Goal: Task Accomplishment & Management: Manage account settings

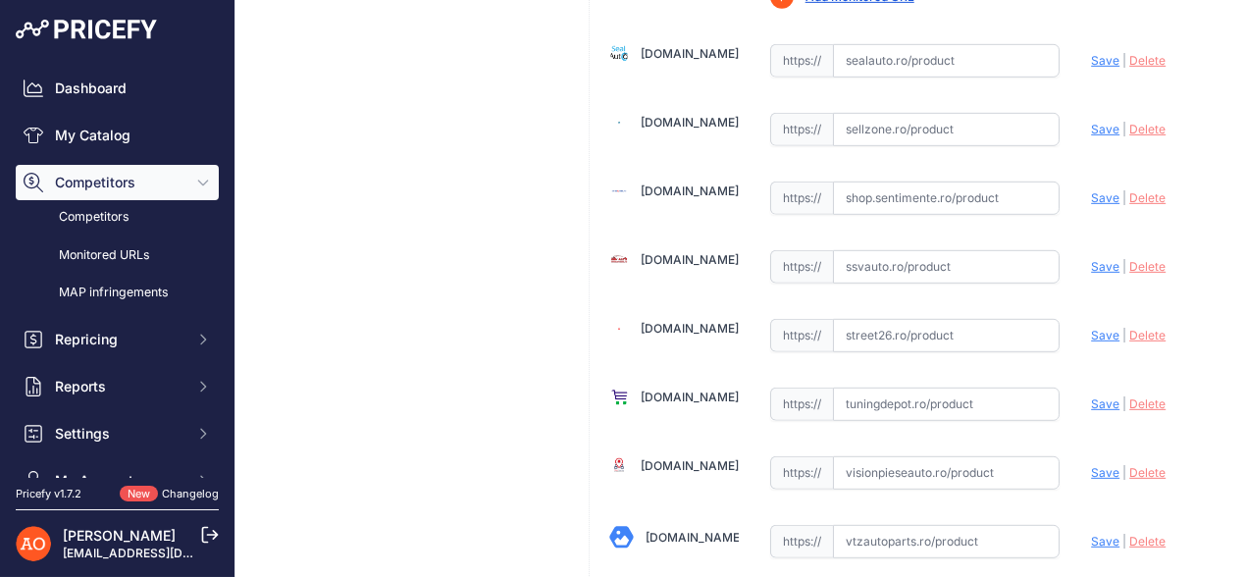
scroll to position [2354, 0]
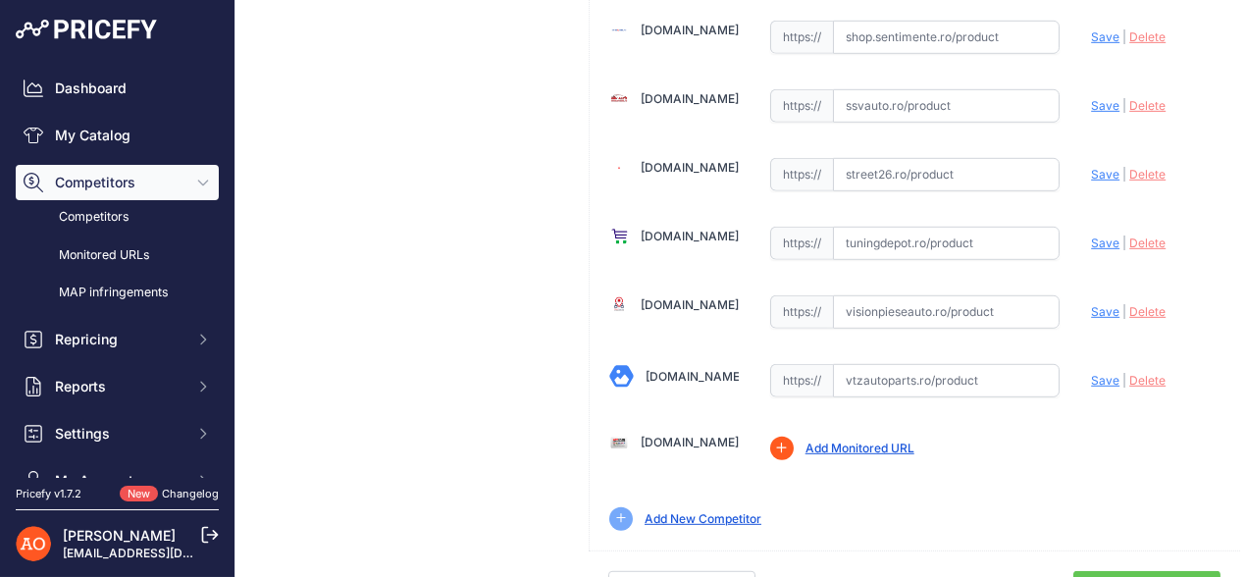
click at [896, 158] on input "text" at bounding box center [947, 174] width 228 height 33
paste input "https://street26.ro/faruri-full-led-compatibil-cu-audi-a3-8v-pre-facelift-2013-…"
click at [1091, 167] on span "Save" at bounding box center [1105, 174] width 28 height 15
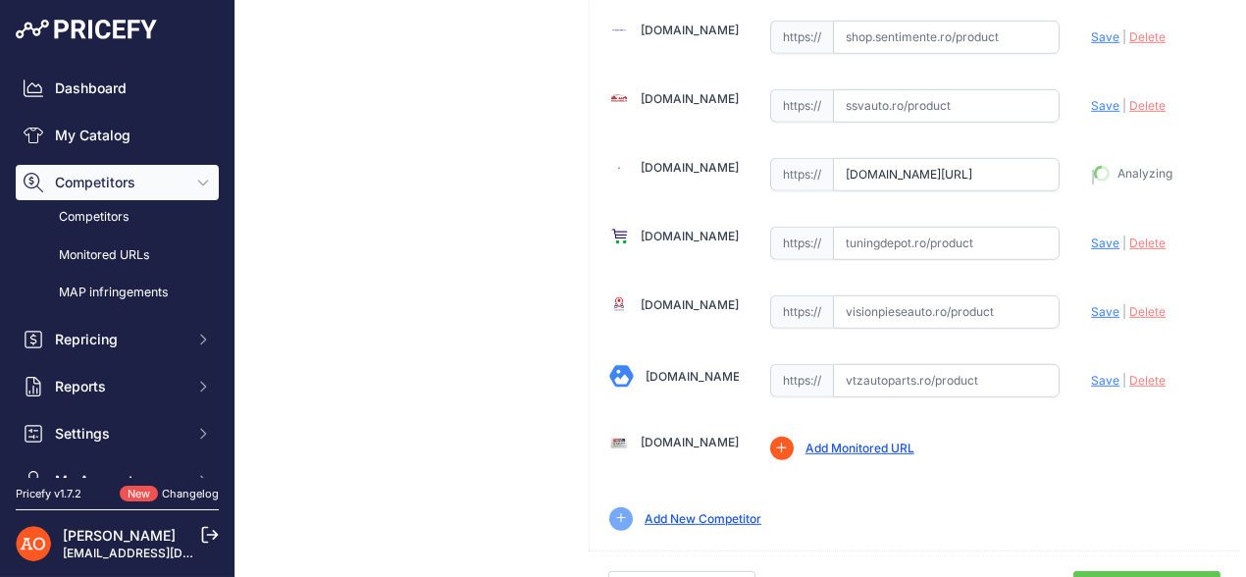
type input "https://street26.ro/faruri-full-led-compatibil-cu-audi-a3-8v-pre-facelift-2013-…"
click at [901, 90] on input "text" at bounding box center [947, 105] width 228 height 33
paste input "https://www.ssvauto.ro/index.php?route=product/product&product_id=334444"
click at [1091, 98] on span "Save" at bounding box center [1105, 105] width 28 height 15
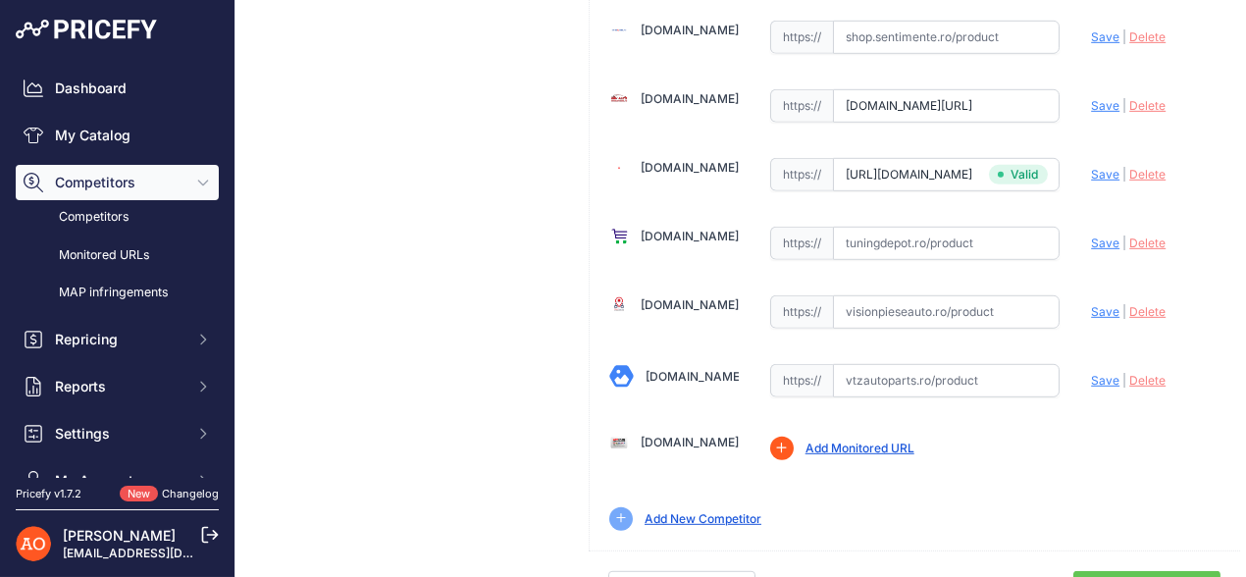
scroll to position [0, 0]
type input "https://www.ssvauto.ro/index.php?route=product%2Fproduct&product_id=334444&prir…"
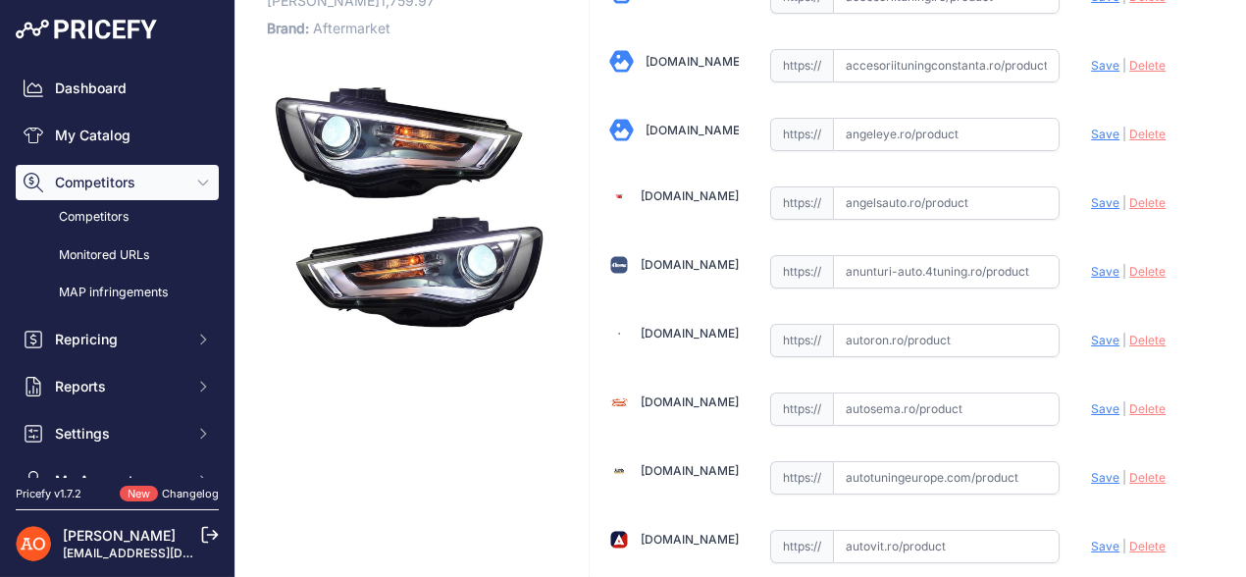
scroll to position [196, 0]
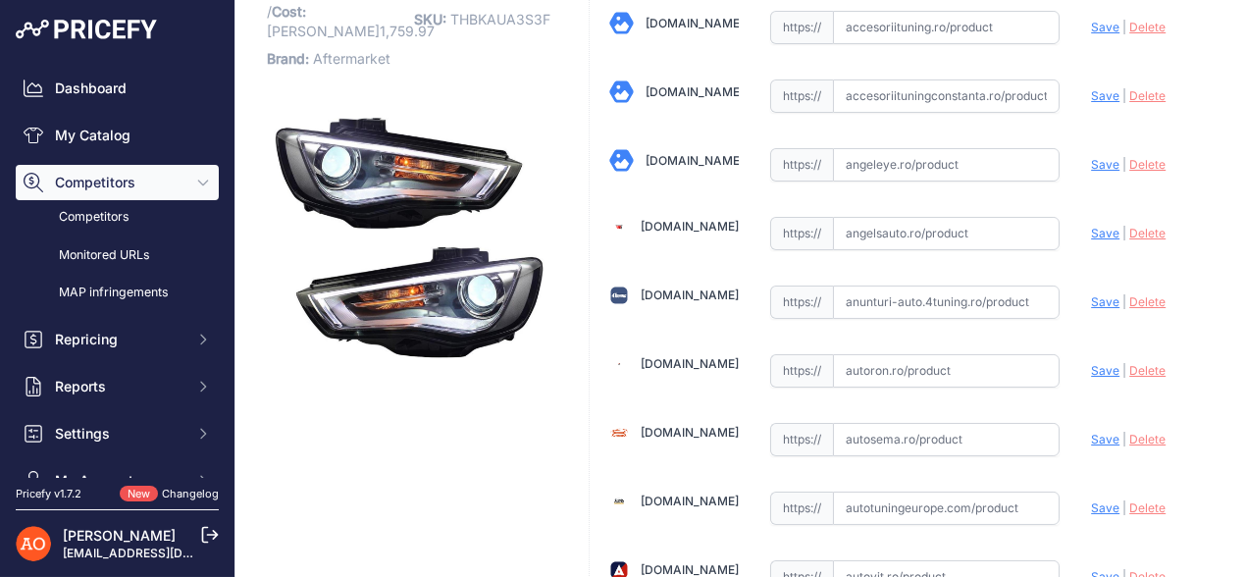
click at [886, 223] on input "text" at bounding box center [947, 233] width 228 height 33
paste input "https://www.angelsauto.ro/produs/faruri-full-led-audi-a3-8v-2013-2016-semnaliza…"
click at [1091, 231] on span "Save" at bounding box center [1105, 233] width 28 height 15
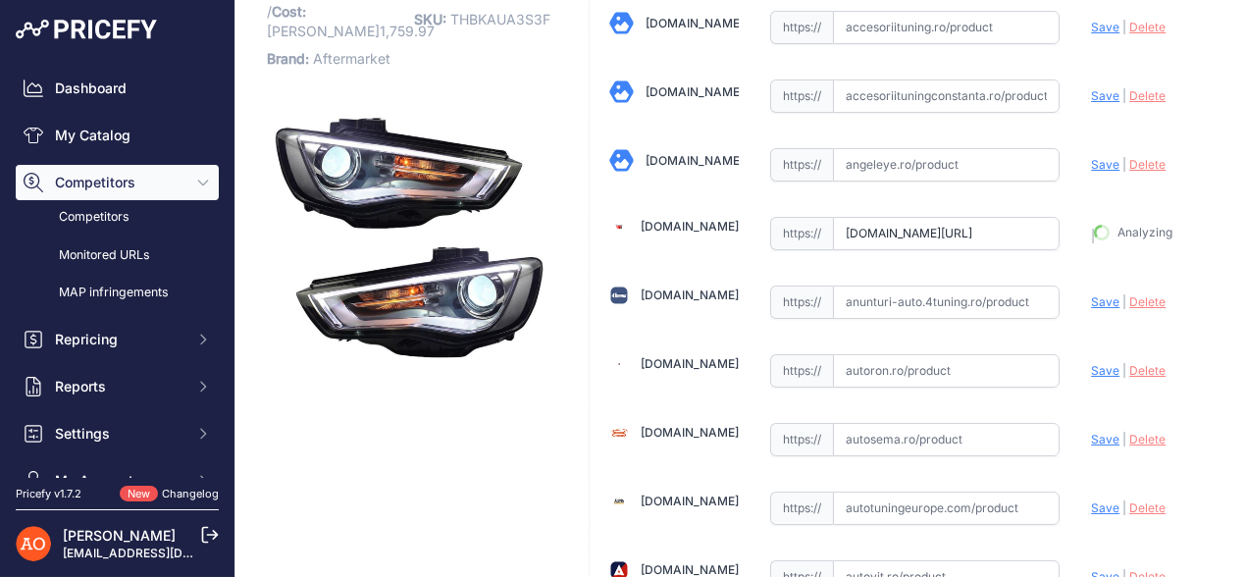
type input "https://www.angelsauto.ro/produs/faruri-full-led-audi-a3-8v-2013-2016-semnaliza…"
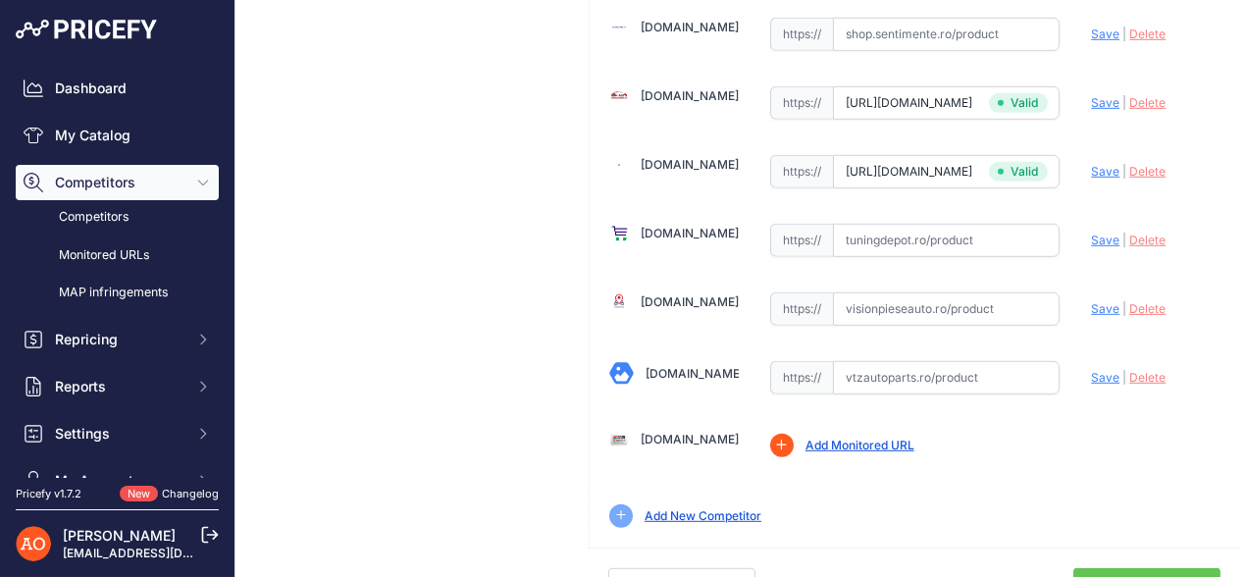
scroll to position [2359, 0]
click at [1150, 566] on link "Done" at bounding box center [1146, 584] width 147 height 37
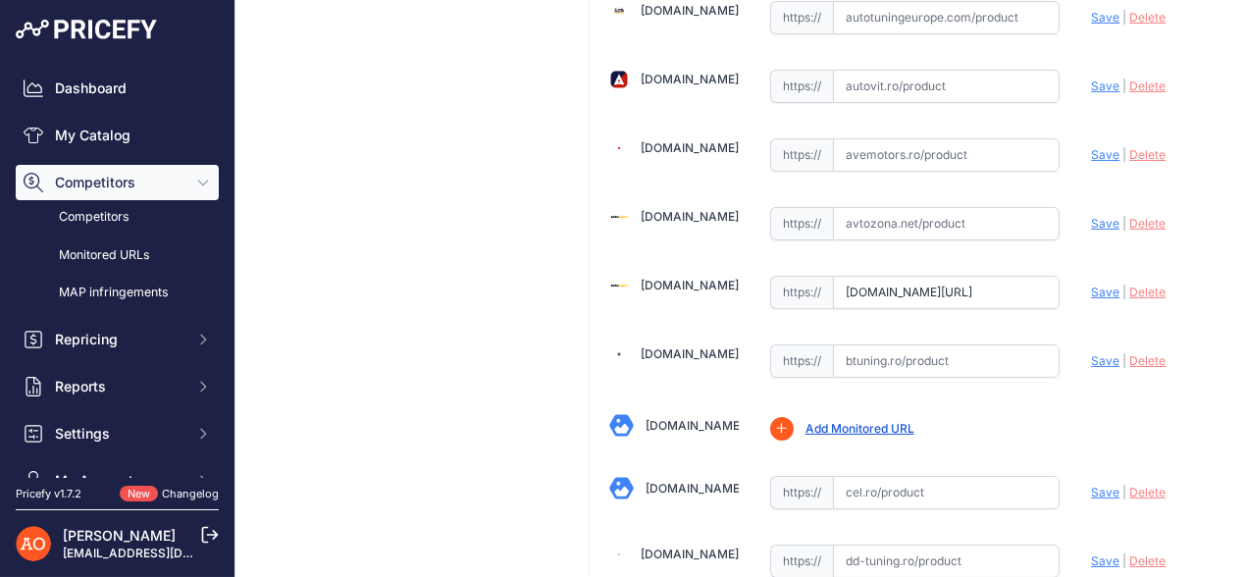
scroll to position [882, 0]
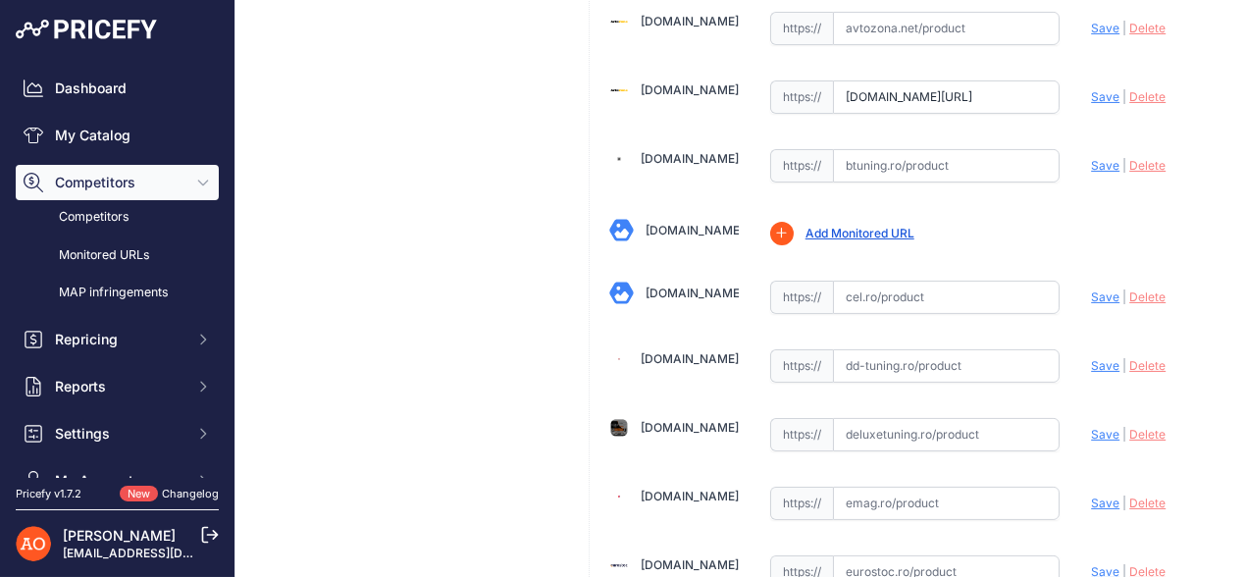
click at [1129, 89] on span "Delete" at bounding box center [1147, 96] width 36 height 15
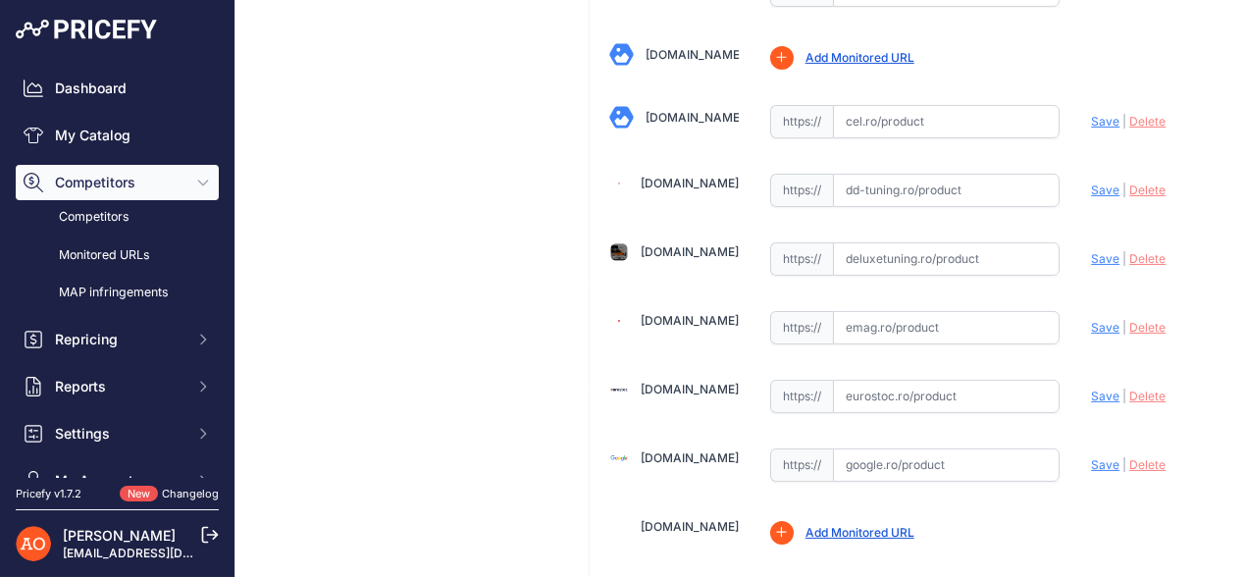
scroll to position [1079, 0]
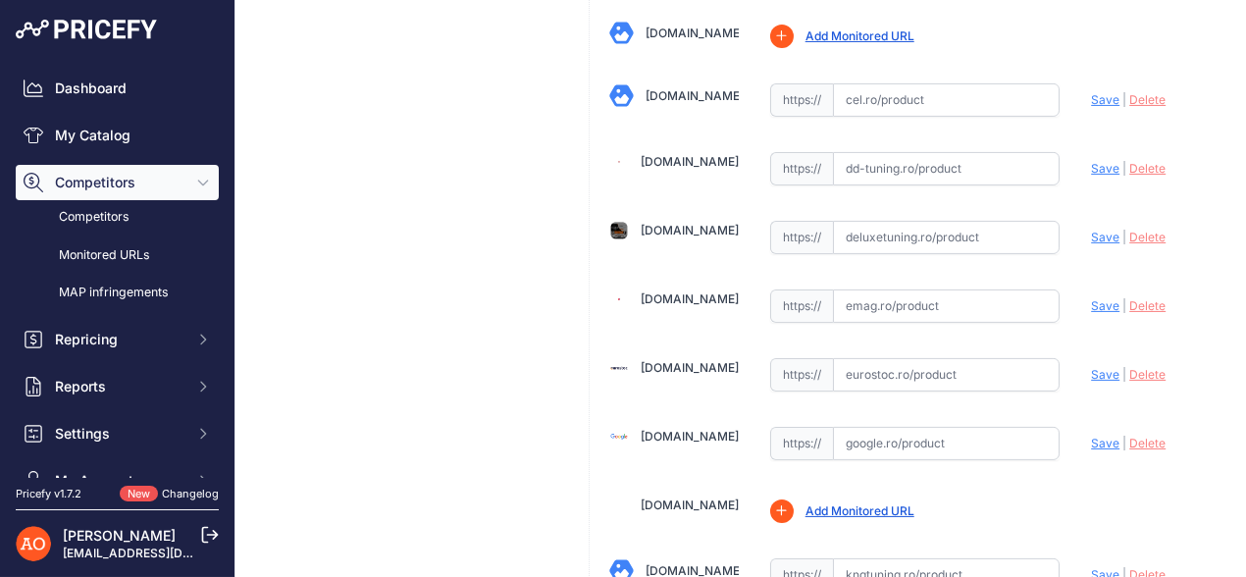
click at [894, 225] on input "text" at bounding box center [947, 237] width 228 height 33
paste input "https://www.google.com/aclk?sa=L&ai=DChsSEwip5rzctN-PAxXGkoMHHZ-PBNIYACICCAEQDB…"
type input "www.google.com/aclk?sa=L&ai=DChsSEwip5rzctN-PAxXGkoMHHZ-PBNIYACICCAEQDBoCZWY&co…"
click at [1099, 230] on span "Save" at bounding box center [1105, 237] width 28 height 15
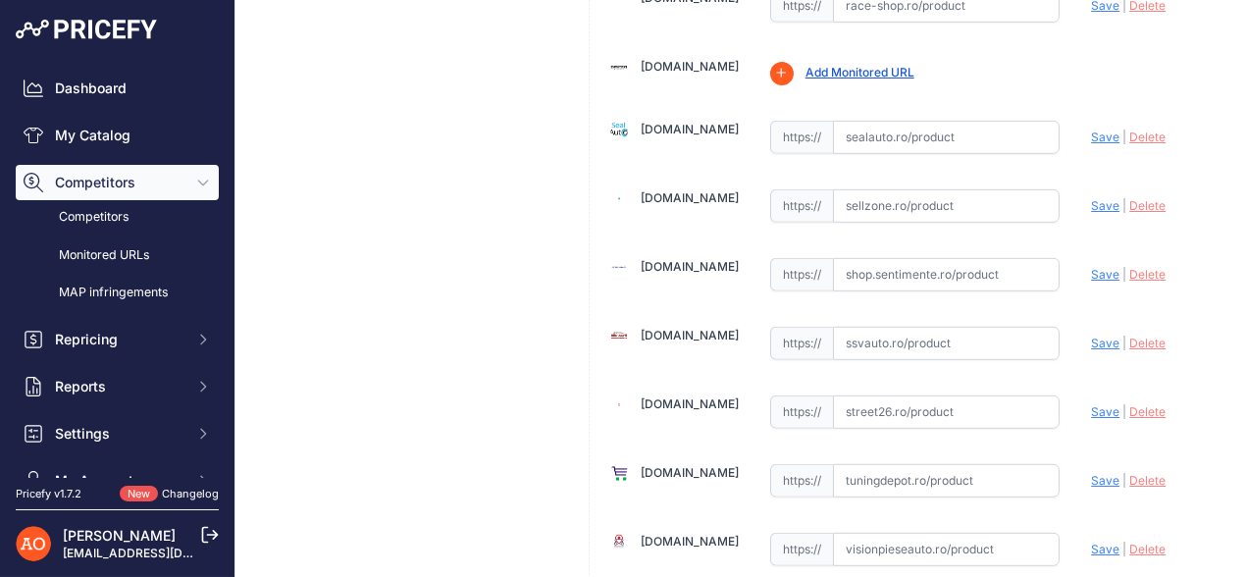
scroll to position [2104, 0]
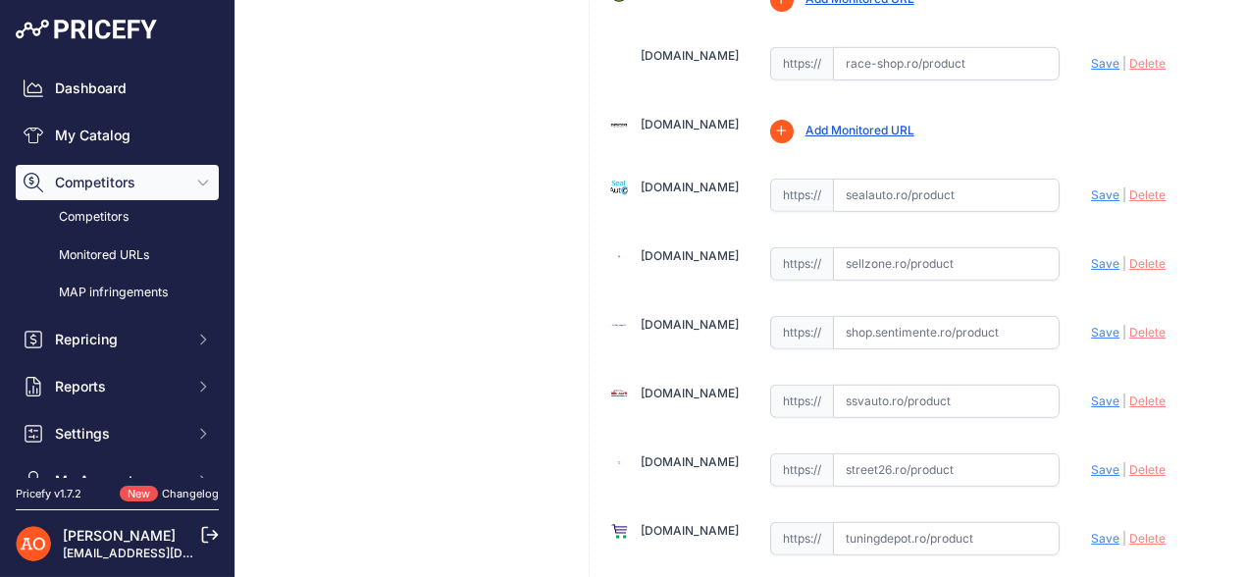
click at [877, 179] on input "text" at bounding box center [947, 195] width 228 height 33
paste input "https://www.google.com/aclk?sa=L&ai=DChsSEwip5rzctN-PAxXGkoMHHZ-PBNIYACICCAEQCx…"
type input "www.google.com/aclk?sa=L&ai=DChsSEwip5rzctN-PAxXGkoMHHZ-PBNIYACICCAEQCxoCZWY&co…"
click at [1091, 187] on span "Save" at bounding box center [1105, 194] width 28 height 15
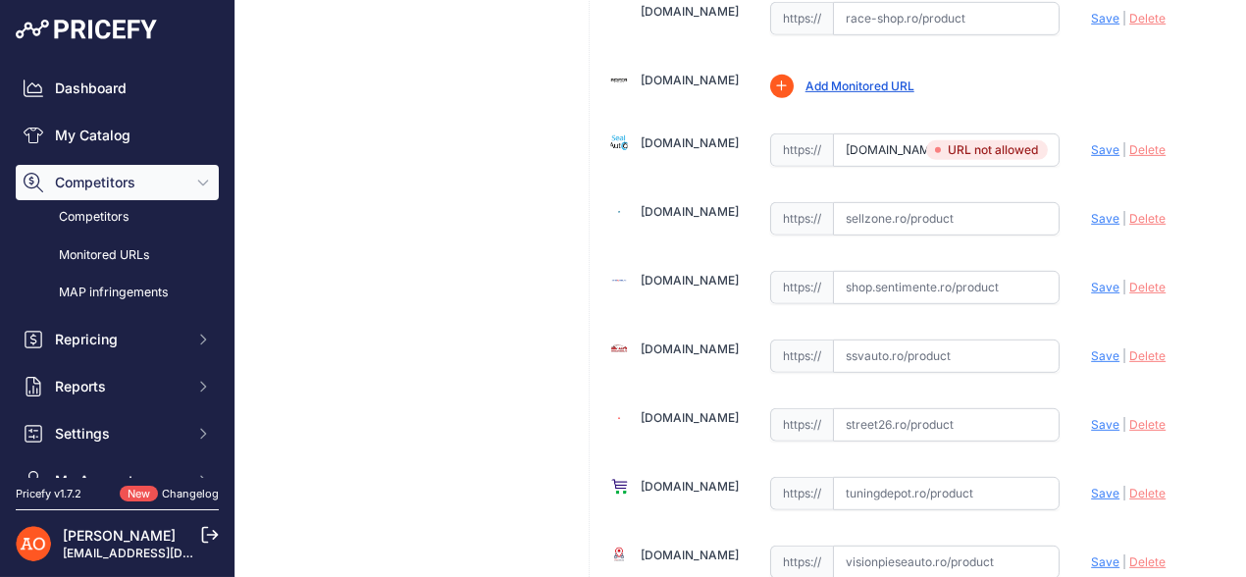
scroll to position [2059, 0]
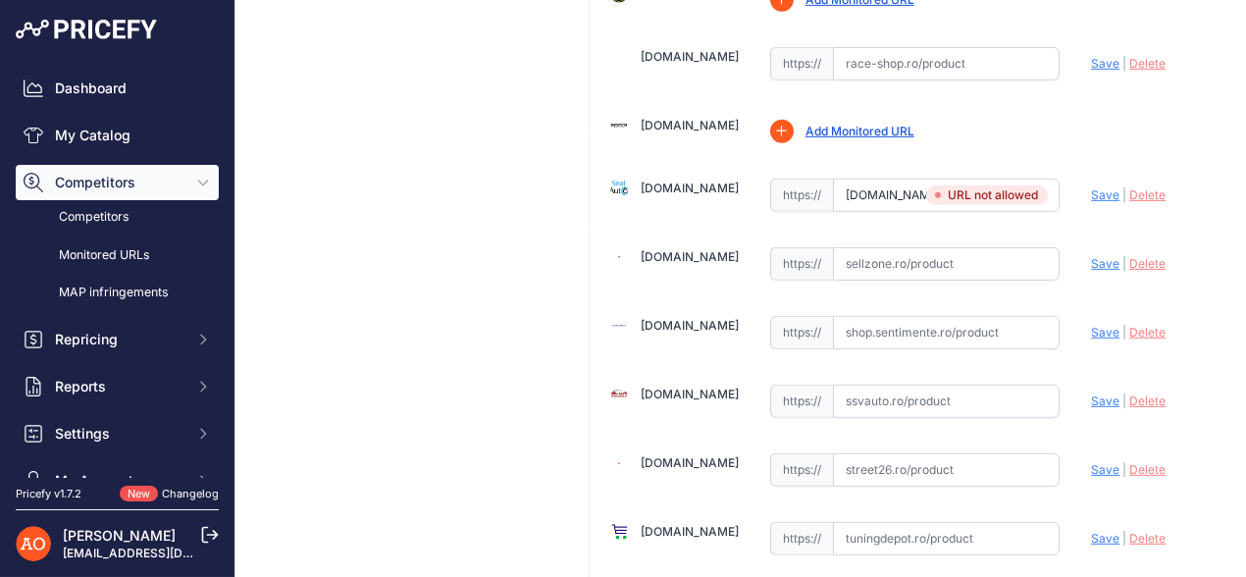
click at [1135, 187] on span "Delete" at bounding box center [1147, 194] width 36 height 15
click at [866, 179] on input "text" at bounding box center [947, 195] width 228 height 33
paste input "https://sealauto.ro/produs/faruri-led-compatibil-cu-audi-a4-b9-8w-2016-2018-con…"
click at [1091, 187] on span "Save" at bounding box center [1105, 194] width 28 height 15
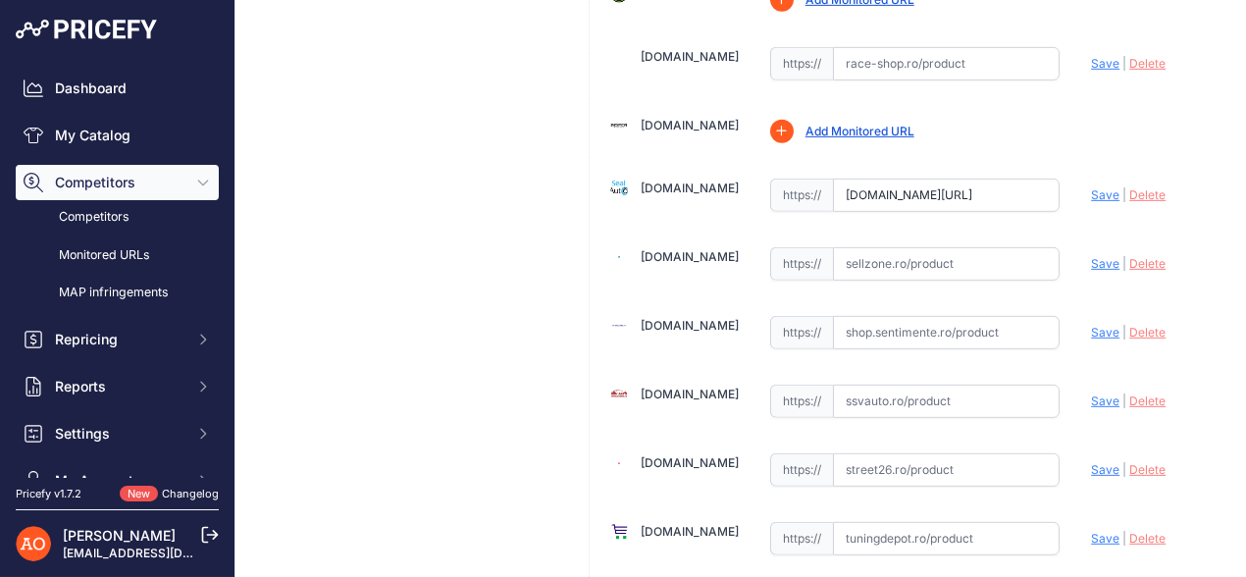
scroll to position [0, 0]
type input "https://sealauto.ro/produs/faruri-led-compatibil-cu-audi-a4-b9-8w-2016-2018-con…"
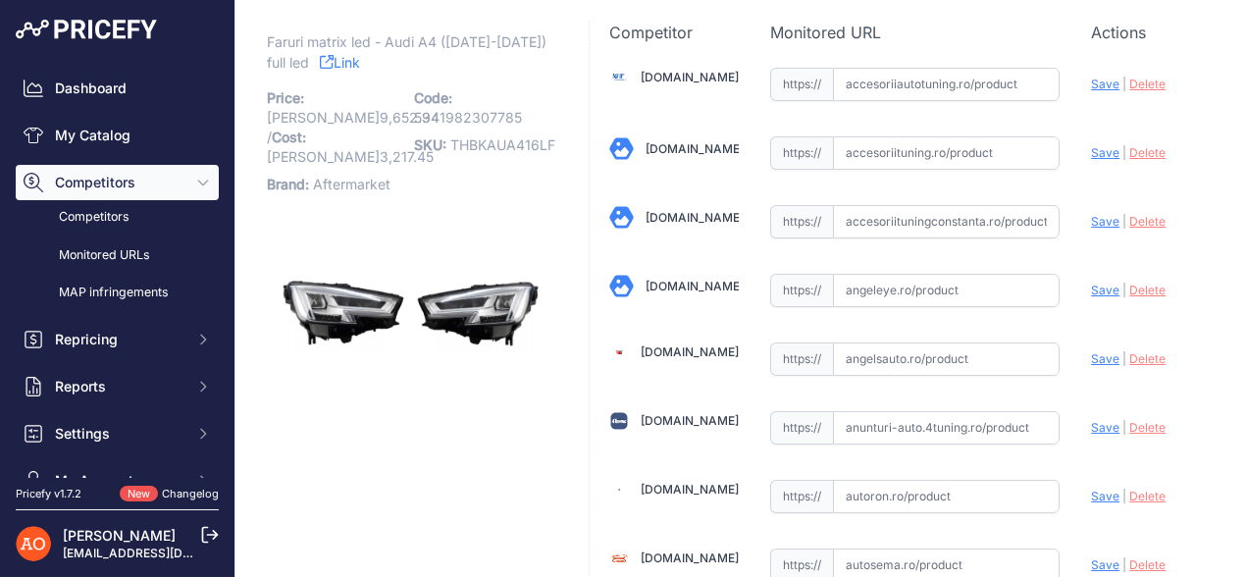
scroll to position [97, 0]
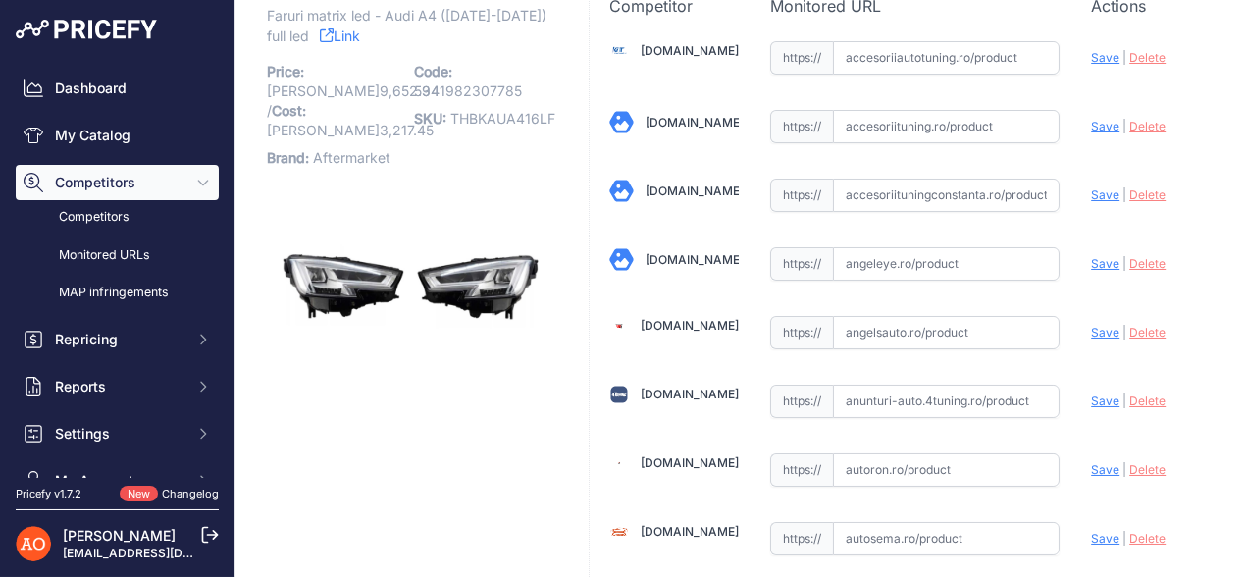
click at [886, 334] on input "text" at bounding box center [947, 332] width 228 height 33
paste input "https://www.angelsauto.ro/produs/faruri-led-compatibile-cu-audi-a4-b9-8w-2016-2…"
click at [1091, 338] on div "Update Profile Save | Delete Analyzing" at bounding box center [1155, 330] width 129 height 37
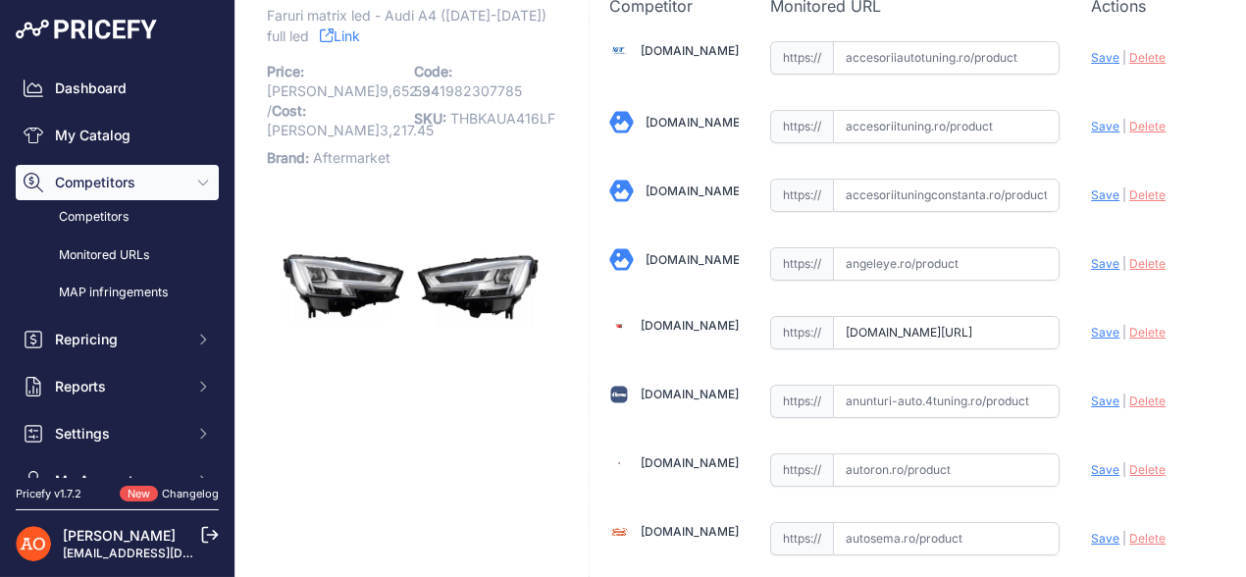
click at [1091, 329] on span "Save" at bounding box center [1105, 332] width 28 height 15
type input "https://www.angelsauto.ro/produs/faruri-led-compatibile-cu-audi-a4-b9-8w-2016-2…"
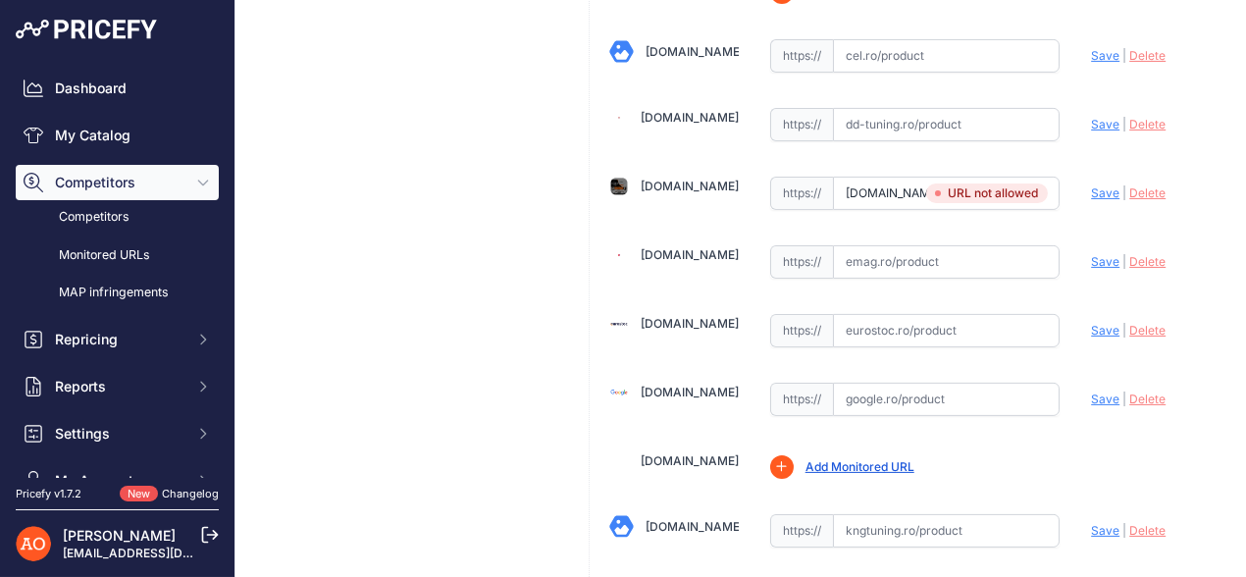
scroll to position [1079, 0]
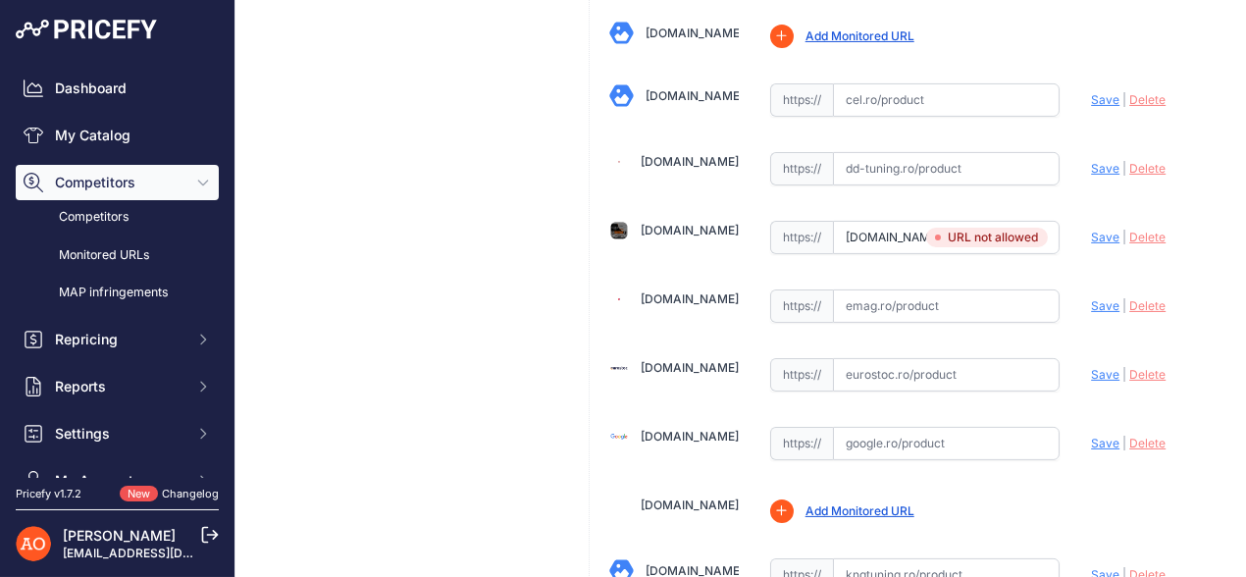
click at [1129, 230] on span "Delete" at bounding box center [1147, 237] width 36 height 15
click at [868, 228] on input "text" at bounding box center [947, 237] width 228 height 33
paste input "https://www.deluxetuning.ro/cumpara/faruri-full-led-compatibil-cu-audi-a4-b8-5-…"
click at [1091, 230] on span "Save" at bounding box center [1105, 237] width 28 height 15
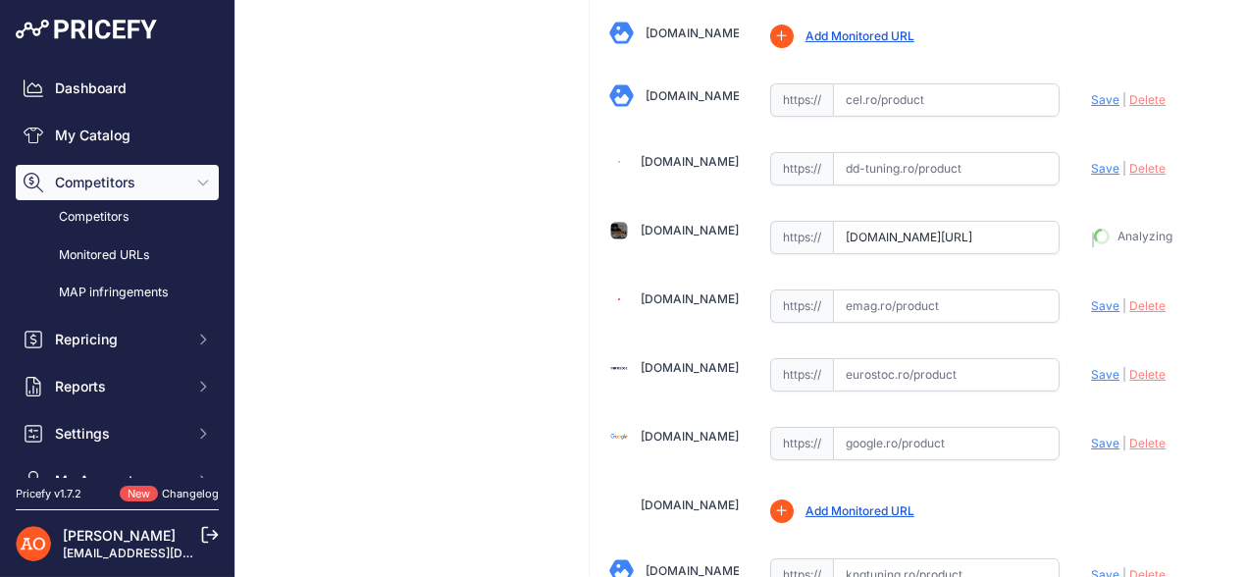
type input "https://www.deluxetuning.ro/cumpara/faruri-full-led-compatibil-cu-audi-a4-b8-5-…"
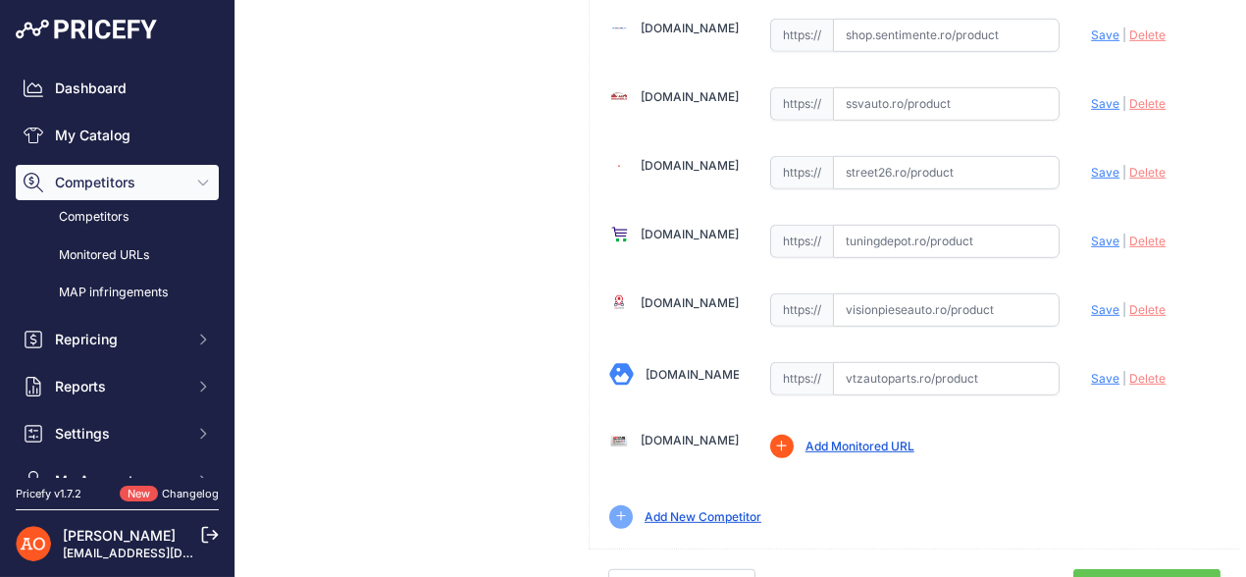
scroll to position [2359, 0]
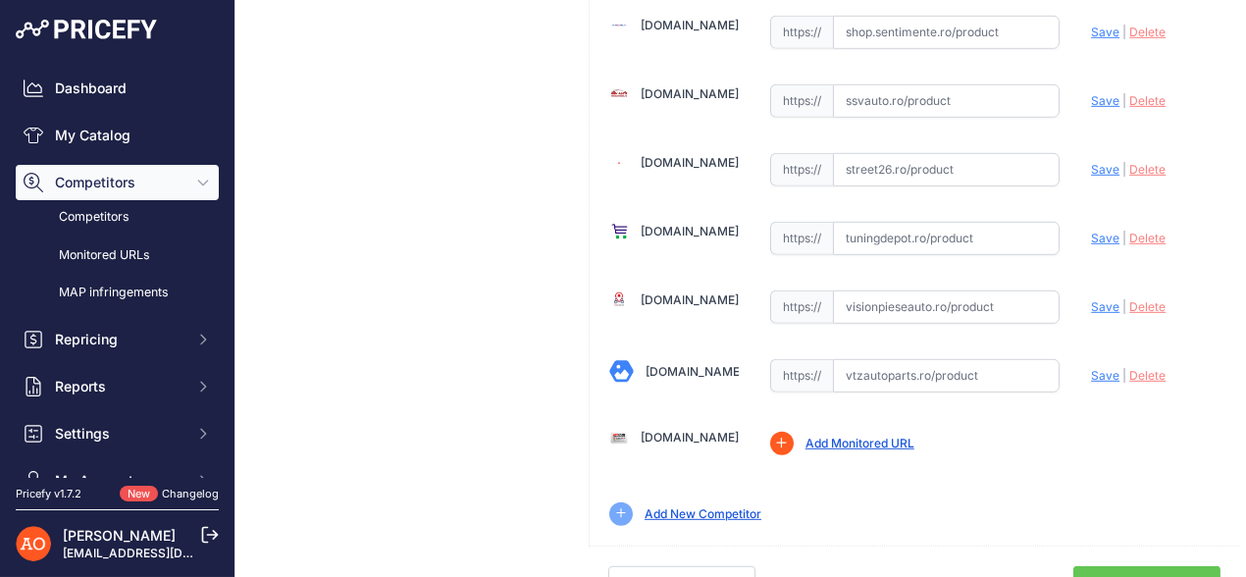
click at [1125, 566] on link "Done" at bounding box center [1146, 584] width 147 height 37
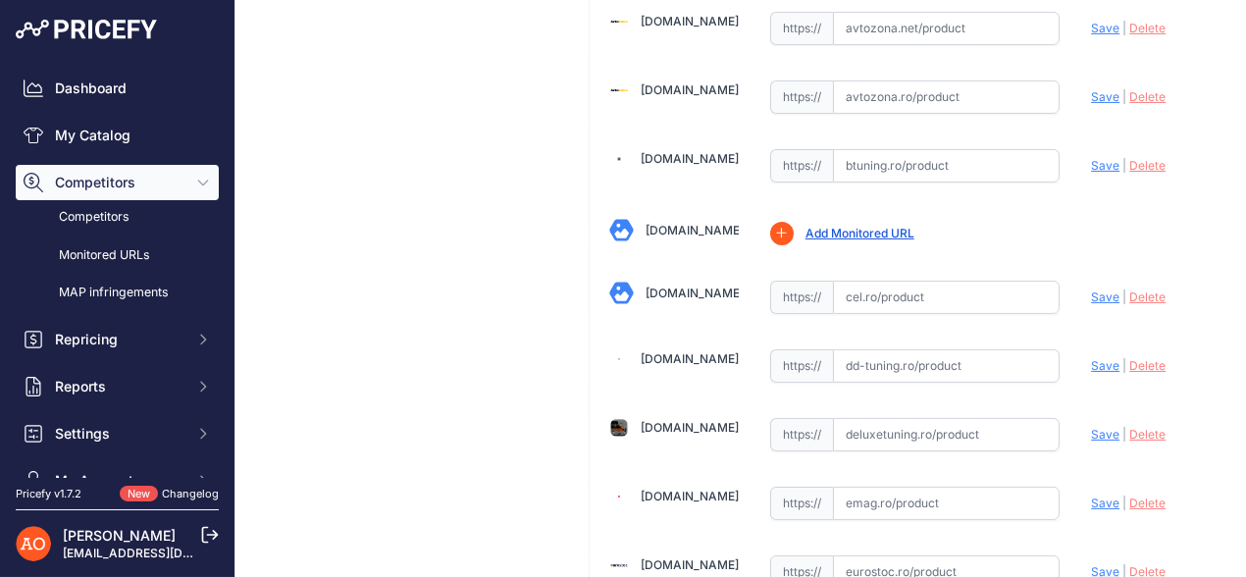
scroll to position [981, 0]
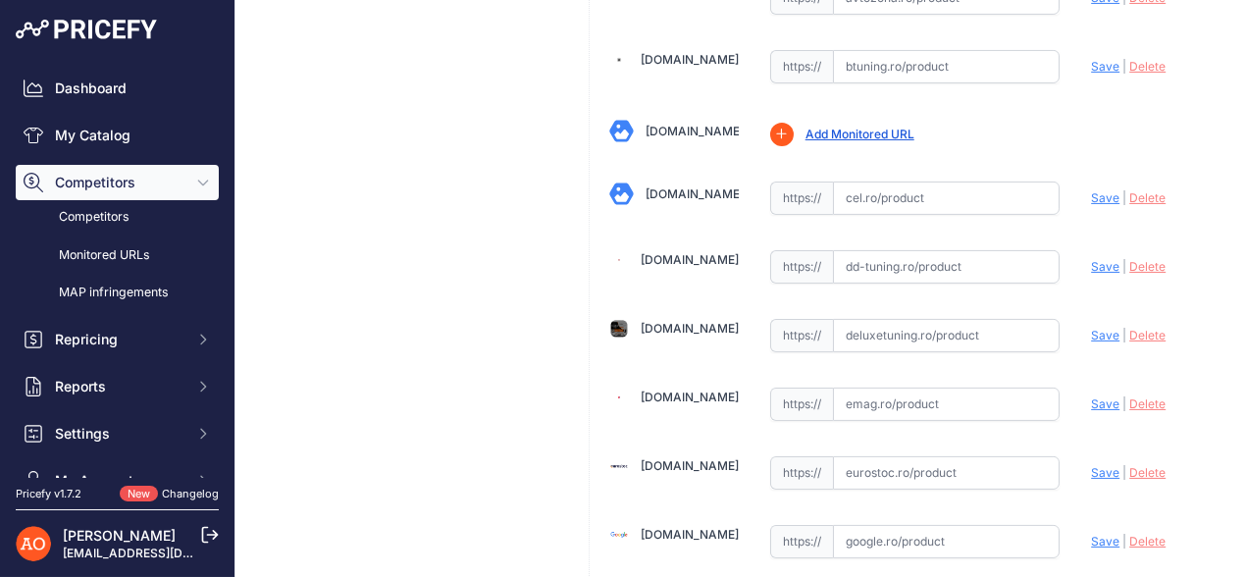
click at [866, 319] on input "text" at bounding box center [947, 335] width 228 height 33
paste input "[URL][DOMAIN_NAME]"
click at [1095, 328] on span "Save" at bounding box center [1105, 335] width 28 height 15
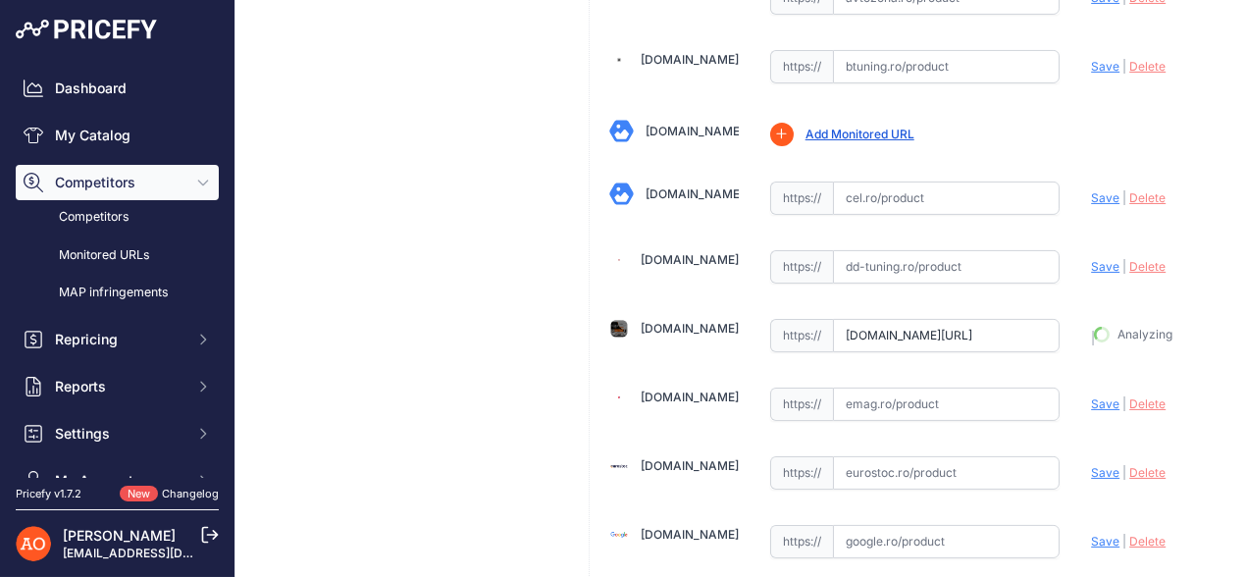
type input "[URL][DOMAIN_NAME]"
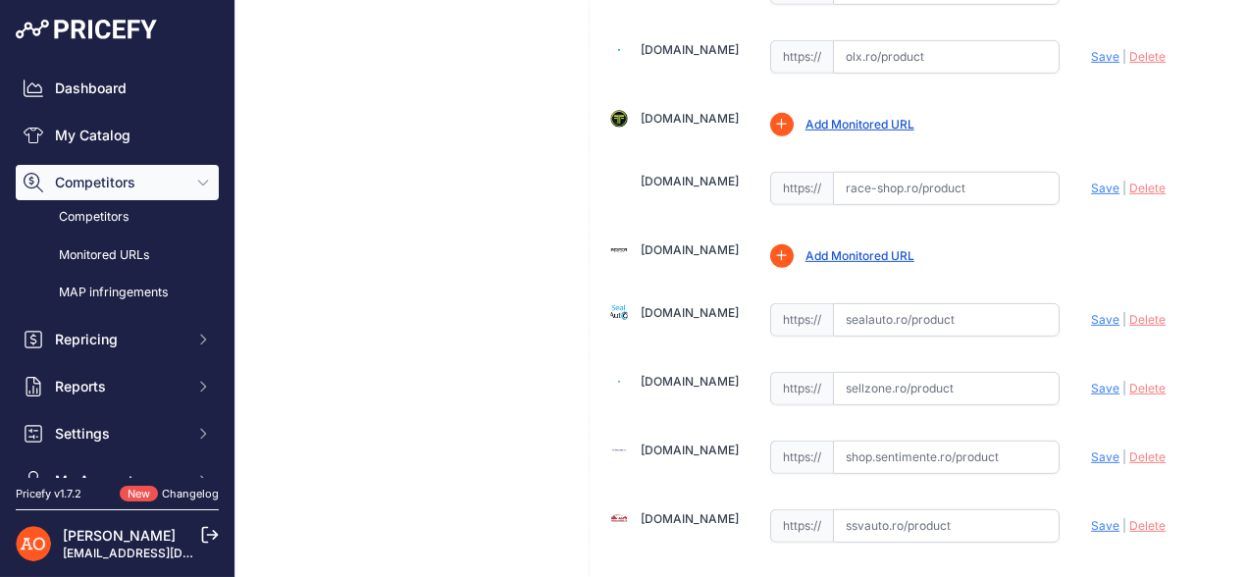
scroll to position [1961, 0]
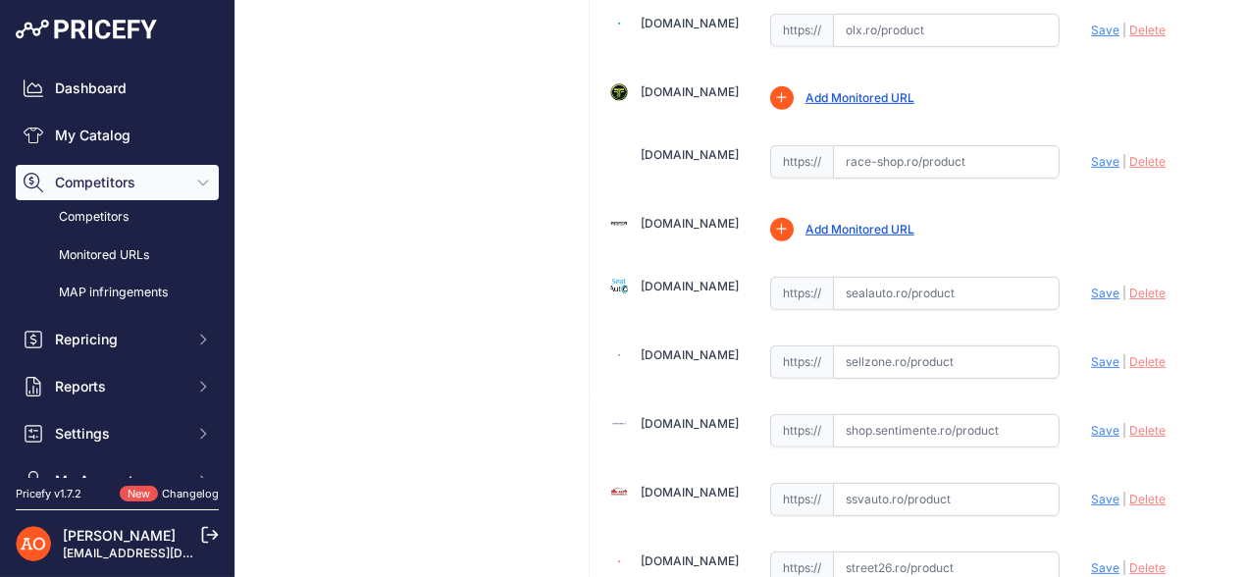
click at [883, 280] on input "text" at bounding box center [947, 293] width 228 height 33
paste input "[URL][DOMAIN_NAME]"
click at [1093, 285] on span "Save" at bounding box center [1105, 292] width 28 height 15
type input "[URL][DOMAIN_NAME]"
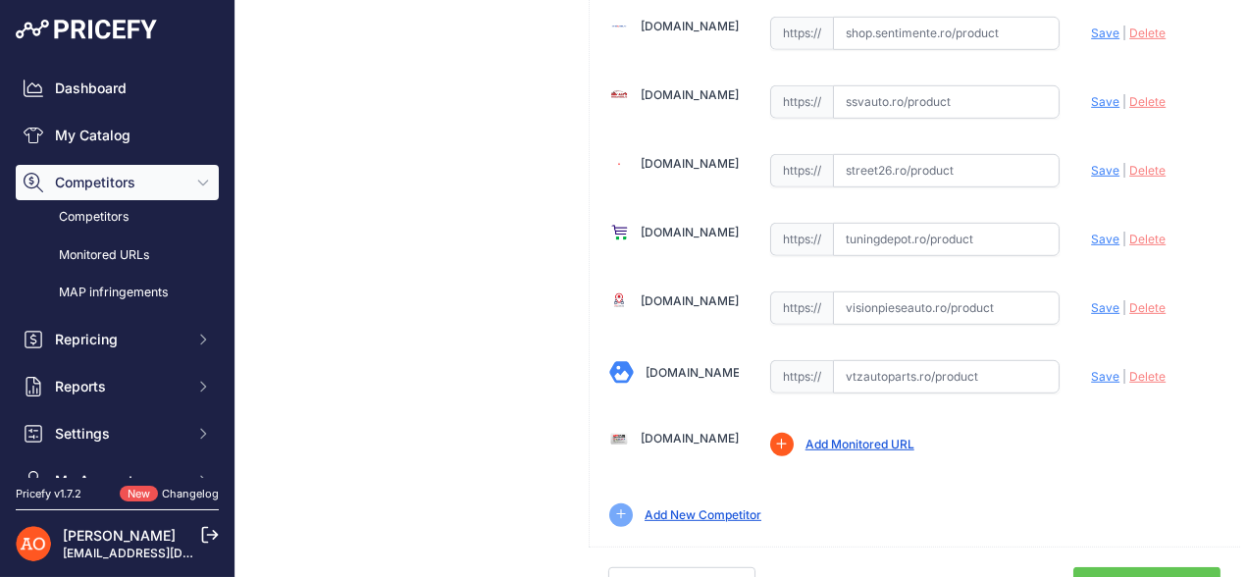
scroll to position [2359, 0]
click at [1151, 566] on link "Done" at bounding box center [1146, 584] width 147 height 37
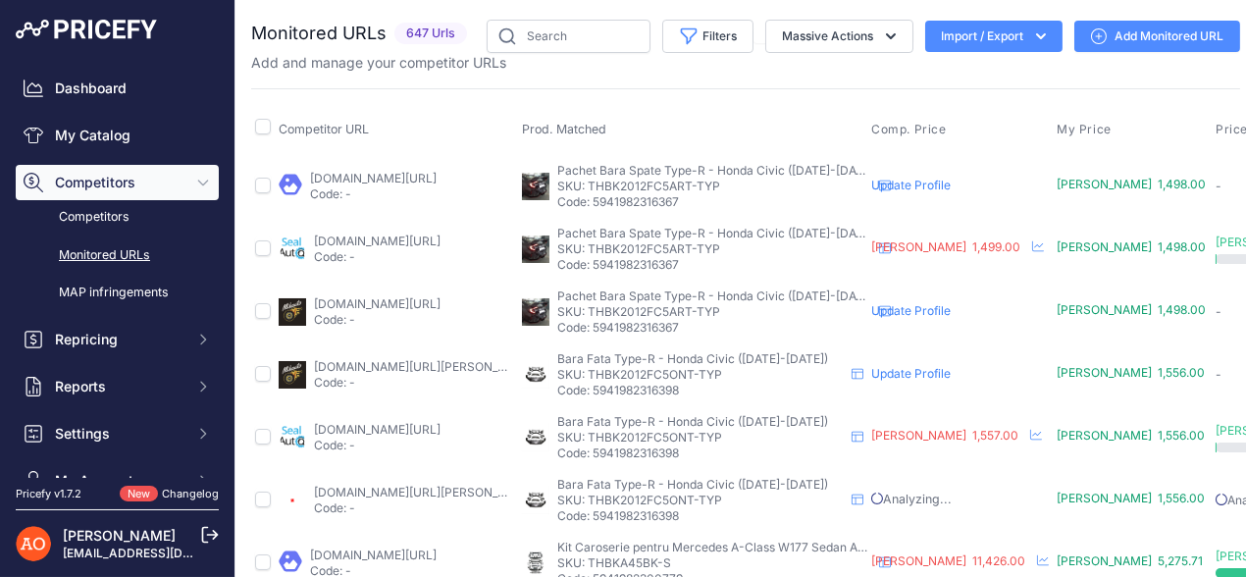
click at [145, 155] on div "Dashboard My Catalog Competitors Competitors Monitored URLs MAP infringements R…" at bounding box center [117, 285] width 203 height 428
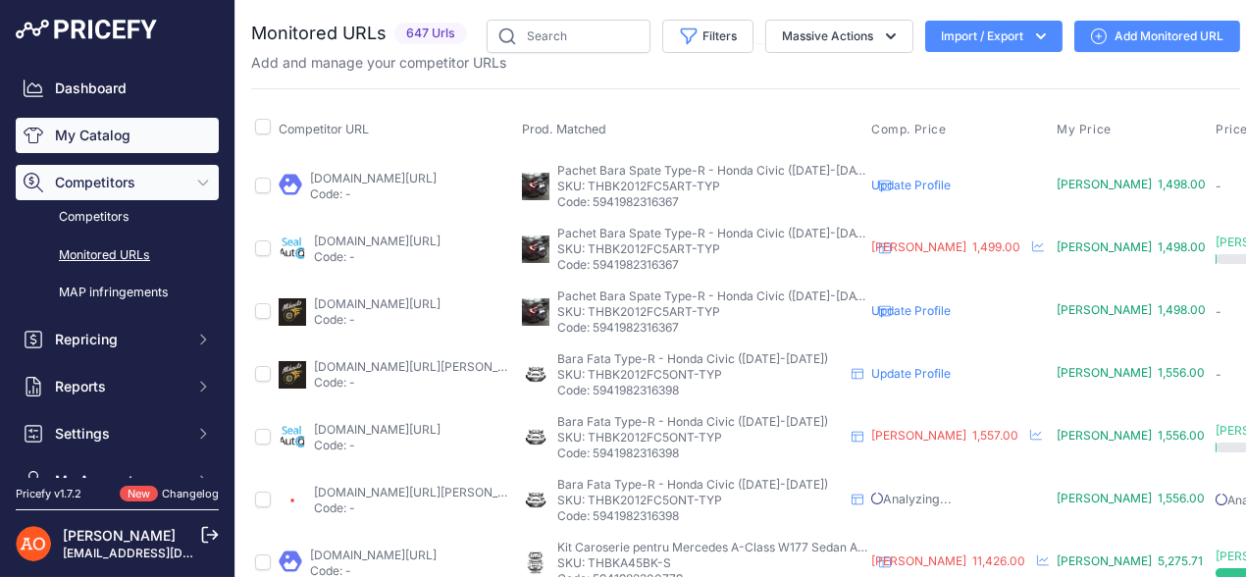
click at [141, 139] on link "My Catalog" at bounding box center [117, 135] width 203 height 35
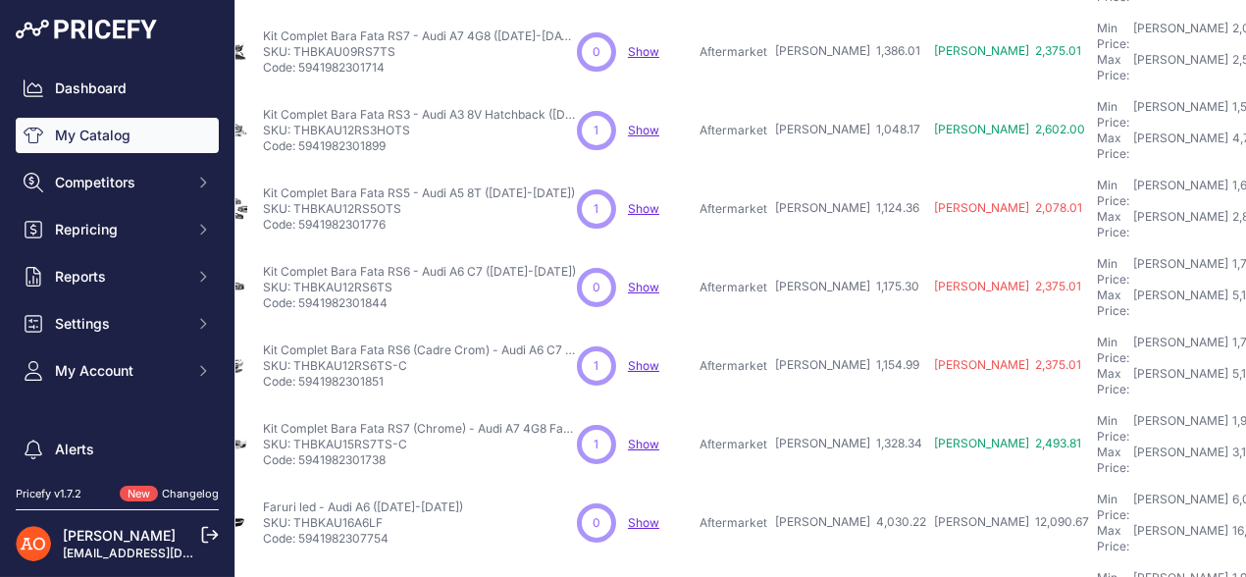
scroll to position [613, 14]
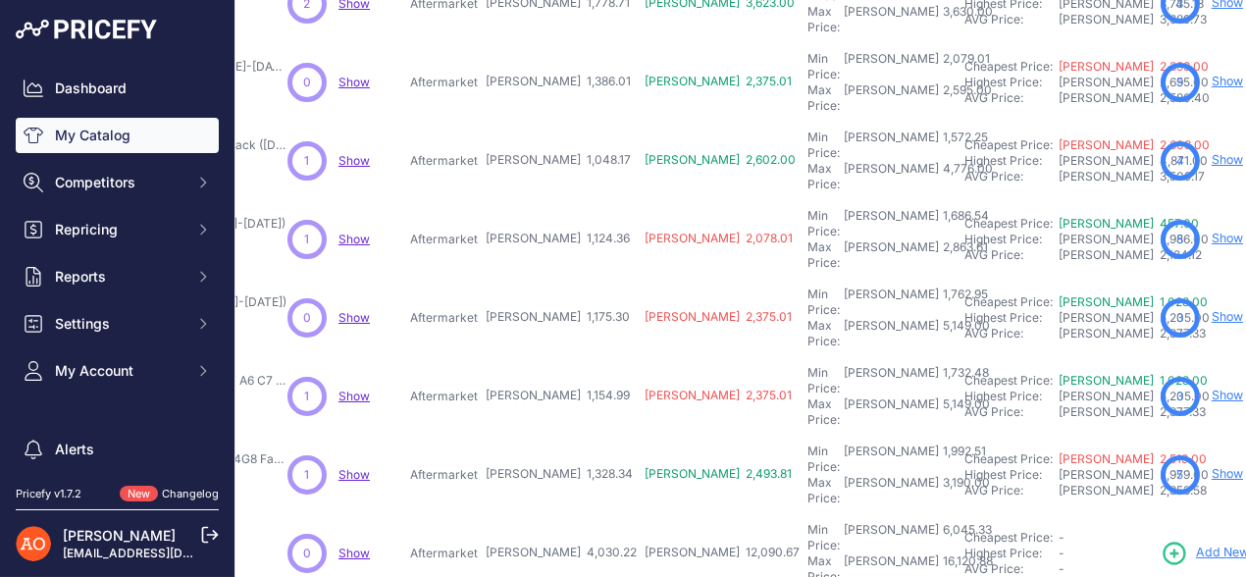
scroll to position [613, 348]
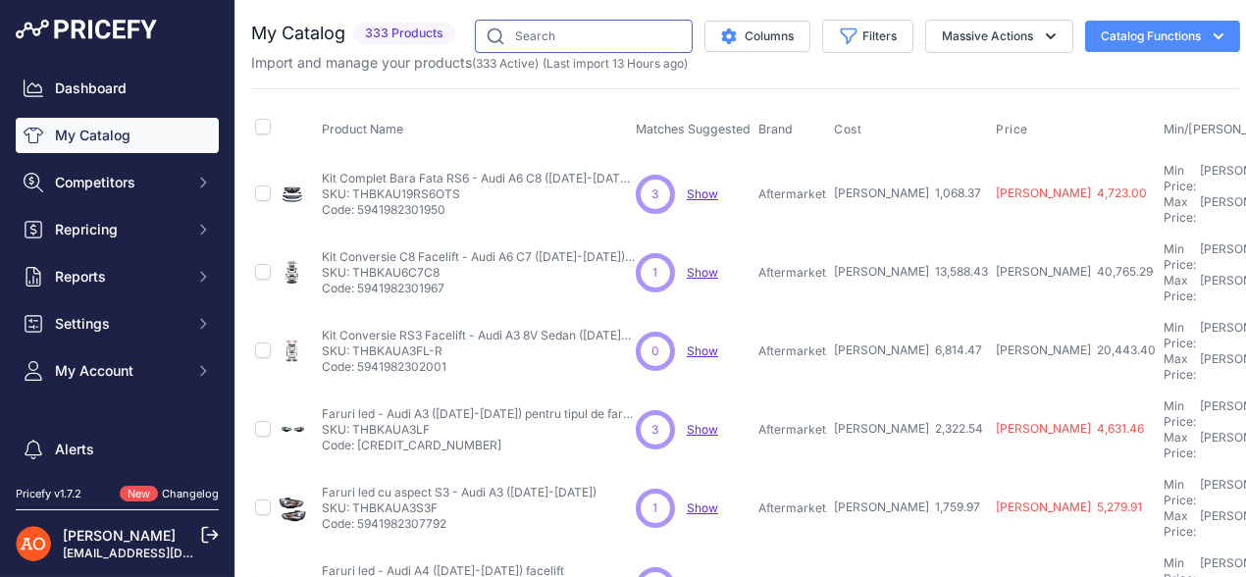
click at [572, 38] on input "text" at bounding box center [584, 36] width 218 height 33
paste input "THBKVWSCLF"
type input "THBKVWSCLF"
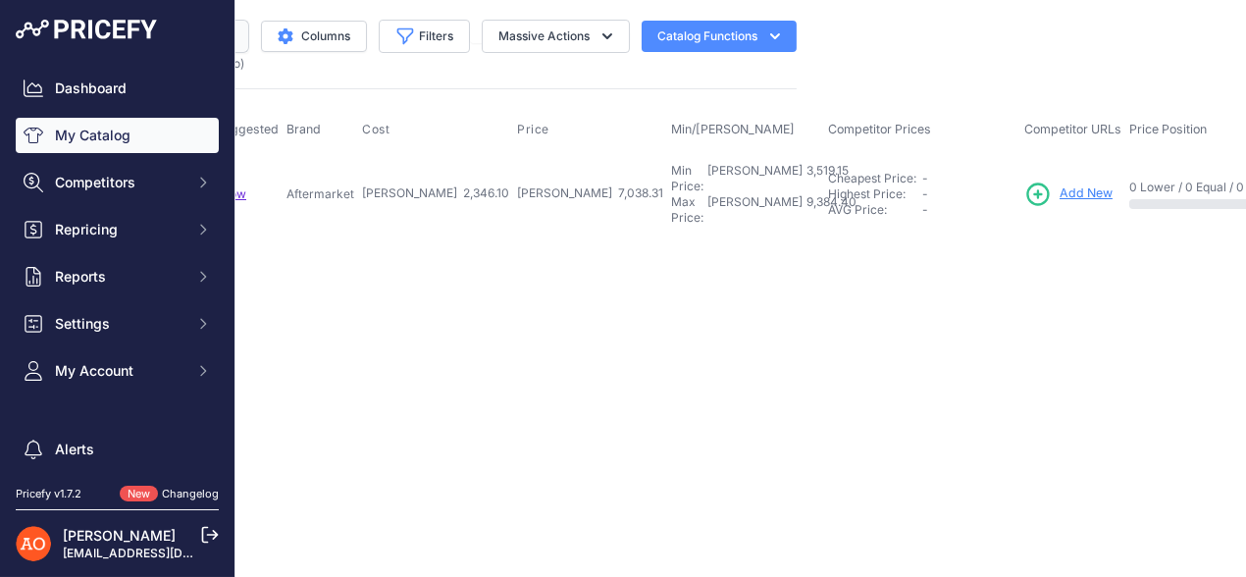
scroll to position [0, 560]
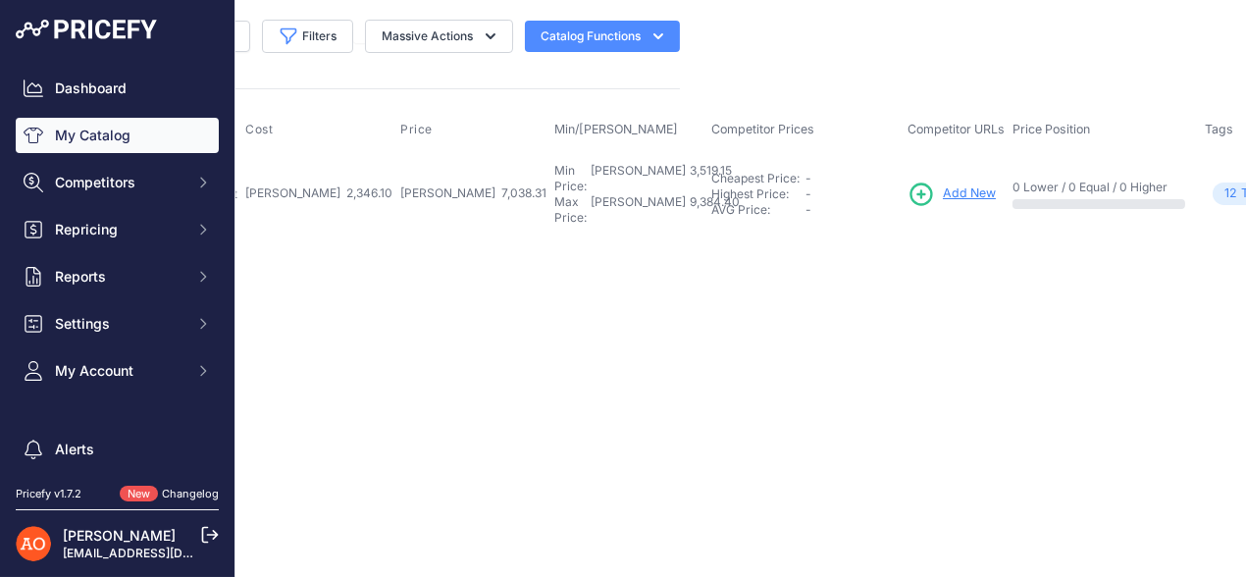
click at [1036, 229] on main "Close You are not connected to the internet." at bounding box center [745, 288] width 1020 height 577
click at [98, 135] on link "My Catalog" at bounding box center [117, 135] width 203 height 35
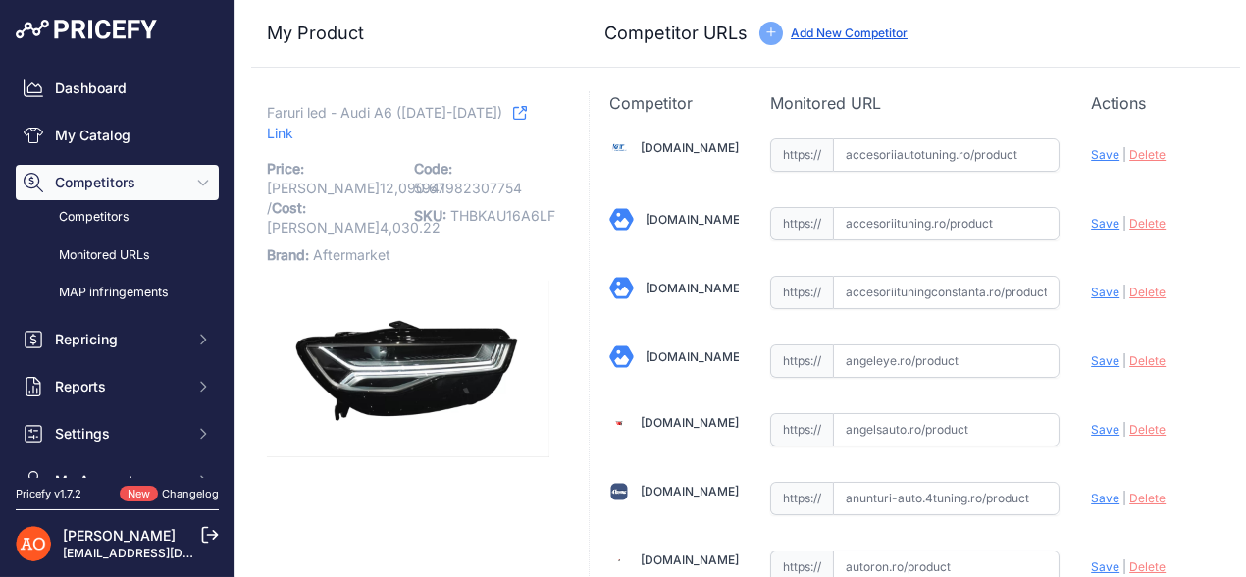
click at [510, 107] on link "Link" at bounding box center [397, 122] width 260 height 45
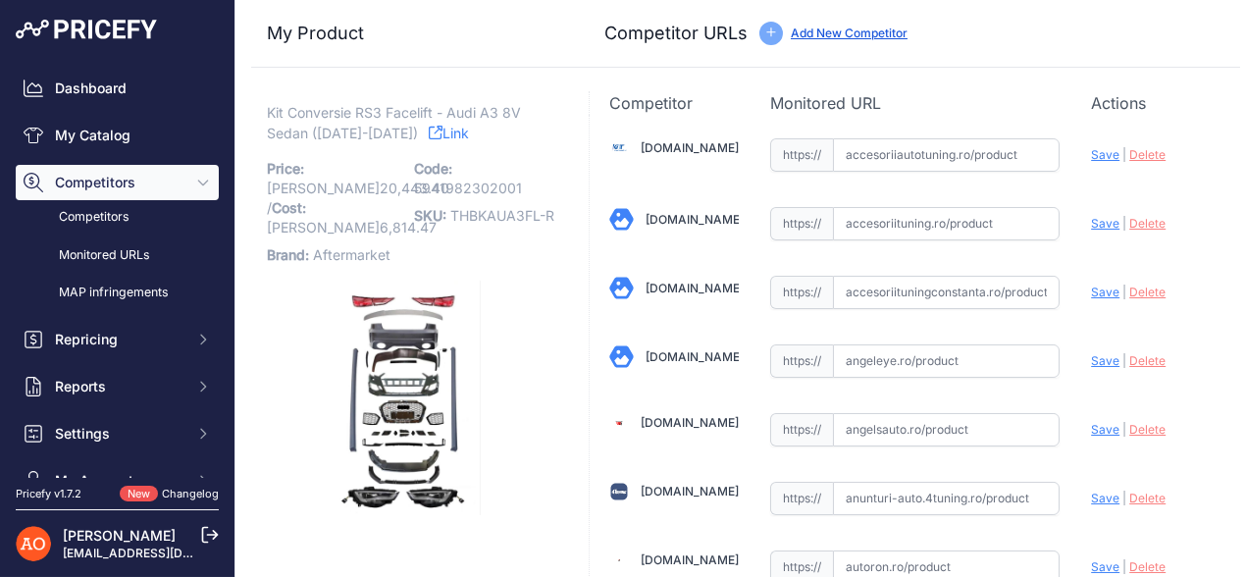
click at [437, 130] on link "Link" at bounding box center [449, 133] width 40 height 25
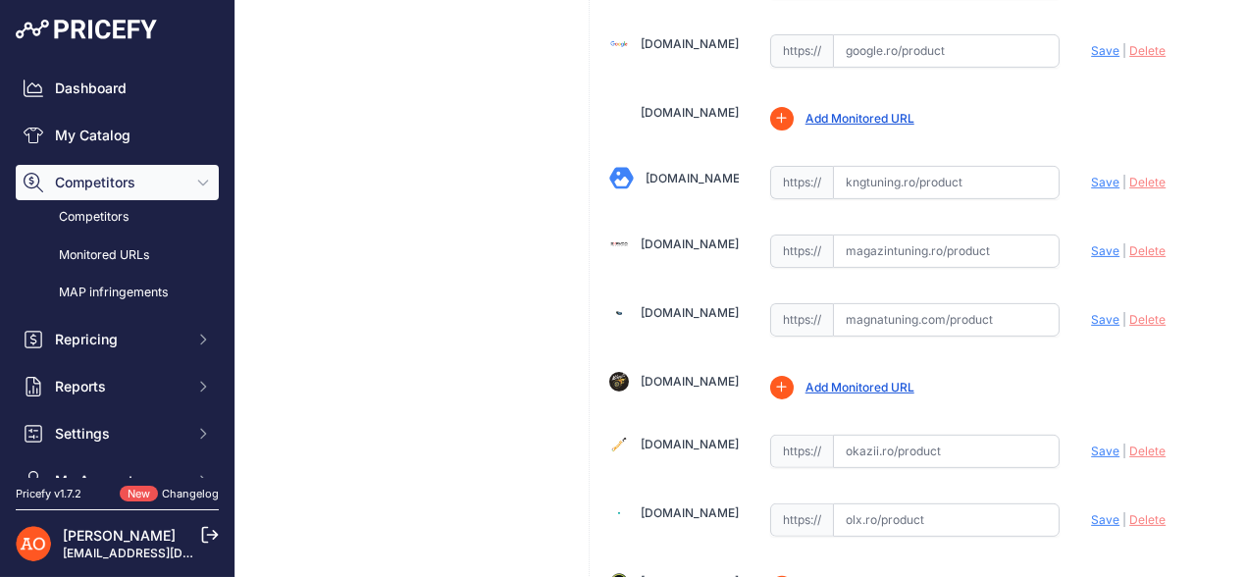
scroll to position [1961, 0]
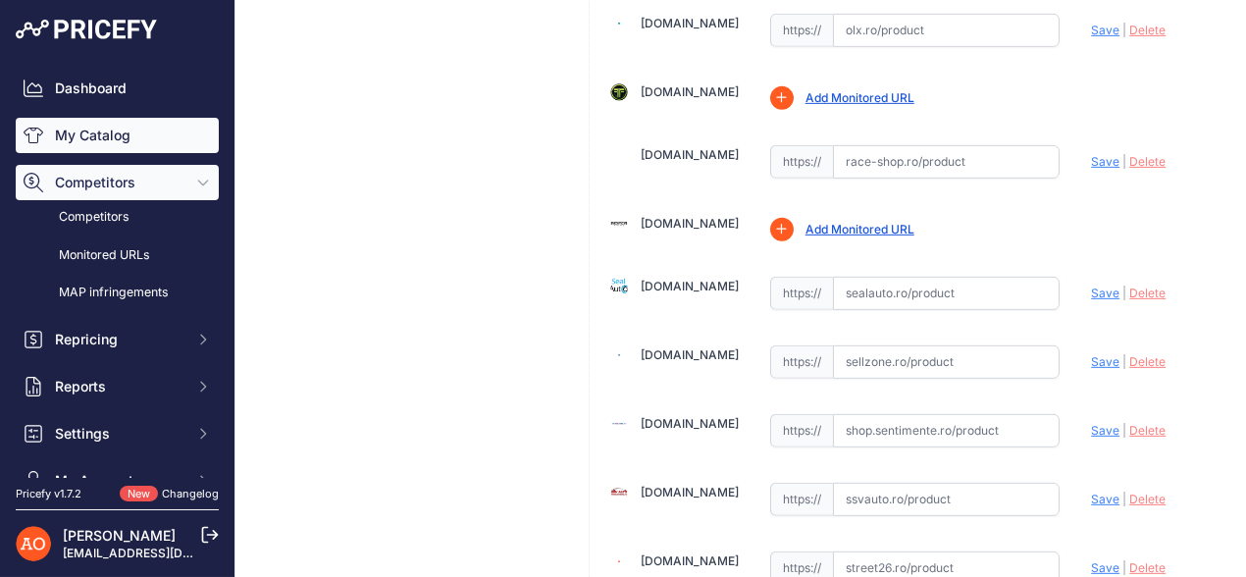
click at [81, 136] on link "My Catalog" at bounding box center [117, 135] width 203 height 35
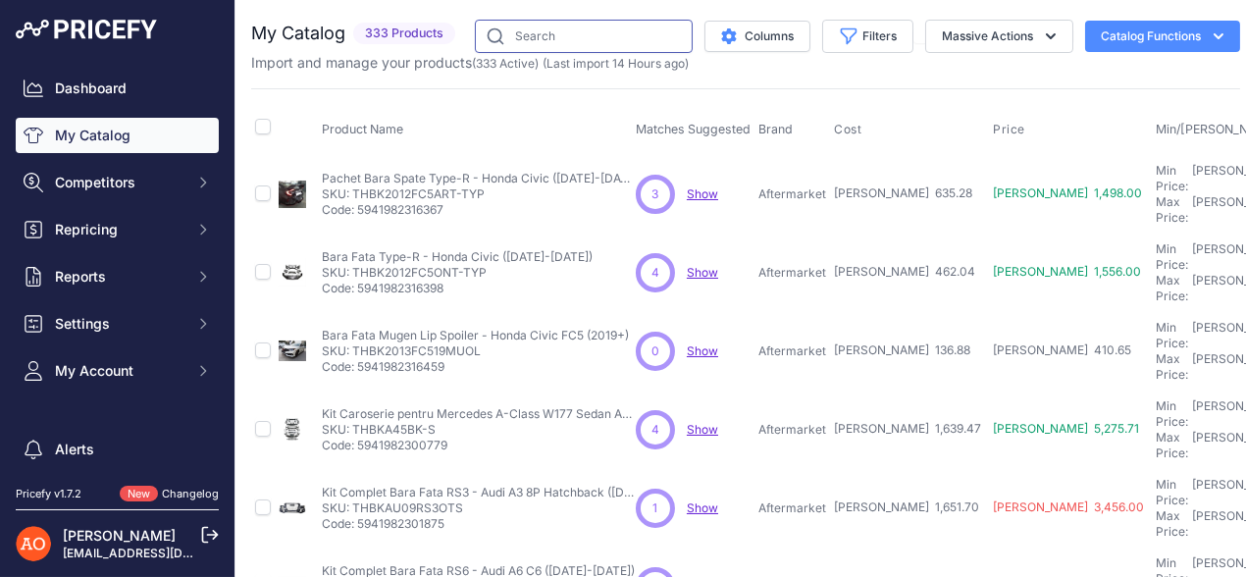
click at [545, 30] on input "text" at bounding box center [584, 36] width 218 height 33
paste input "THBKVWSCLF-H"
type input "THBKVWSCLF-H"
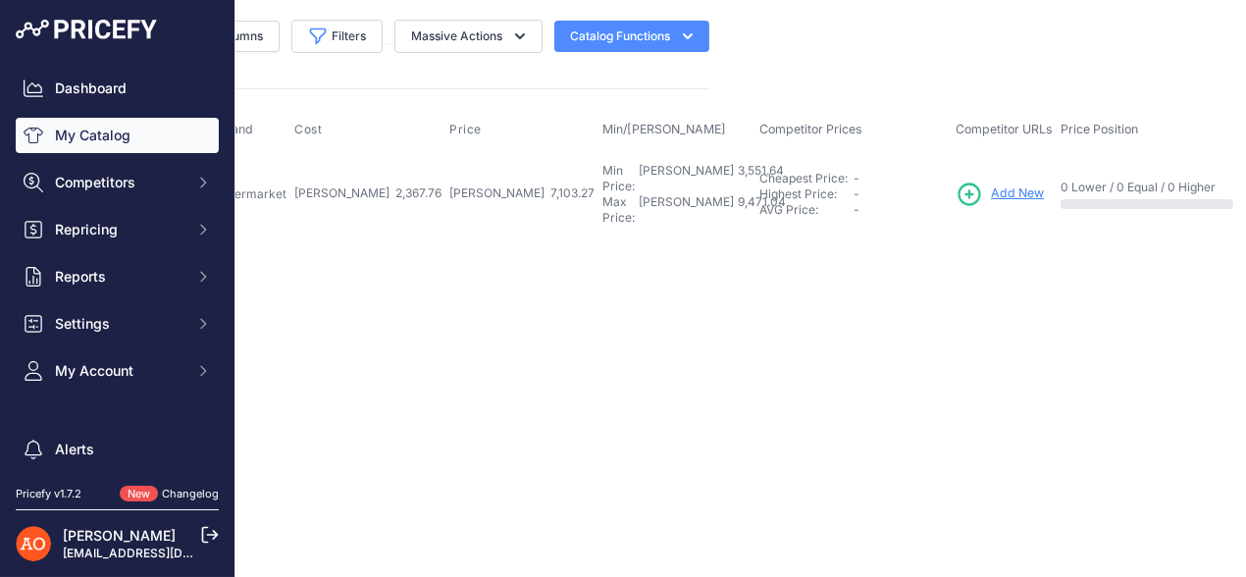
scroll to position [0, 533]
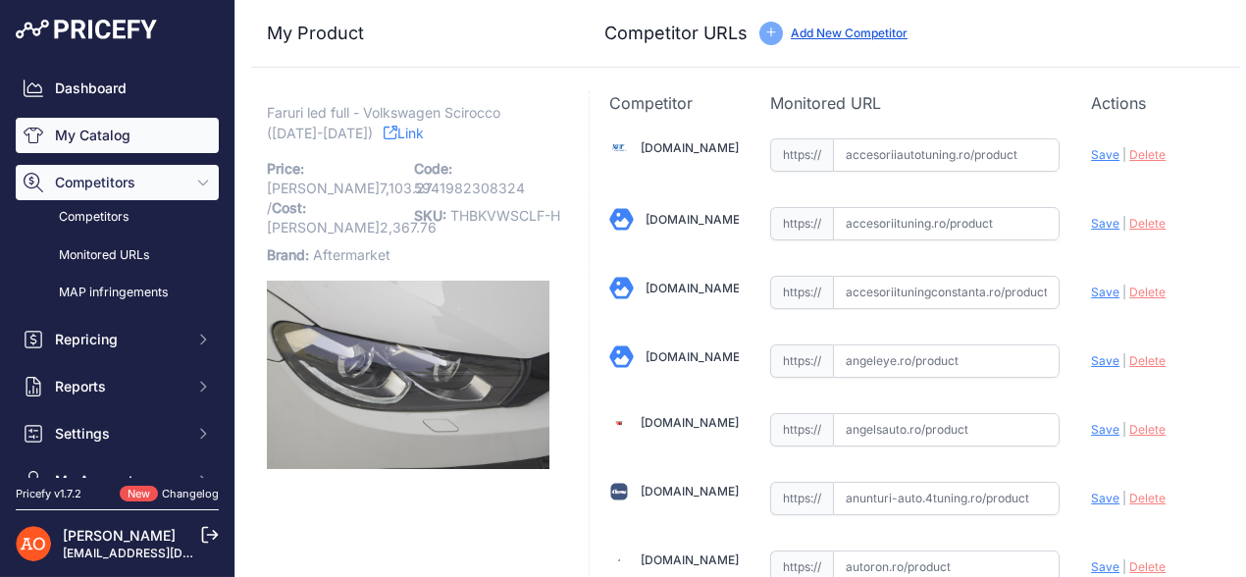
click at [90, 142] on link "My Catalog" at bounding box center [117, 135] width 203 height 35
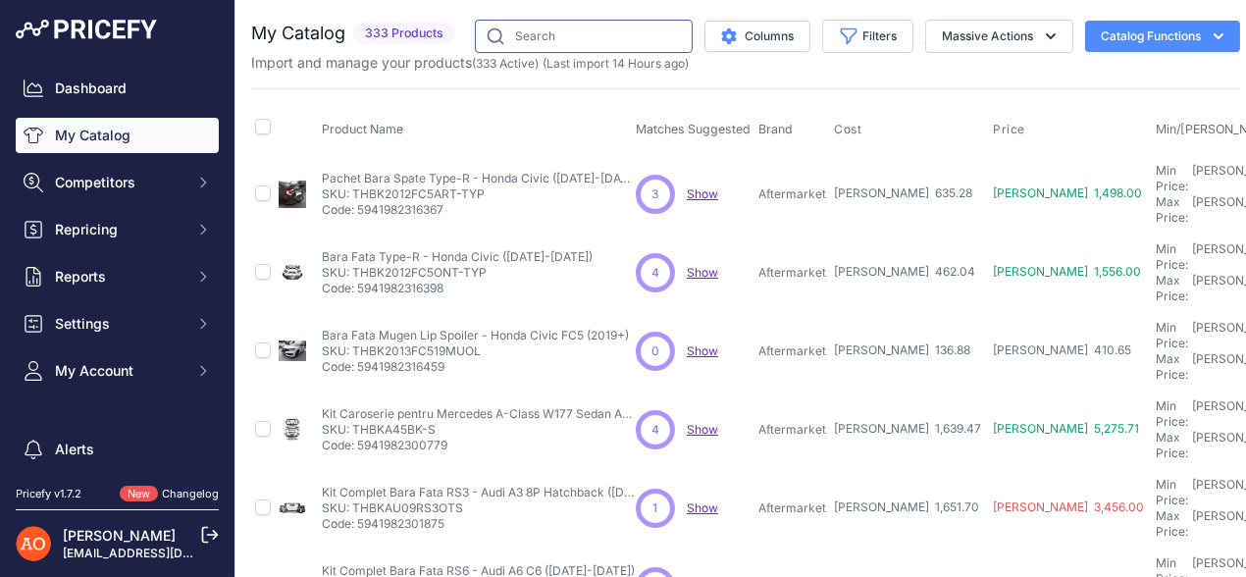
click at [562, 26] on input "text" at bounding box center [584, 36] width 218 height 33
paste input "THBKAUA416LF"
type input "THBKAUA416LF"
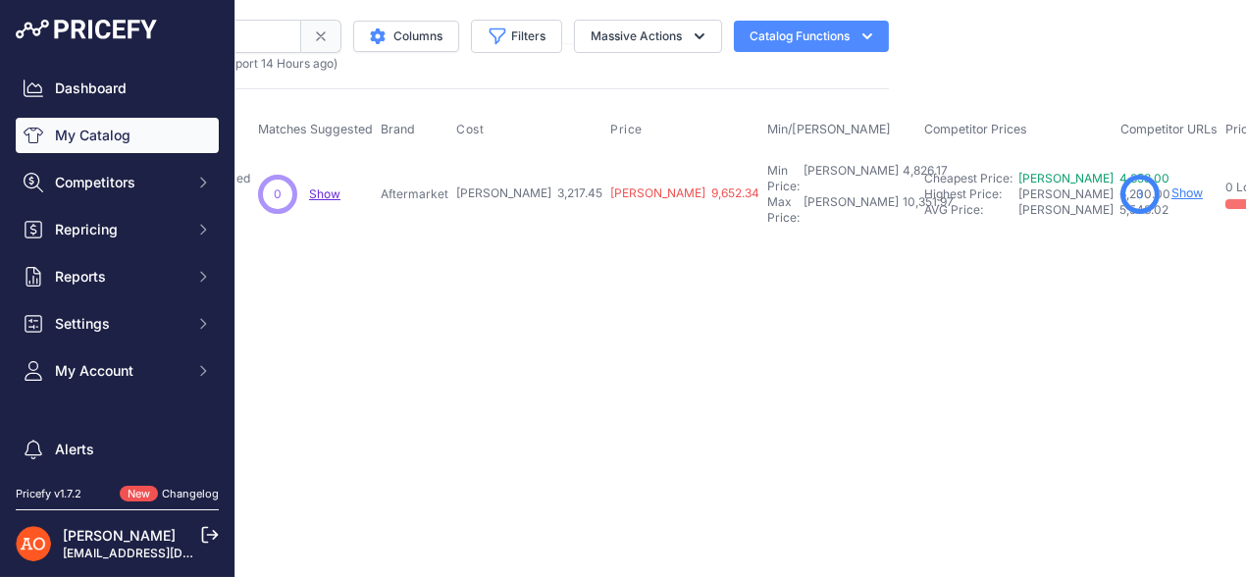
scroll to position [0, 359]
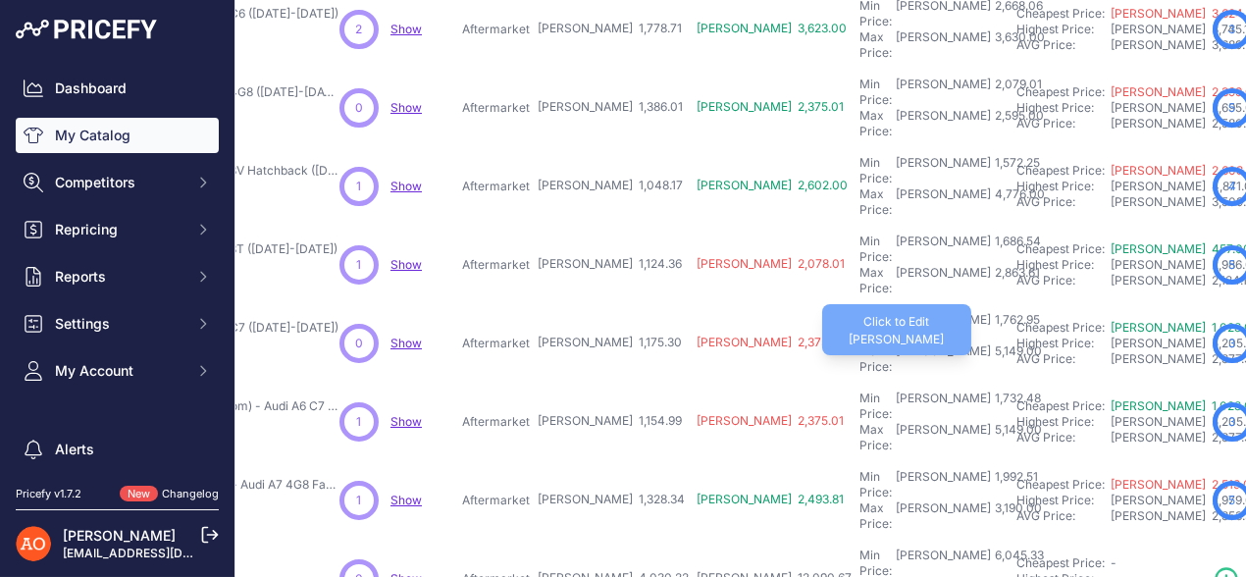
scroll to position [589, 296]
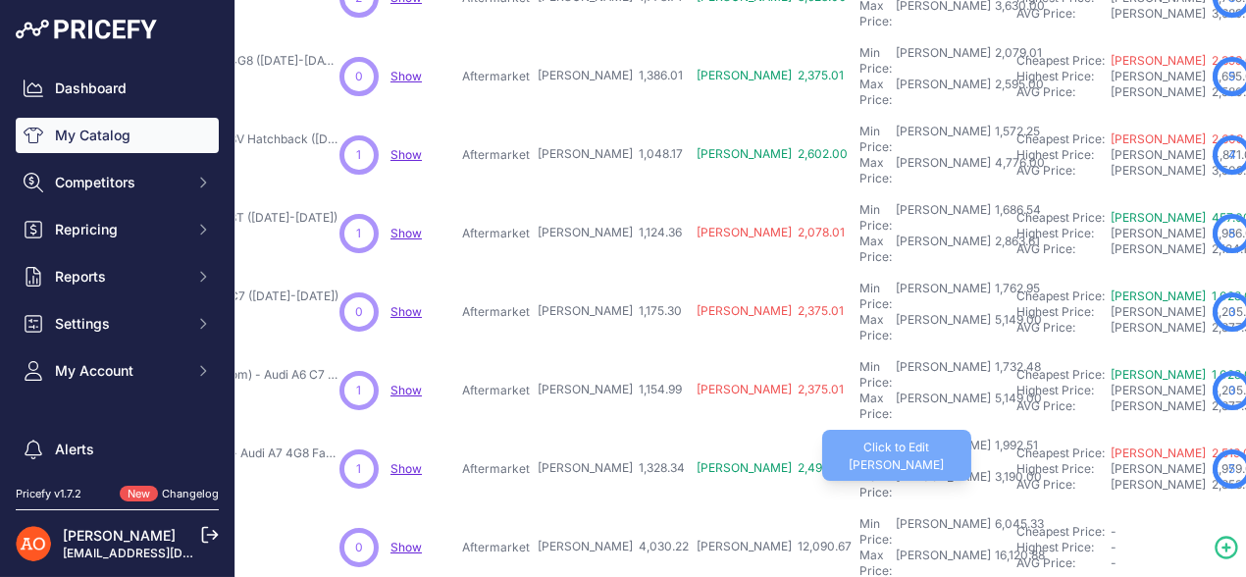
click at [991, 469] on div "3,190.00" at bounding box center [1016, 484] width 51 height 31
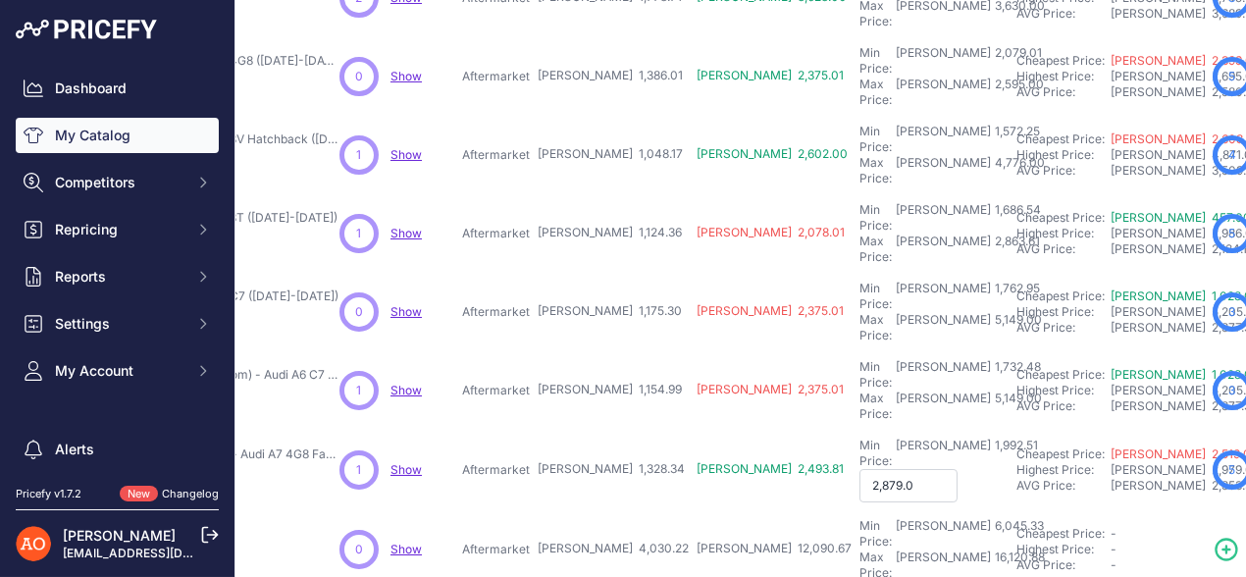
type input "2,879.00"
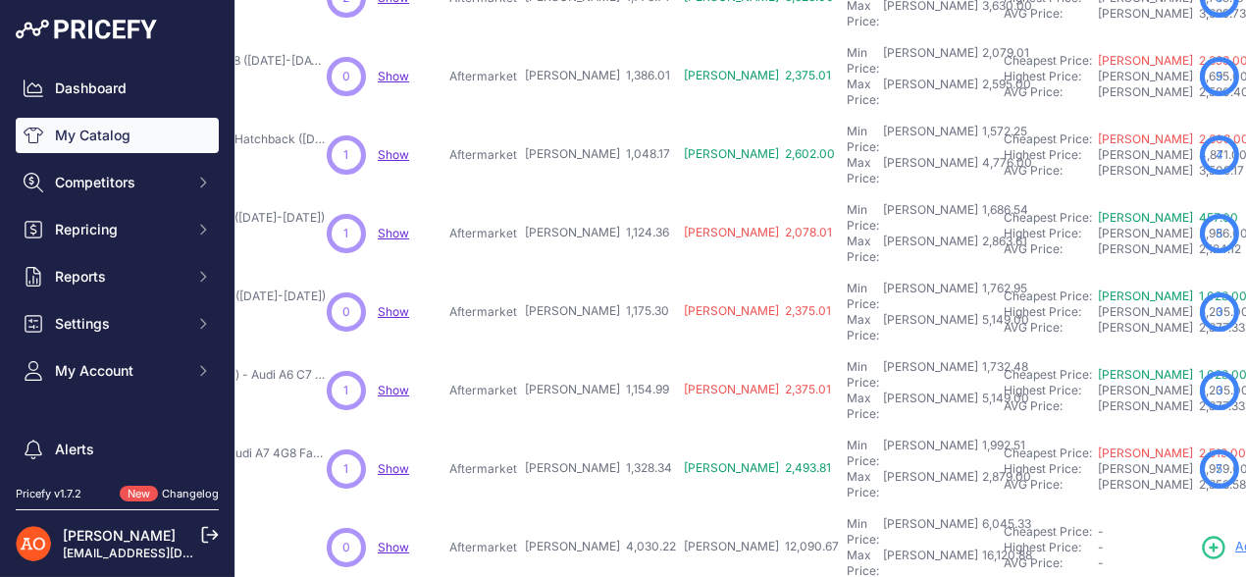
scroll to position [589, 325]
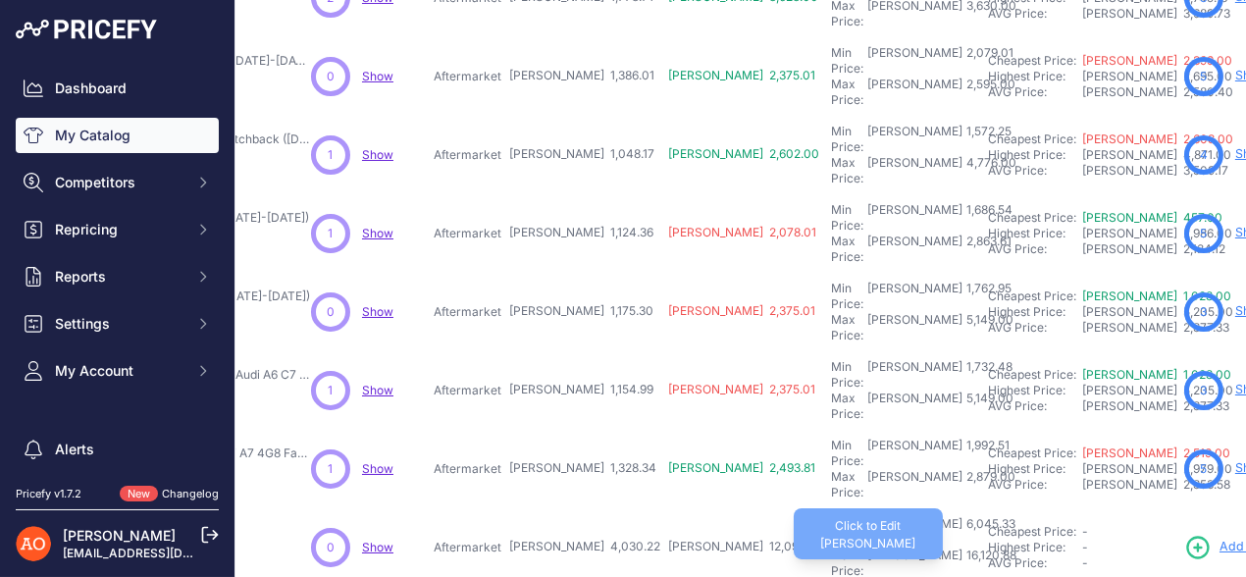
click at [962, 547] on div "16,120.88" at bounding box center [989, 562] width 54 height 31
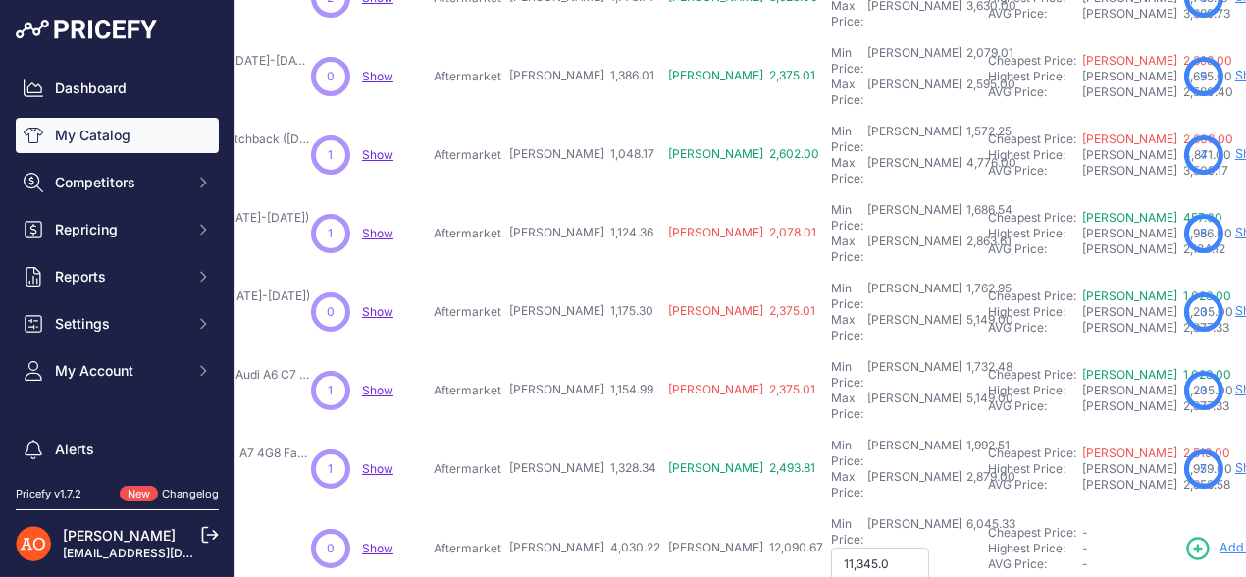
type input "11,345.00"
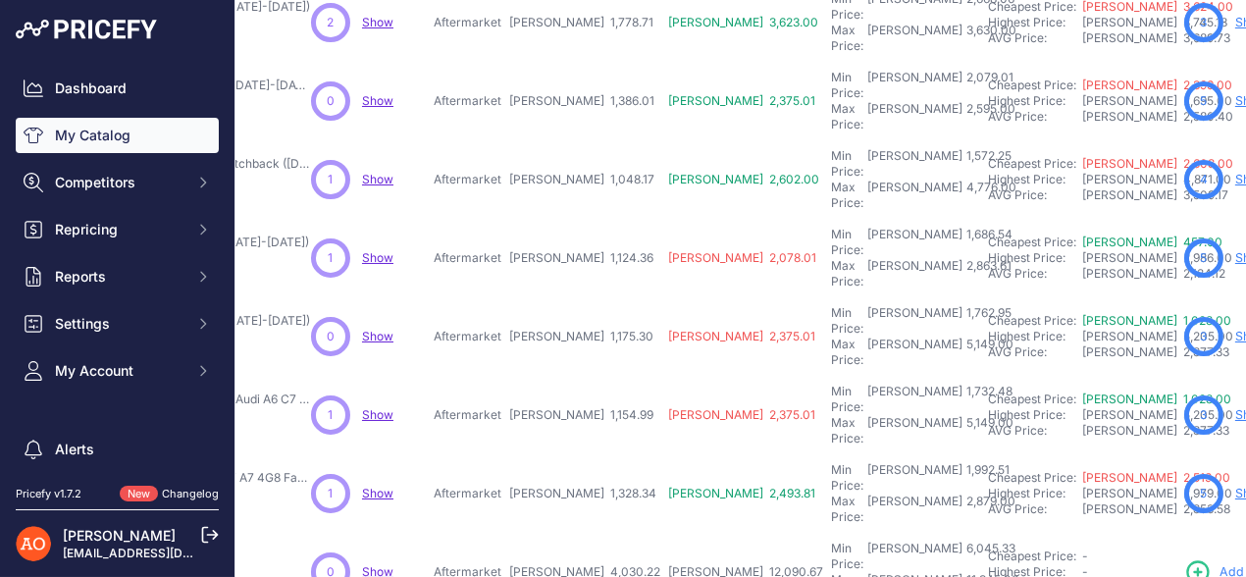
scroll to position [662, 325]
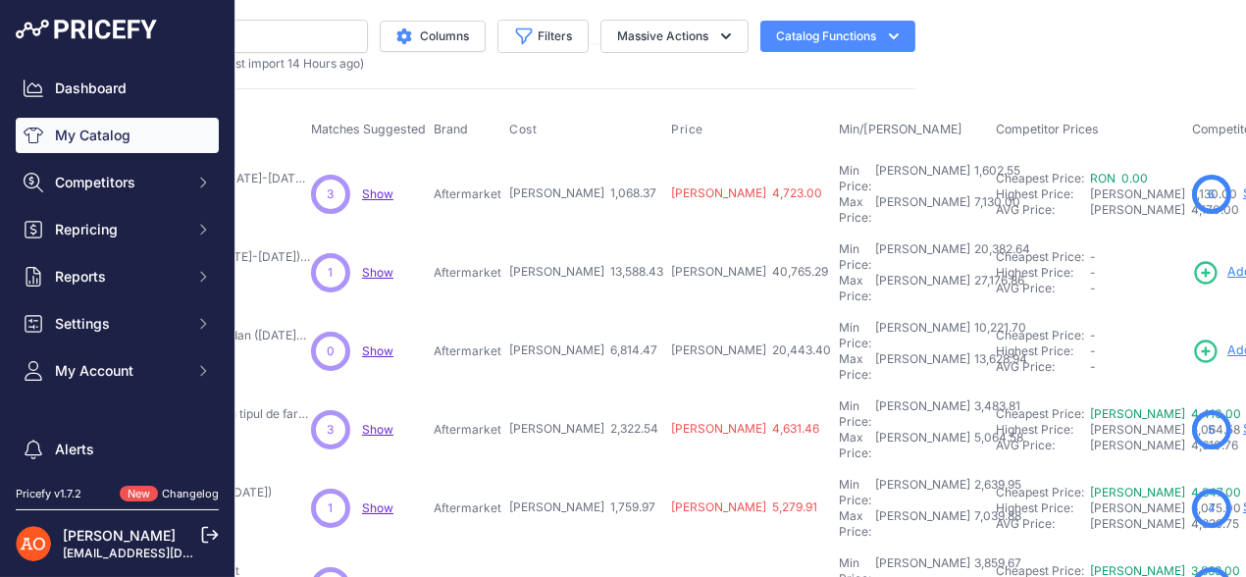
scroll to position [0, 325]
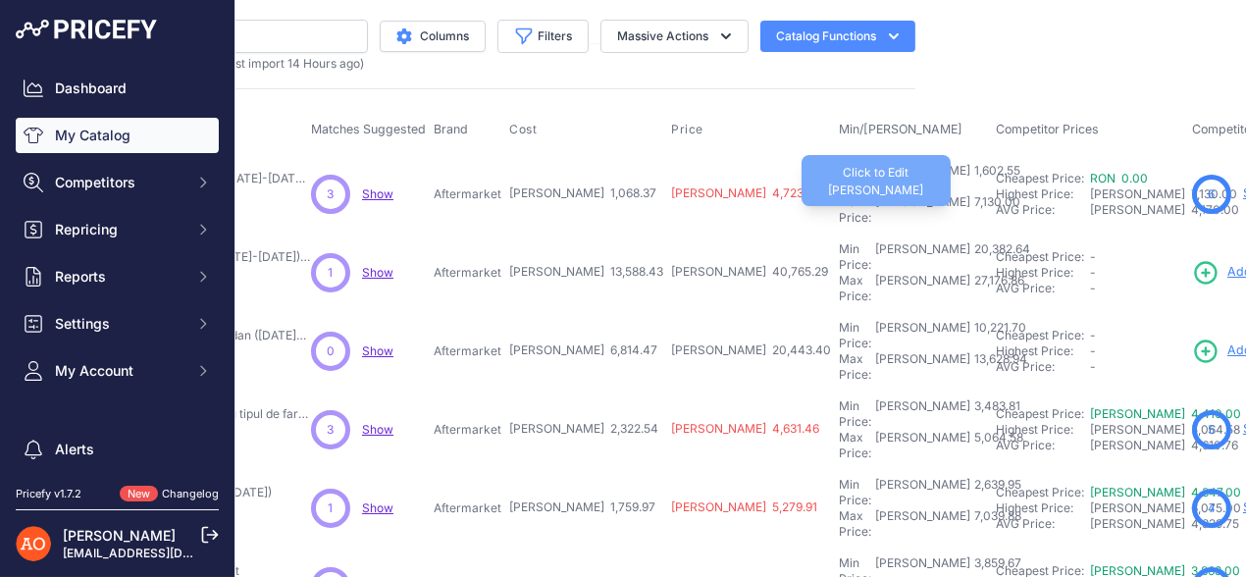
click at [970, 194] on div "7,130.00" at bounding box center [995, 209] width 50 height 31
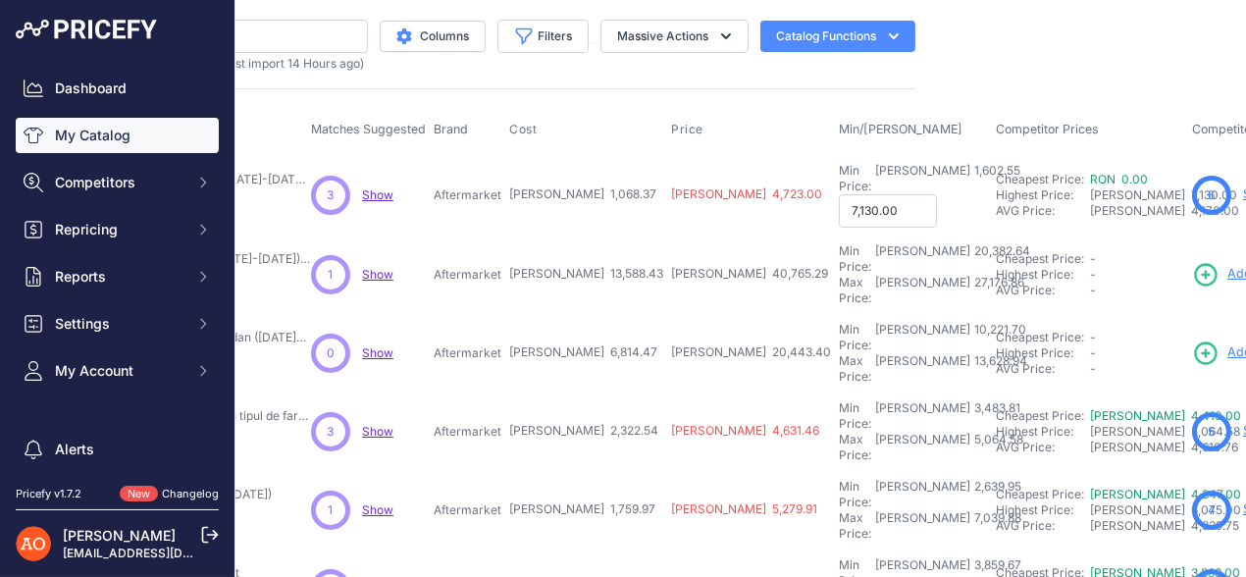
click at [839, 194] on input "7,130.00" at bounding box center [888, 210] width 98 height 33
type input "7.00"
click at [839, 194] on input "7.00" at bounding box center [888, 210] width 98 height 33
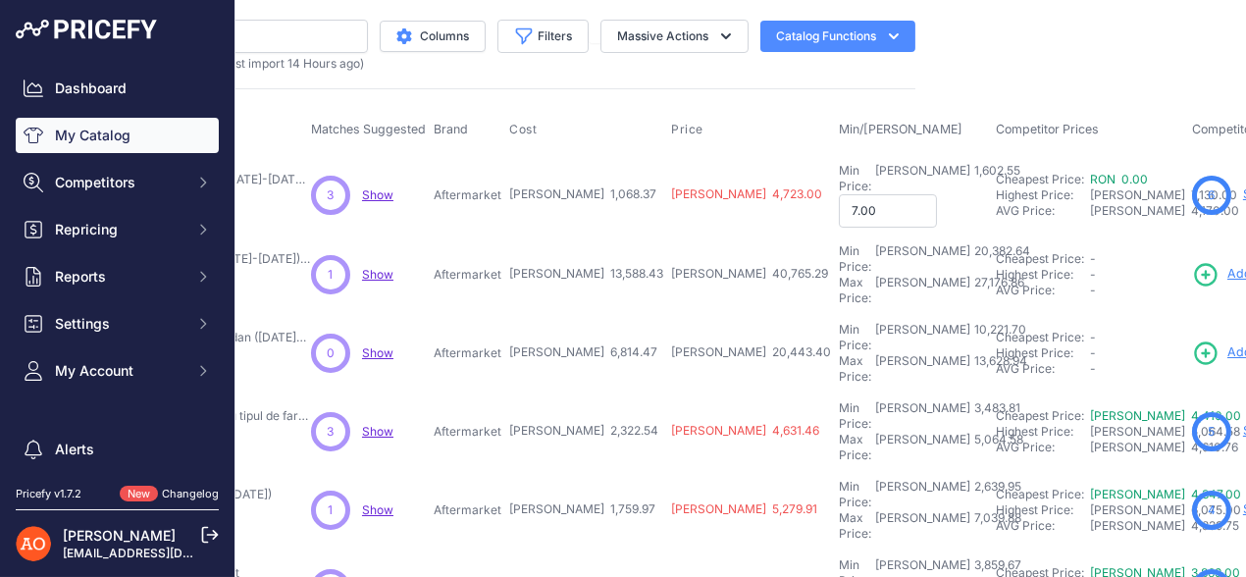
click at [839, 194] on input "7.00" at bounding box center [888, 210] width 98 height 33
type input "7"
type input "6,980.00"
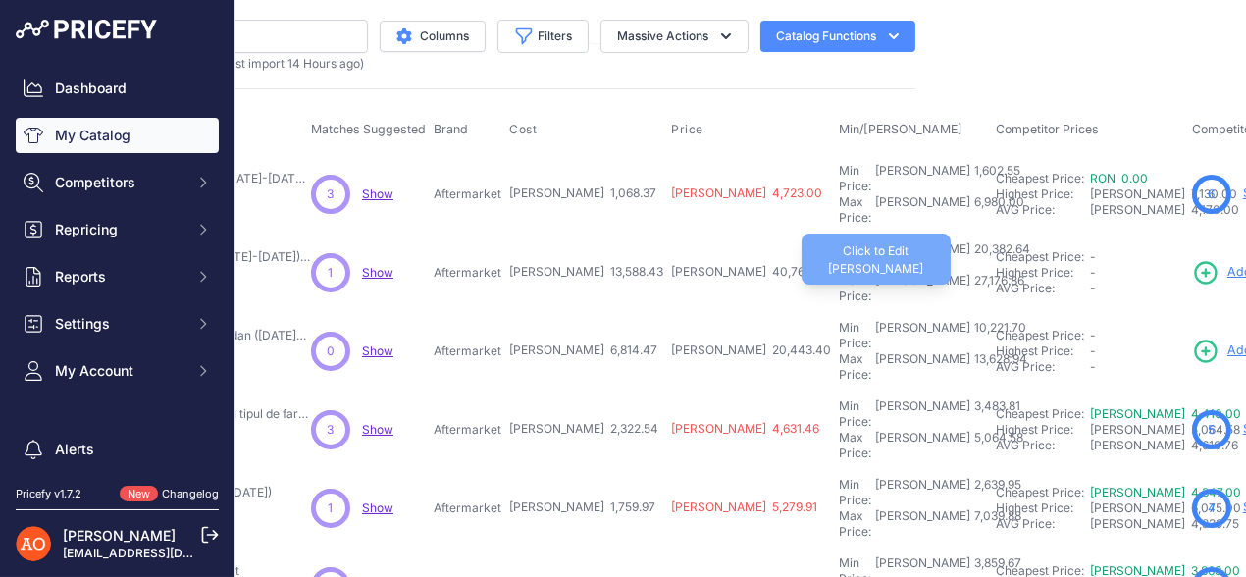
click at [970, 273] on div "27,176.86" at bounding box center [997, 288] width 54 height 31
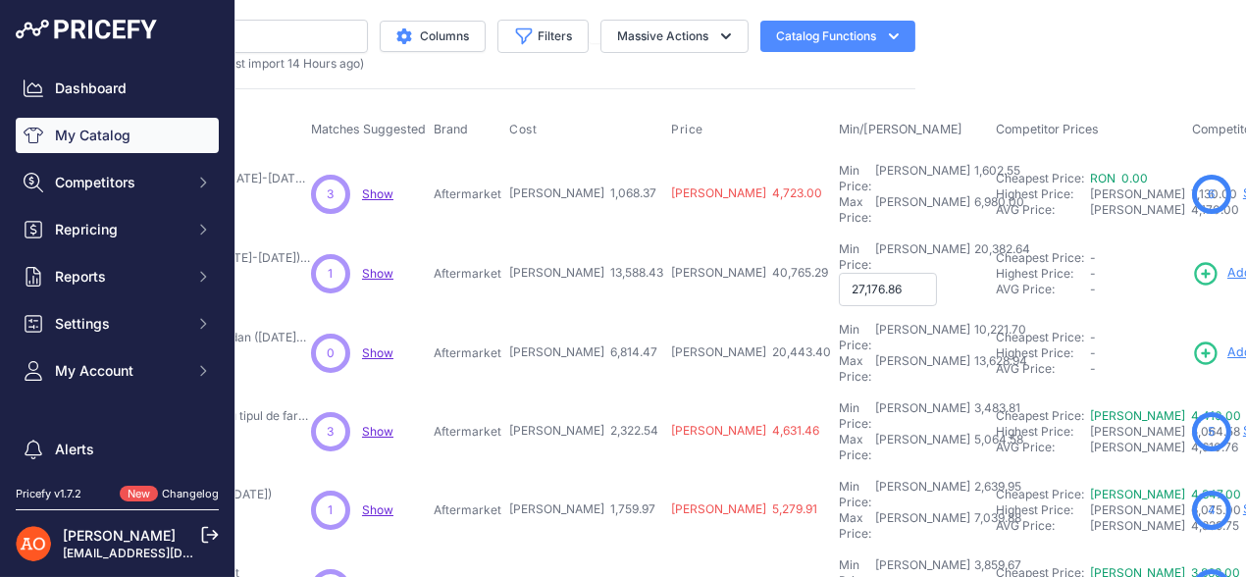
click at [839, 276] on input "27,176.86" at bounding box center [888, 289] width 98 height 33
click at [839, 273] on input "27,176.86" at bounding box center [888, 289] width 98 height 33
type input "25,176.86"
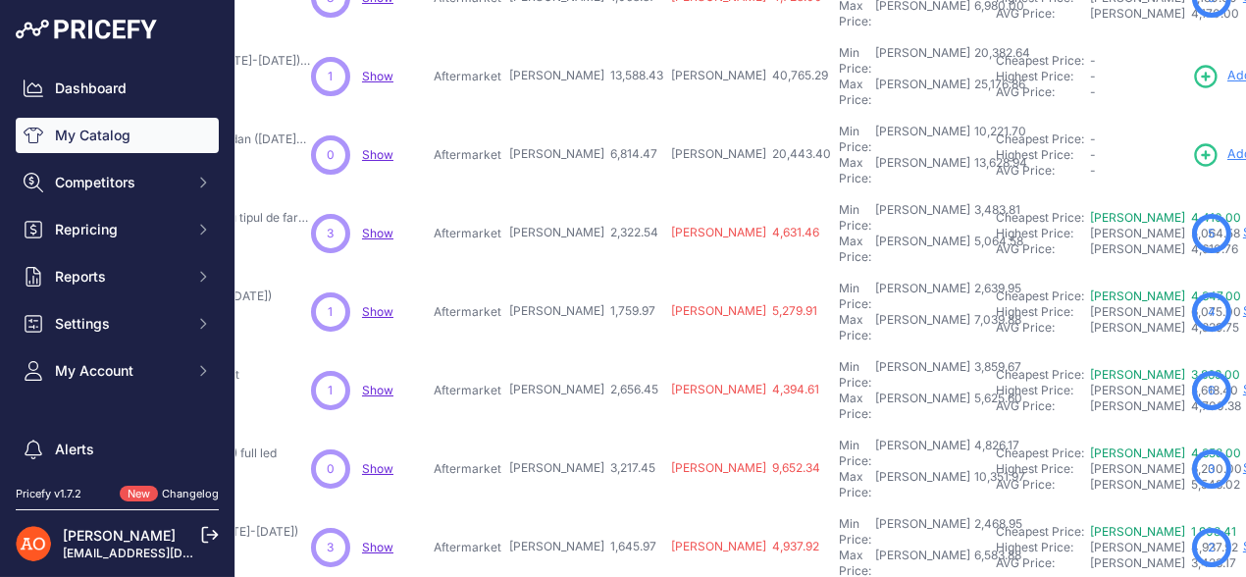
scroll to position [97, 325]
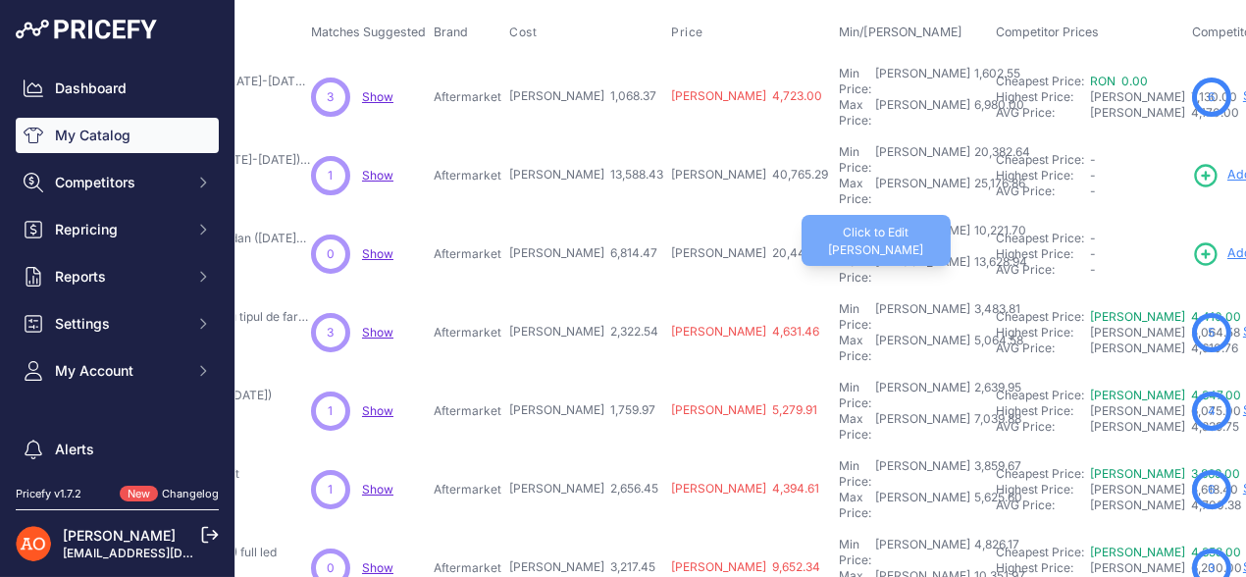
click at [839, 254] on div "Max Price: [PERSON_NAME] 13,628.94 - Click to Edit Max Price" at bounding box center [913, 269] width 149 height 31
click at [970, 254] on div "13,628.94" at bounding box center [998, 269] width 57 height 31
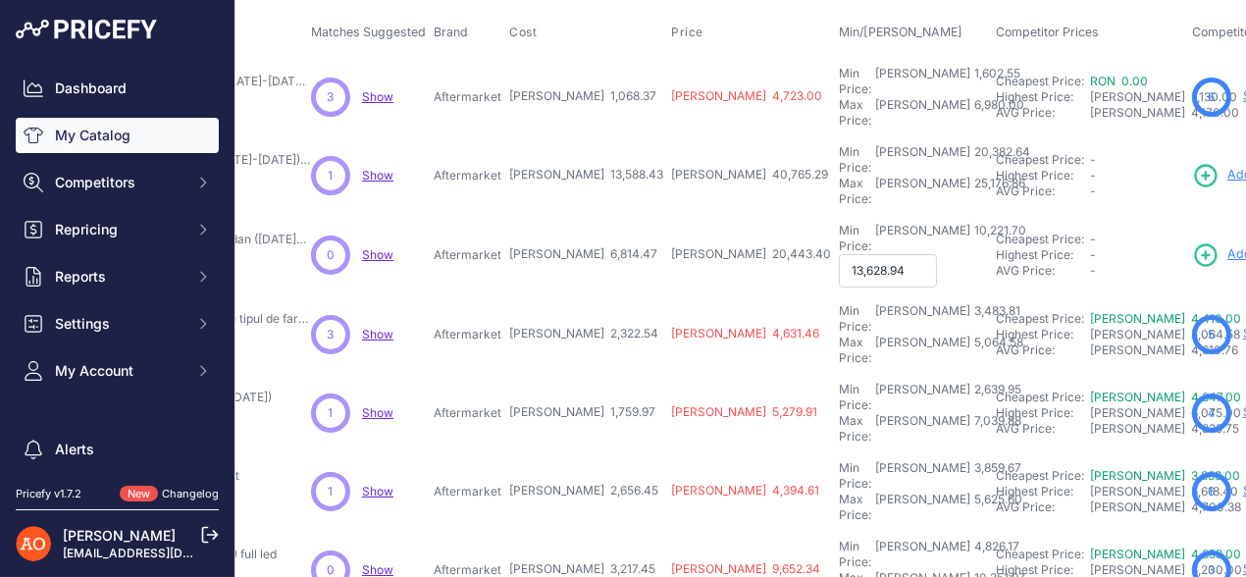
click at [839, 254] on input "13,628.94" at bounding box center [888, 270] width 98 height 33
click at [684, 239] on td "[PERSON_NAME] 20,443.40" at bounding box center [751, 255] width 168 height 80
click at [839, 254] on input "13,628.94" at bounding box center [888, 270] width 98 height 33
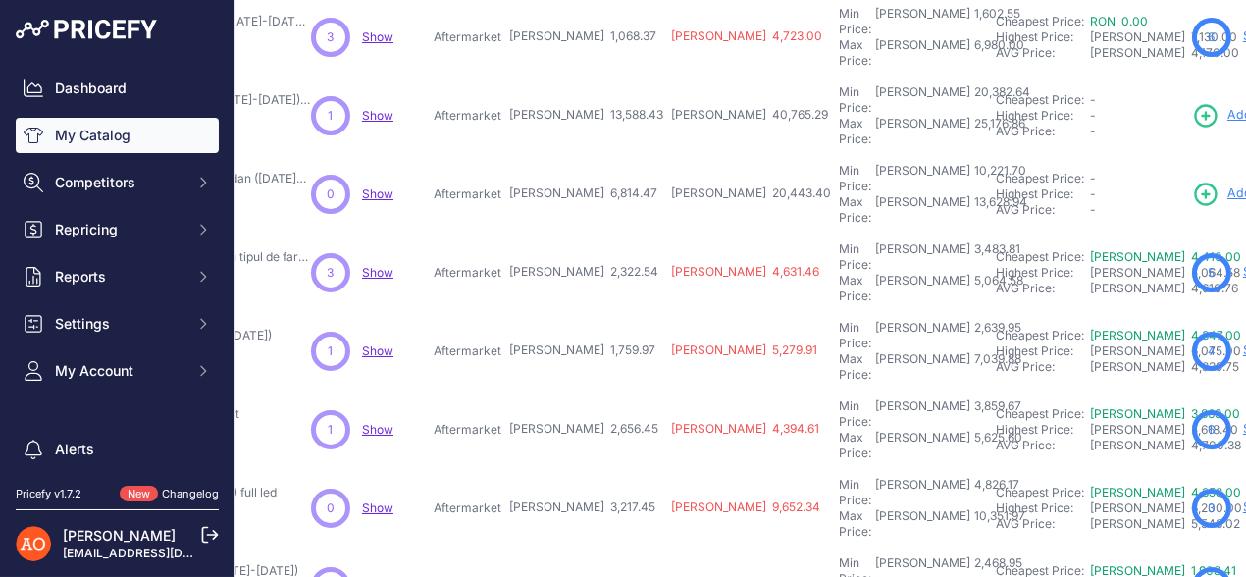
scroll to position [196, 325]
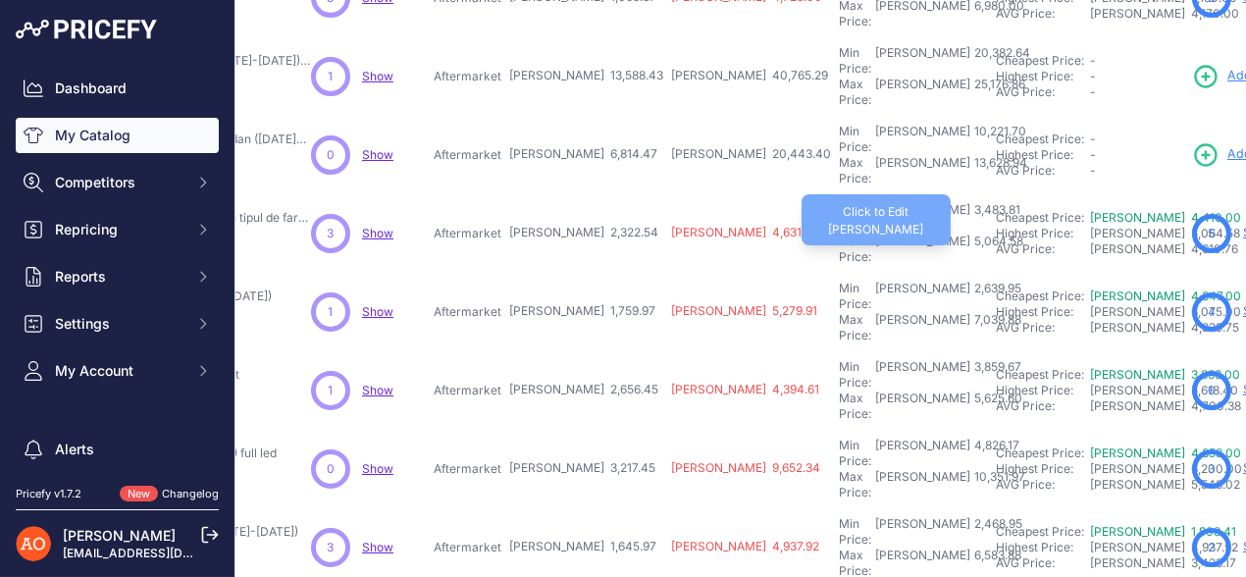
click at [970, 233] on div "5,064.58" at bounding box center [996, 248] width 53 height 31
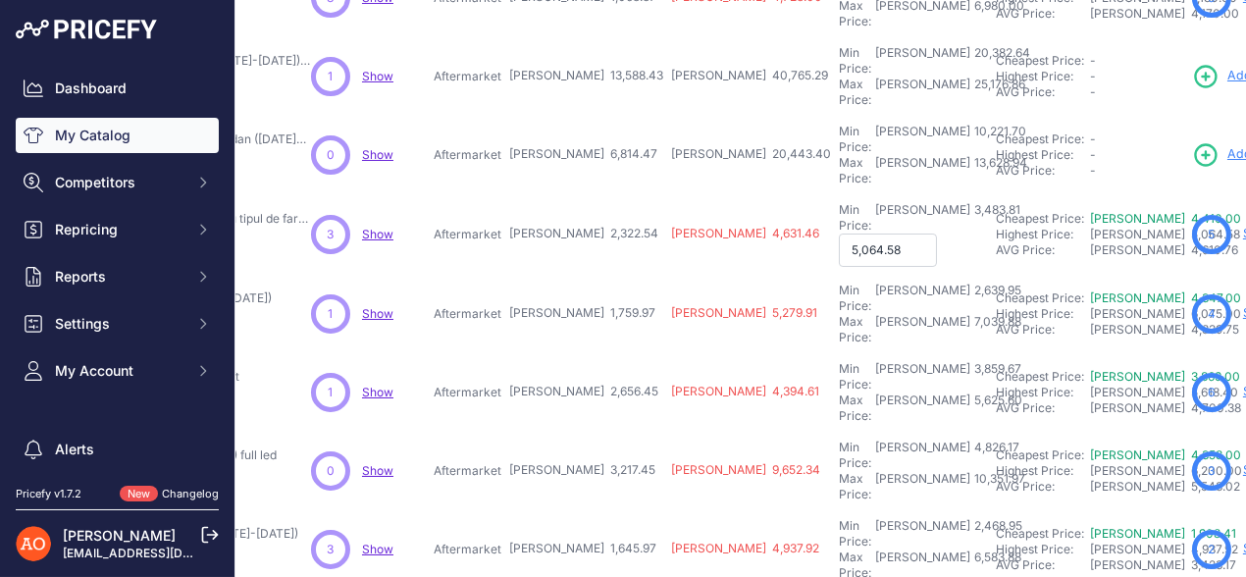
click at [839, 233] on input "5,064.58" at bounding box center [888, 249] width 98 height 33
click at [839, 233] on input "4,064.58" at bounding box center [888, 249] width 98 height 33
type input "4,564.58"
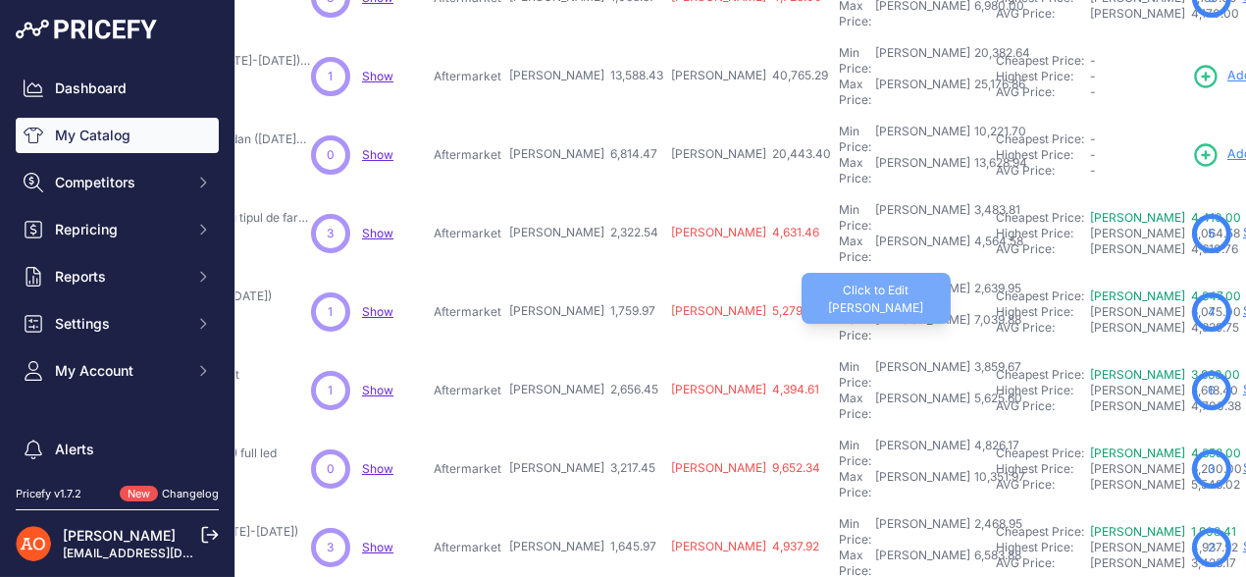
click at [970, 312] on div "7,039.88" at bounding box center [995, 327] width 51 height 31
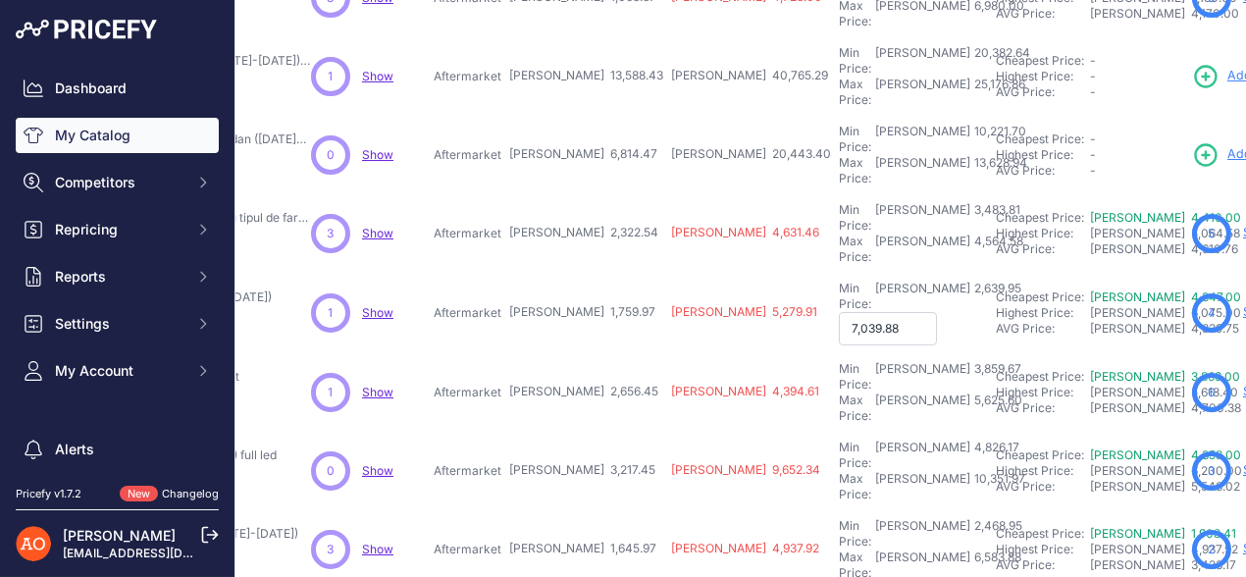
click at [839, 312] on input "7,039.88" at bounding box center [888, 328] width 98 height 33
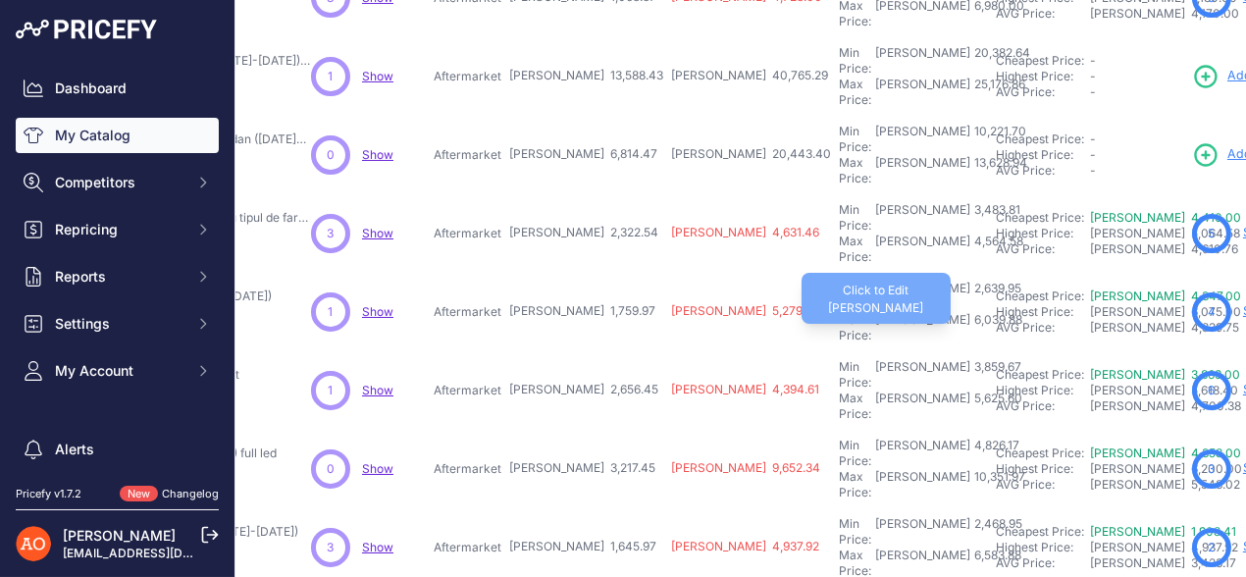
click at [970, 312] on div "6,039.88" at bounding box center [996, 327] width 52 height 31
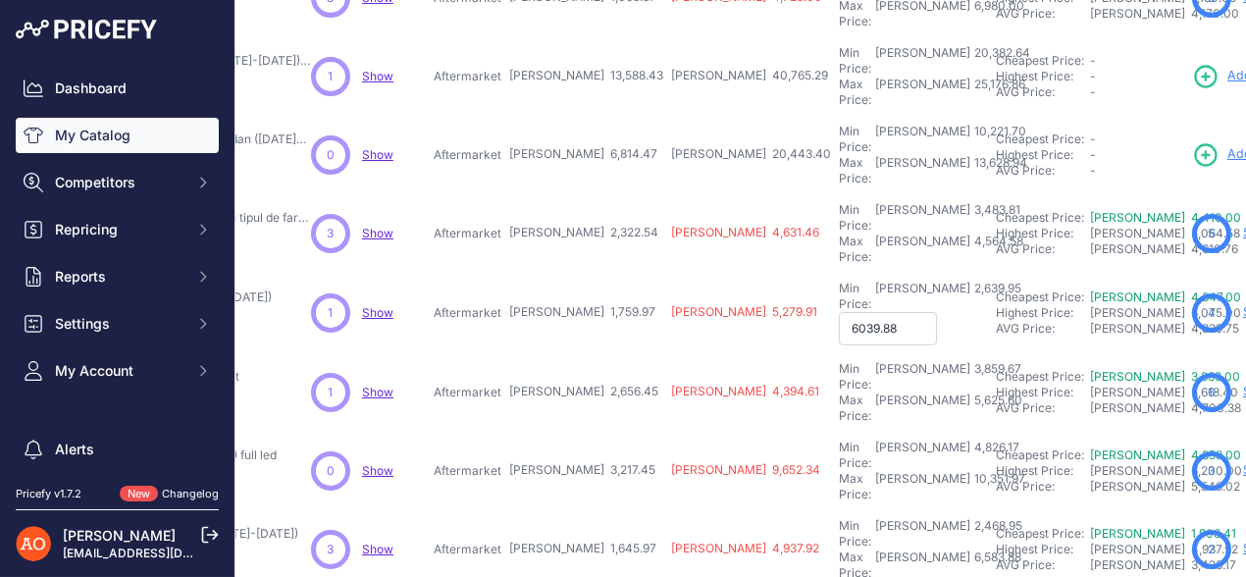
click at [839, 312] on input "6039.88" at bounding box center [888, 328] width 98 height 33
type input "6,013.88"
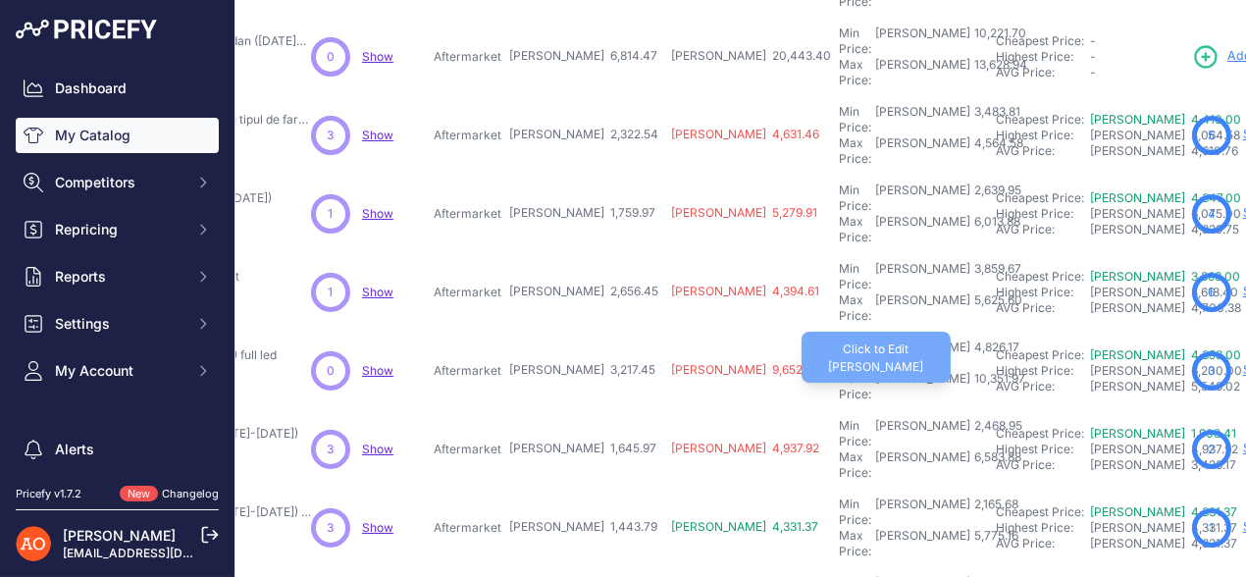
click at [970, 371] on div "10,351.97" at bounding box center [997, 386] width 55 height 31
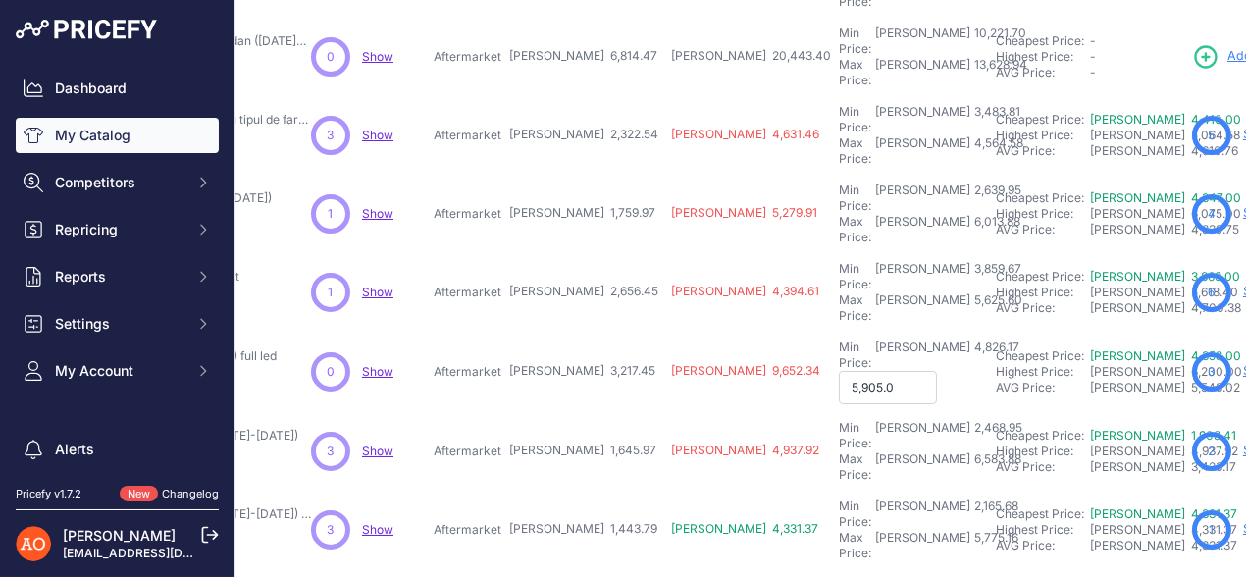
type input "5,905.00"
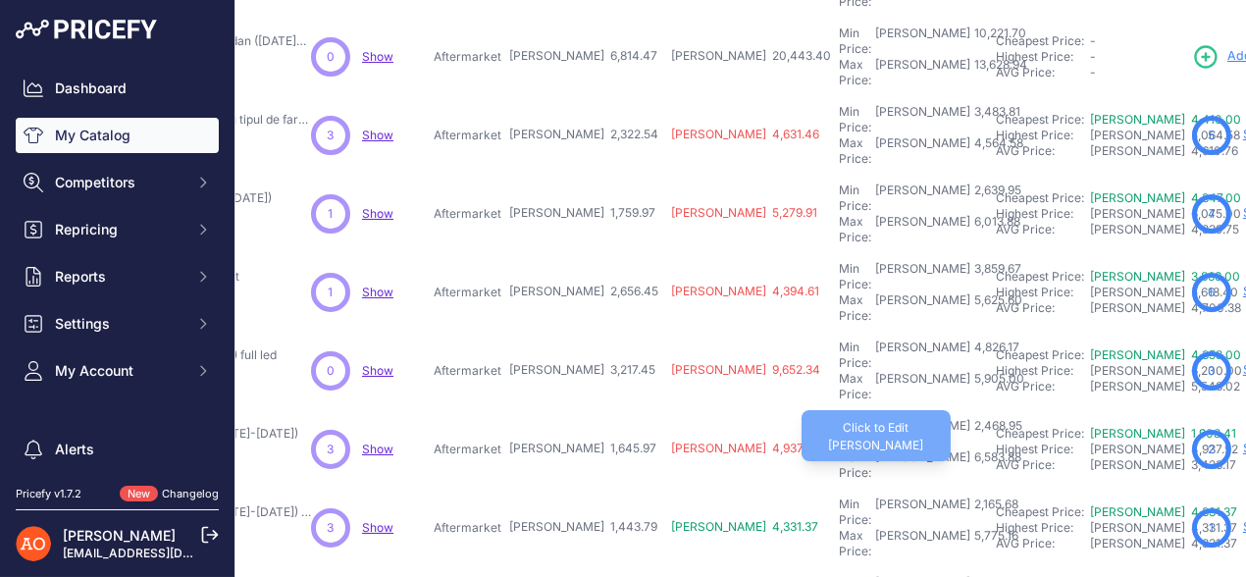
click at [970, 449] on div "6,583.88" at bounding box center [995, 464] width 51 height 31
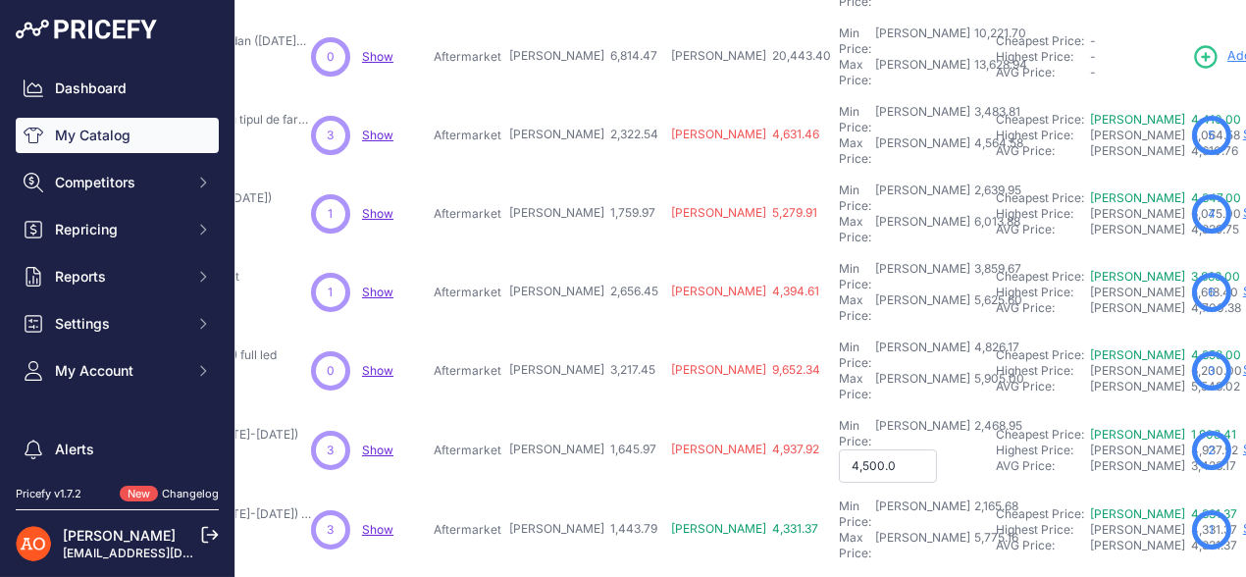
type input "4,500.00"
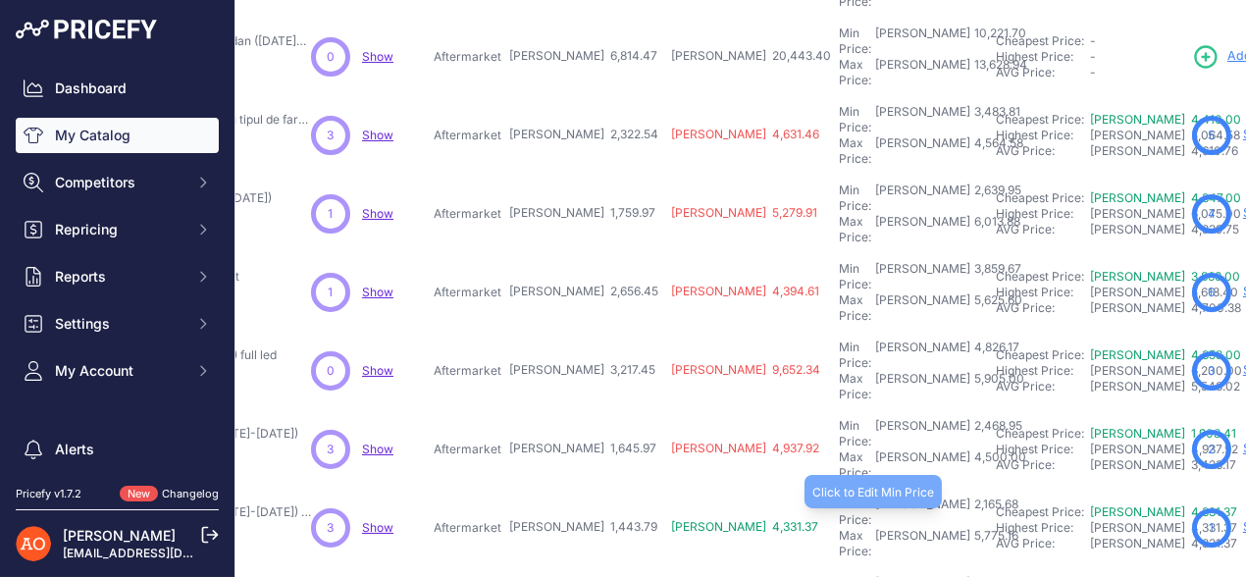
scroll to position [392, 325]
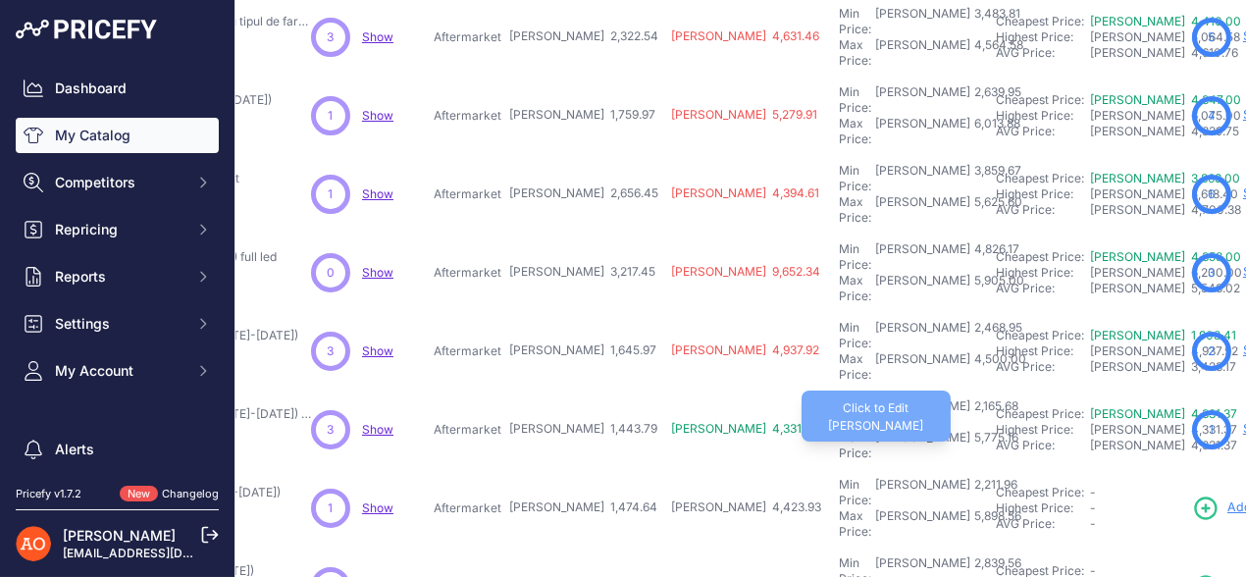
click at [970, 430] on div "5,775.16" at bounding box center [994, 445] width 48 height 31
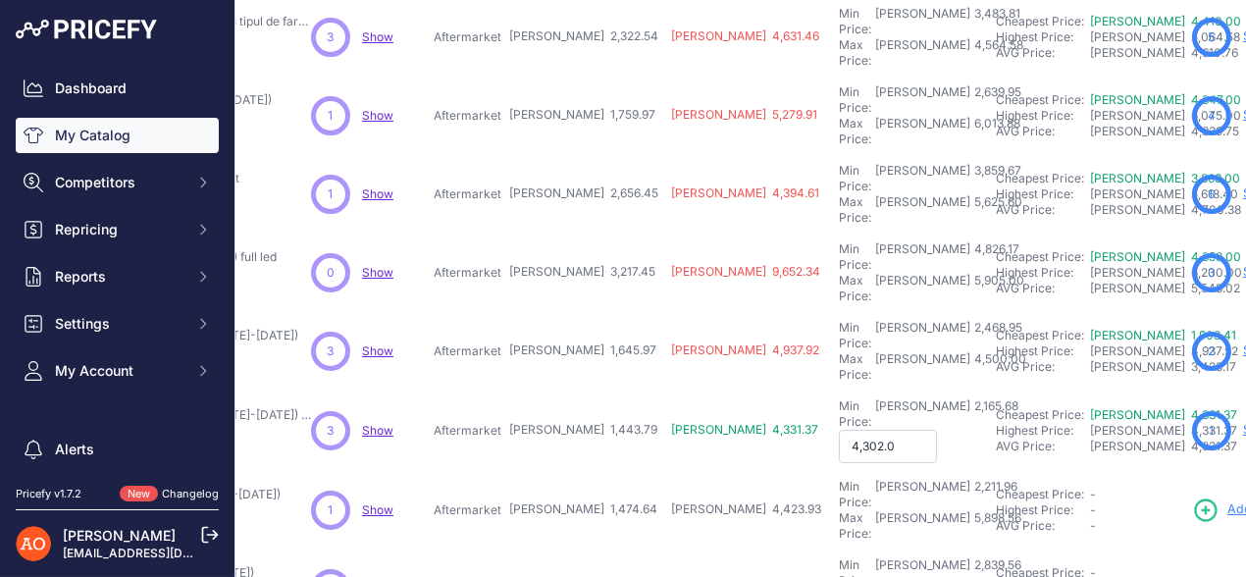
type input "4,302.00"
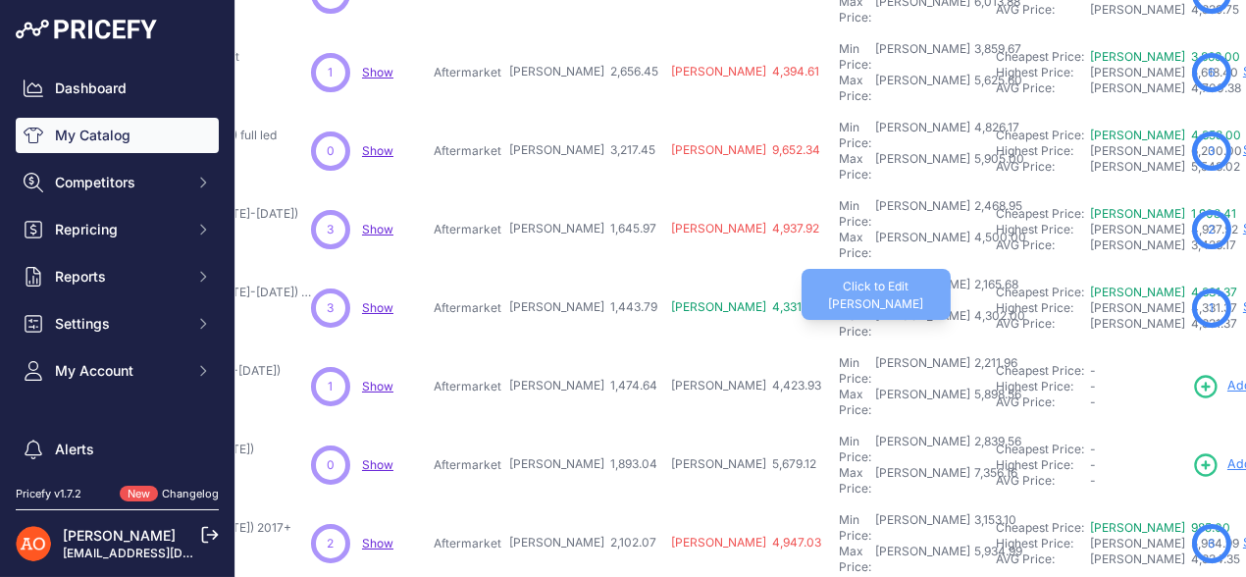
scroll to position [589, 325]
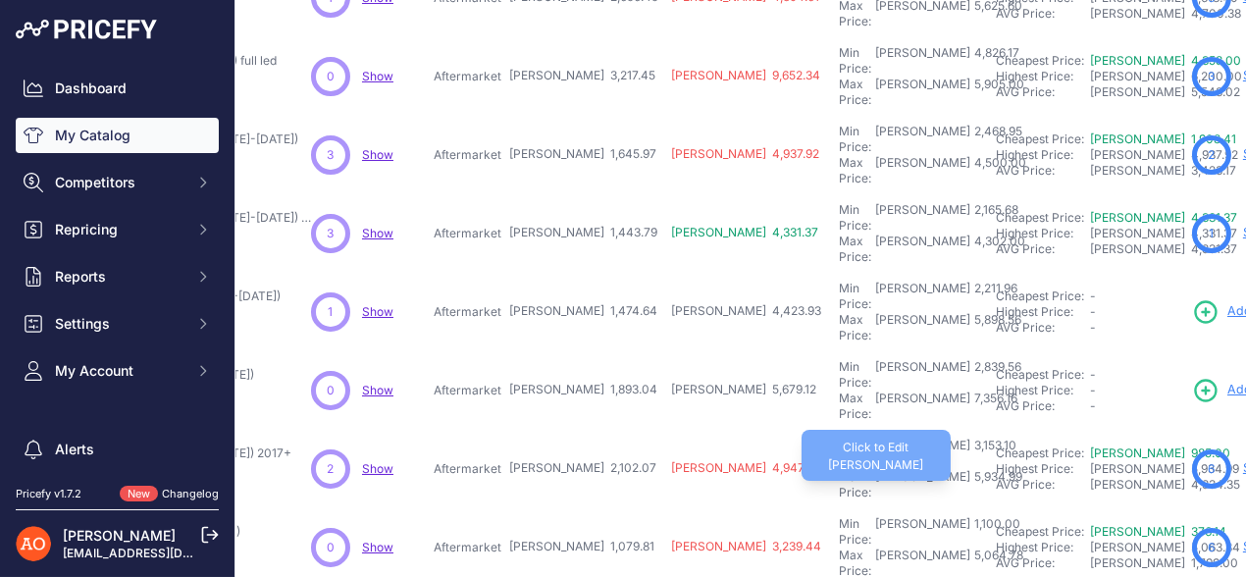
click at [970, 469] on div "5,934.99" at bounding box center [996, 484] width 52 height 31
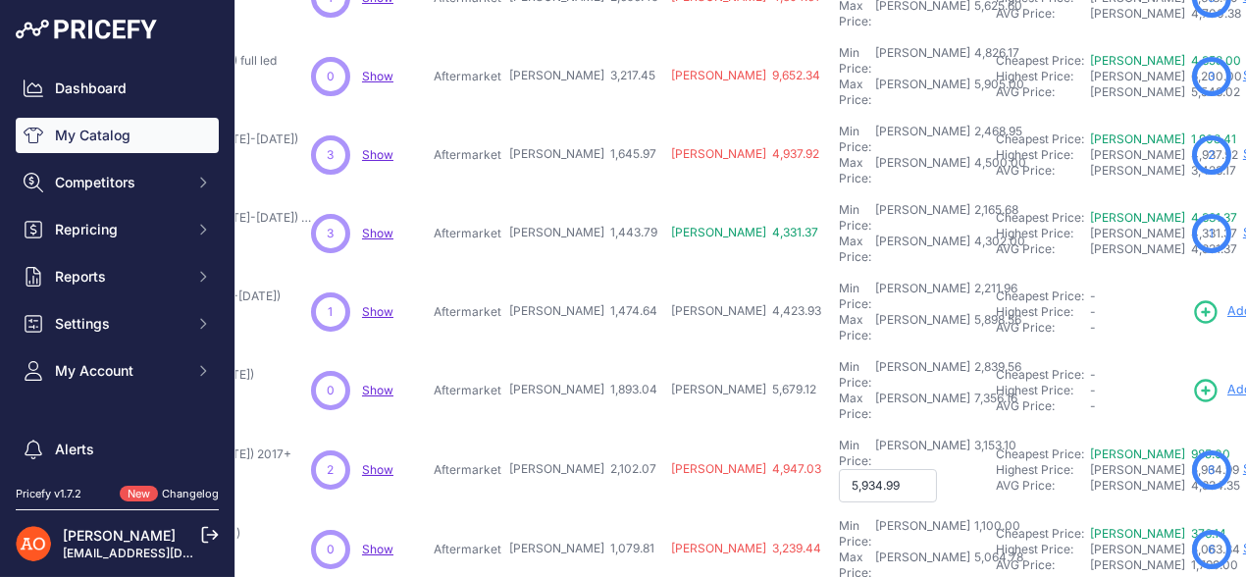
click at [839, 469] on input "5,934.99" at bounding box center [888, 485] width 98 height 33
type input "5,634.99"
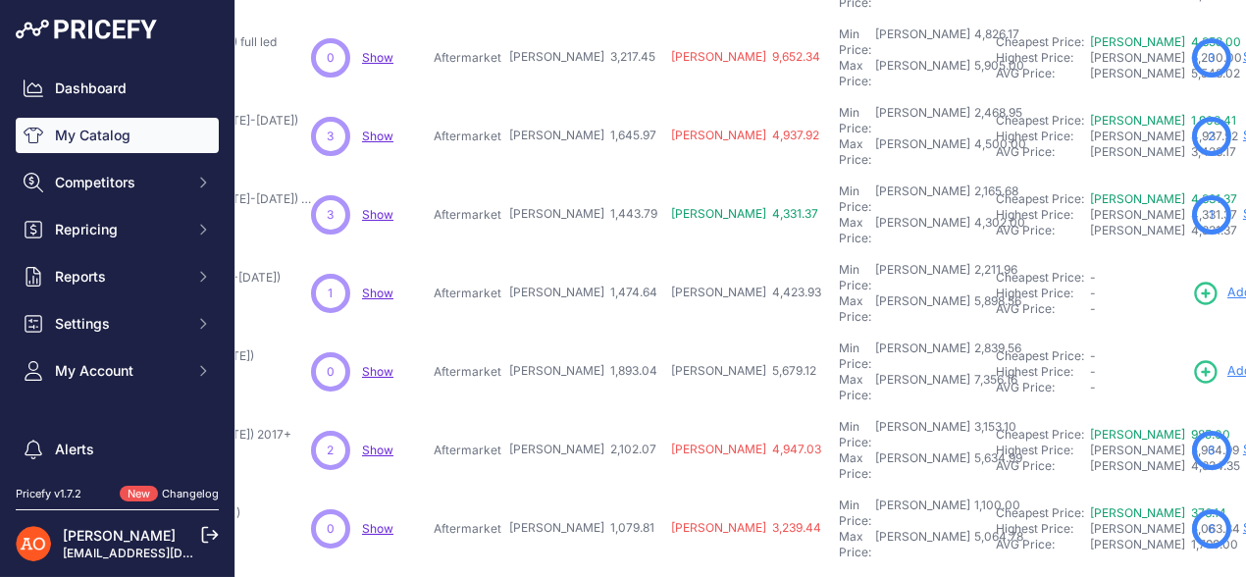
scroll to position [613, 325]
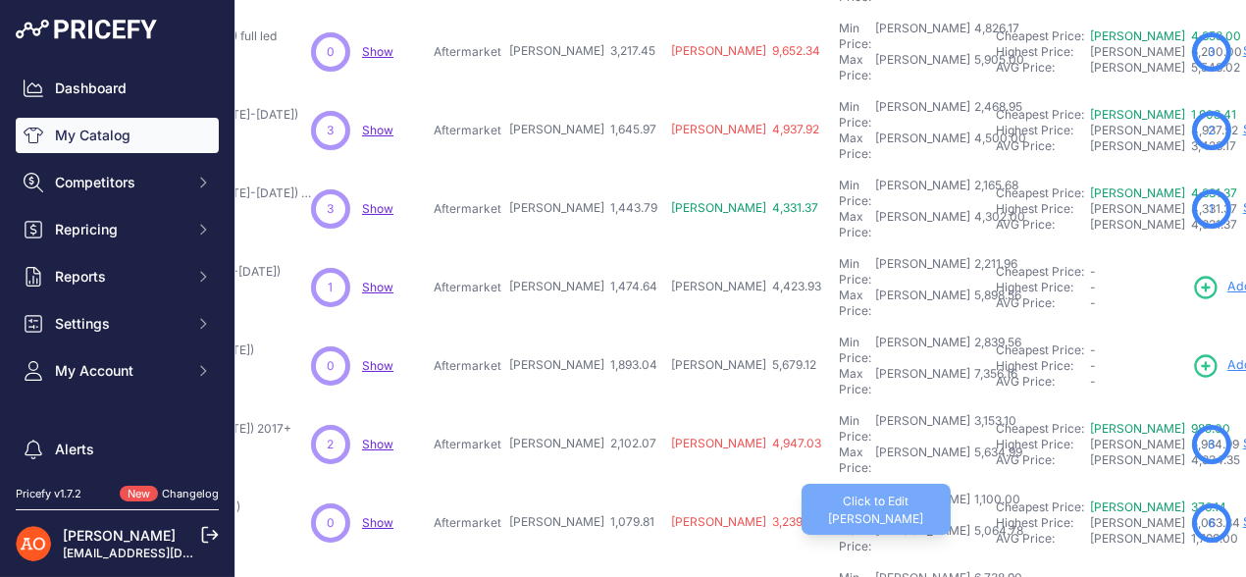
click at [970, 523] on div "5,064.78" at bounding box center [996, 538] width 53 height 31
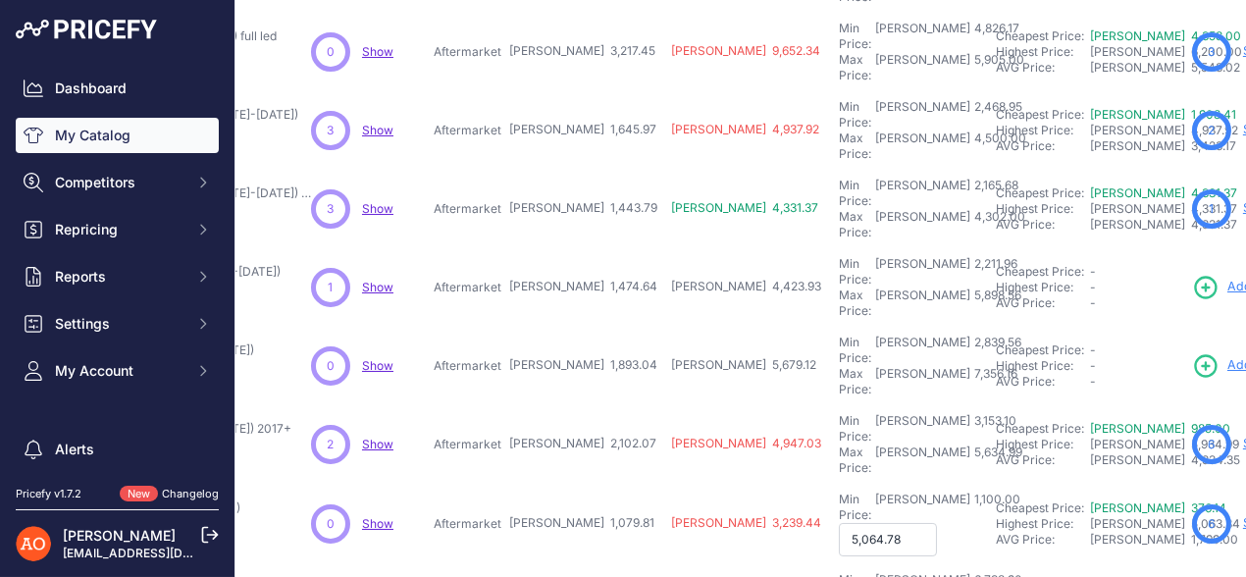
click at [839, 523] on input "5,064.78" at bounding box center [888, 539] width 98 height 33
click at [839, 523] on input "4,064.78" at bounding box center [888, 539] width 98 height 33
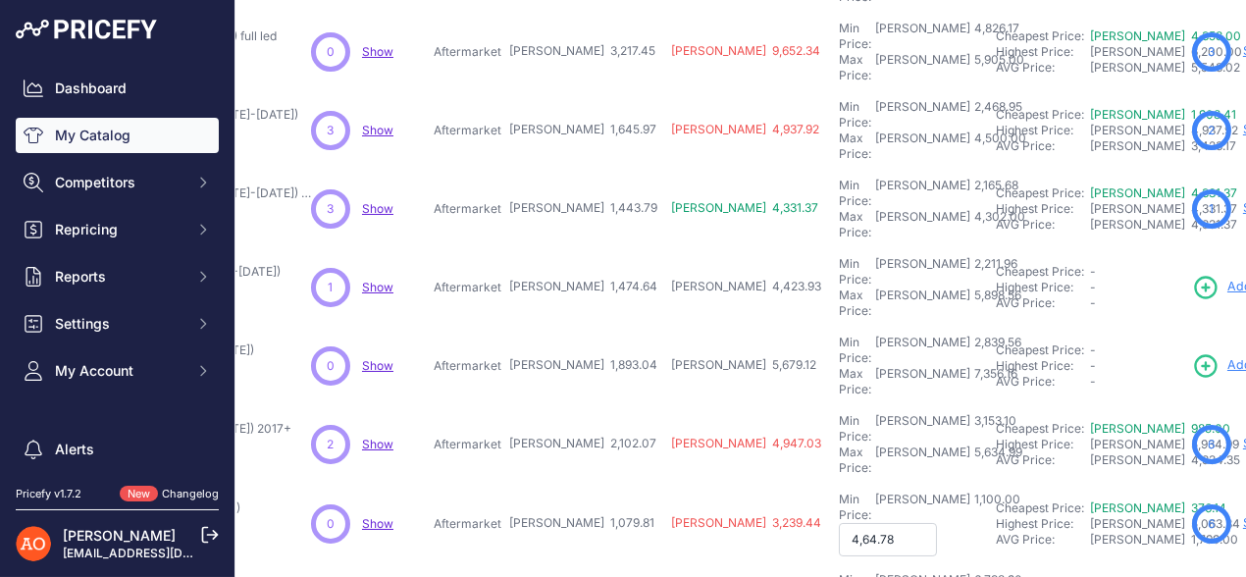
type input "4,764.78"
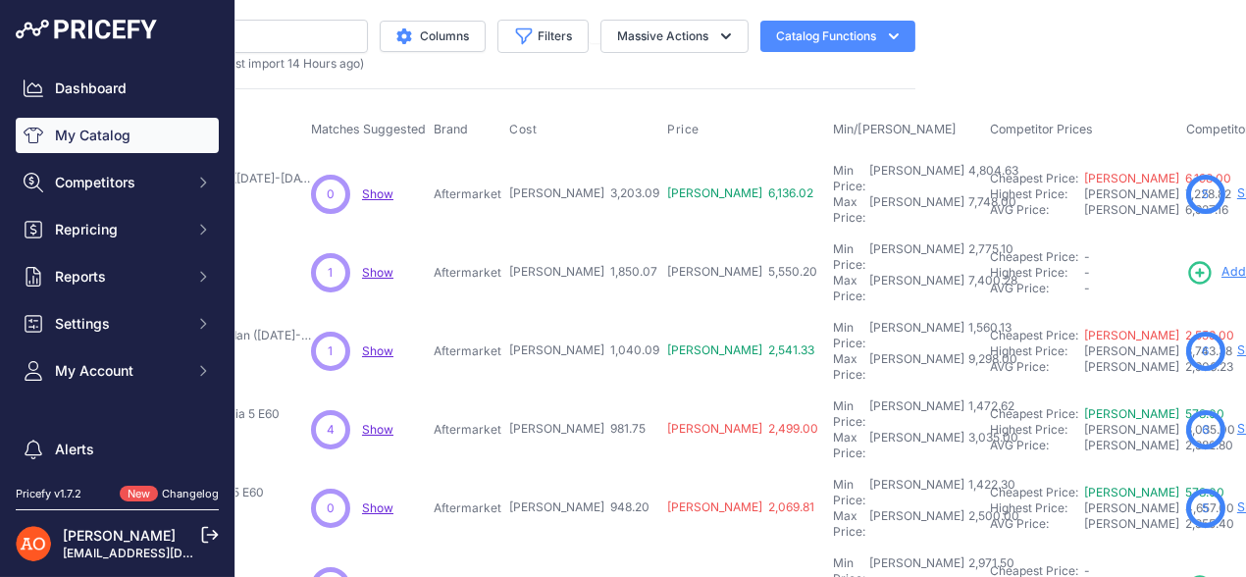
scroll to position [0, 325]
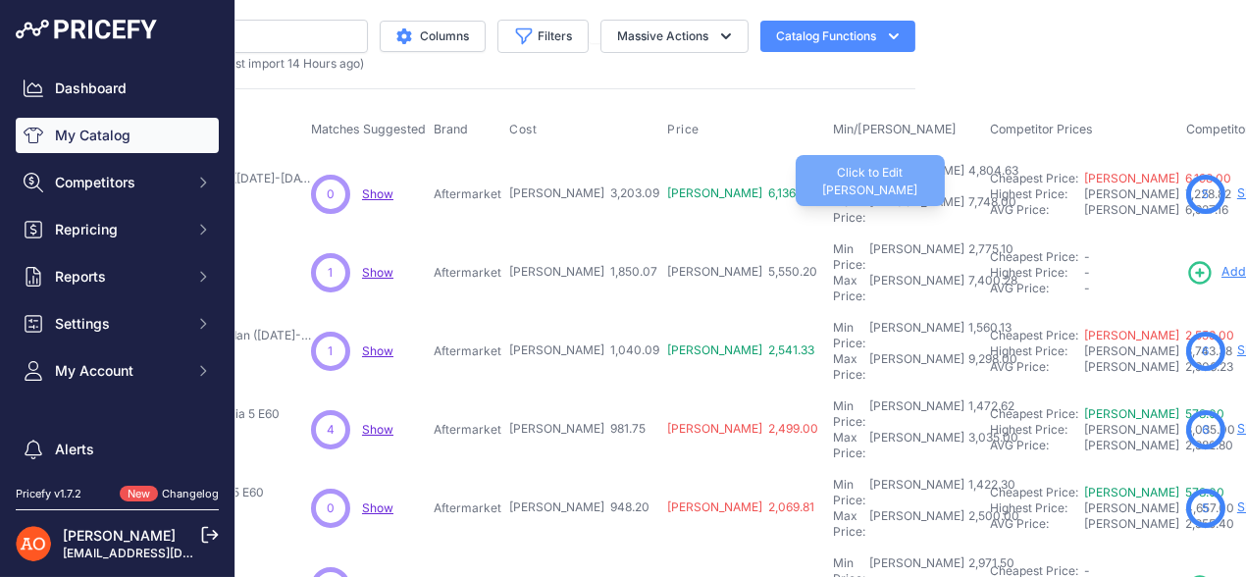
click at [964, 194] on div "7,748.00" at bounding box center [990, 209] width 52 height 31
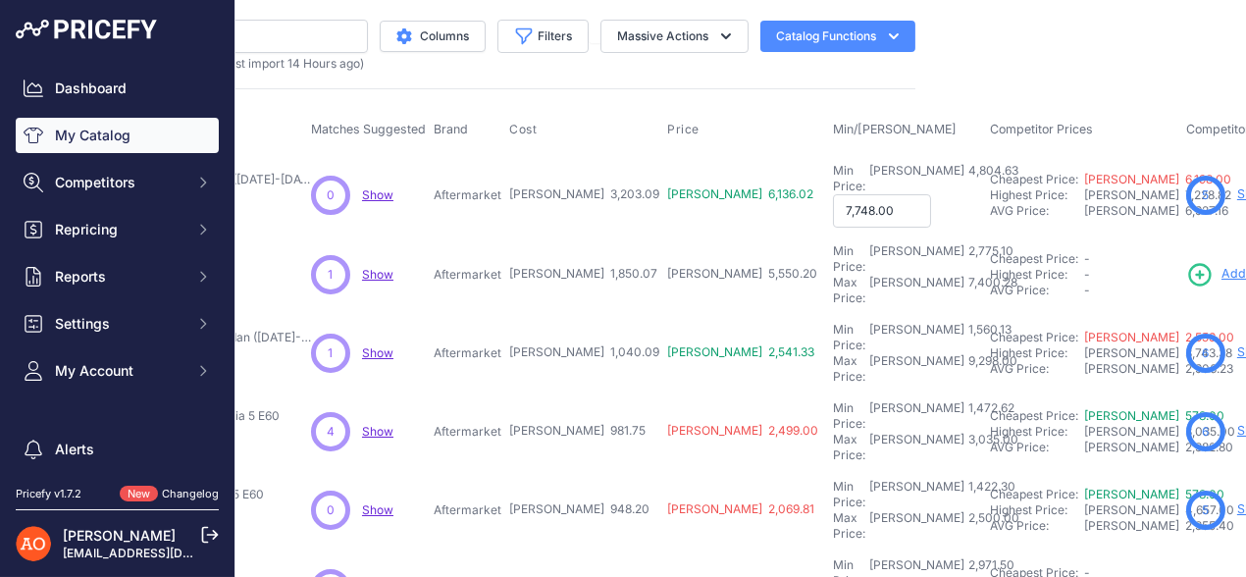
click at [833, 197] on input "7,748.00" at bounding box center [882, 210] width 98 height 33
click at [833, 194] on input "7,748.00" at bounding box center [882, 210] width 98 height 33
type input "7,148.00"
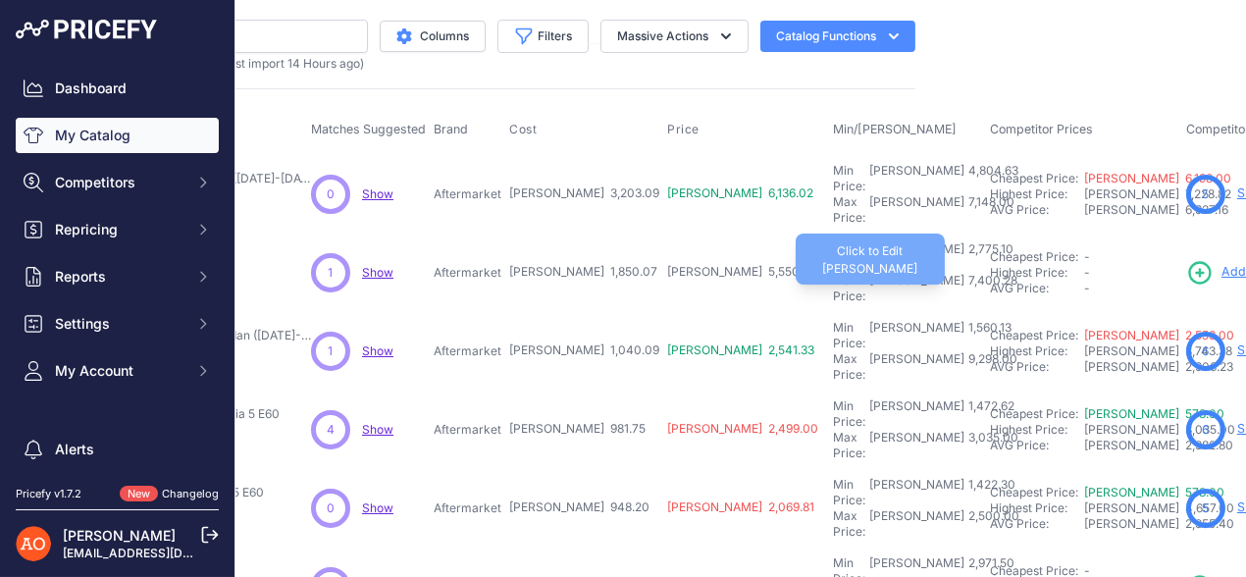
click at [964, 273] on div "7,400.28" at bounding box center [990, 288] width 53 height 31
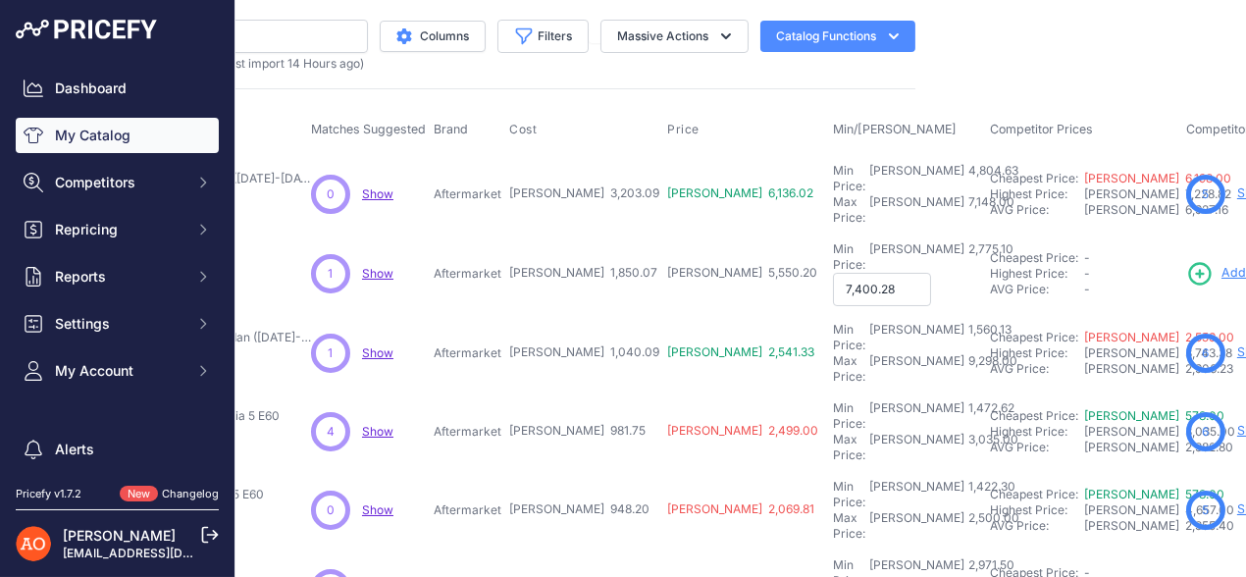
click at [833, 273] on input "7,400.28" at bounding box center [882, 289] width 98 height 33
type input "6,400.28"
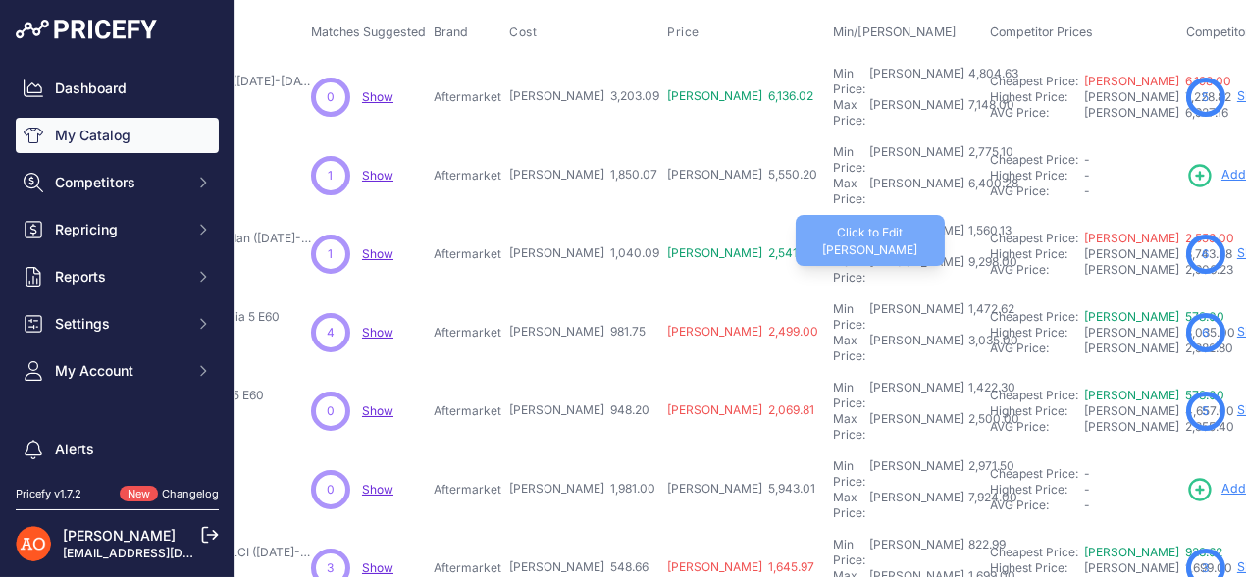
click at [964, 254] on div "9,298.00" at bounding box center [990, 269] width 53 height 31
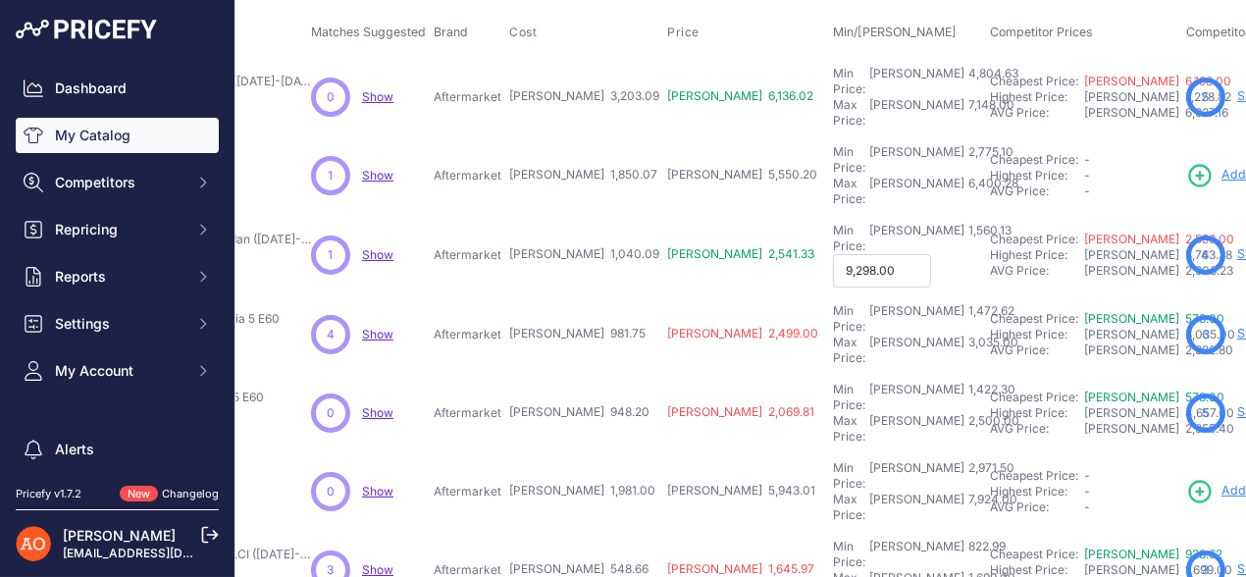
click at [833, 254] on input "9,298.00" at bounding box center [882, 270] width 98 height 33
type input "4,298.00"
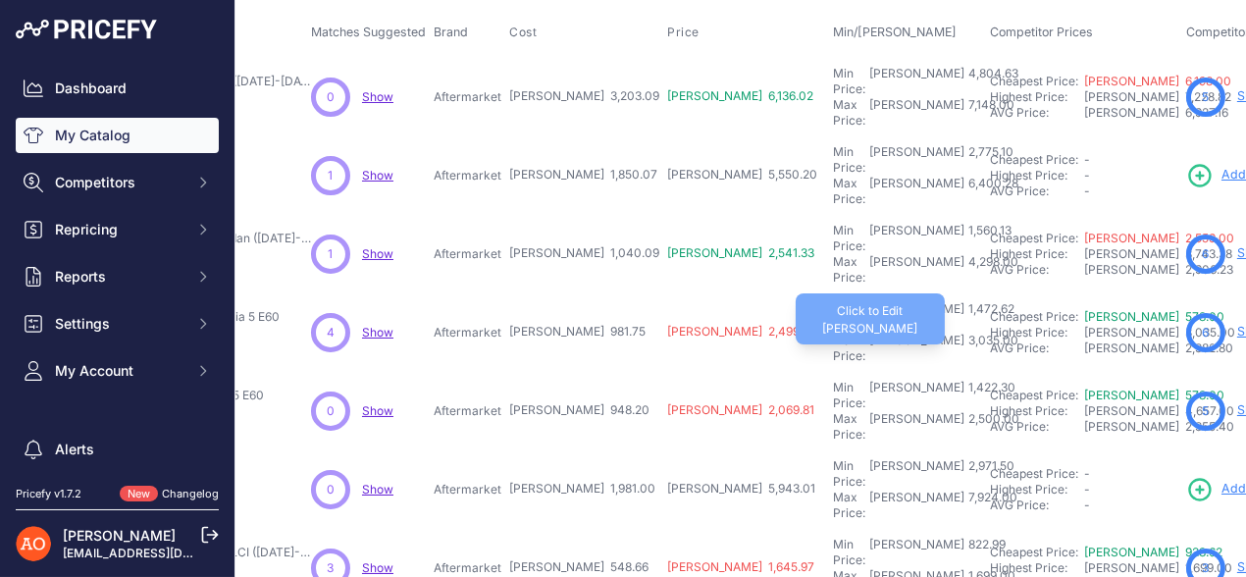
click at [964, 333] on div "3,035.00" at bounding box center [991, 348] width 54 height 31
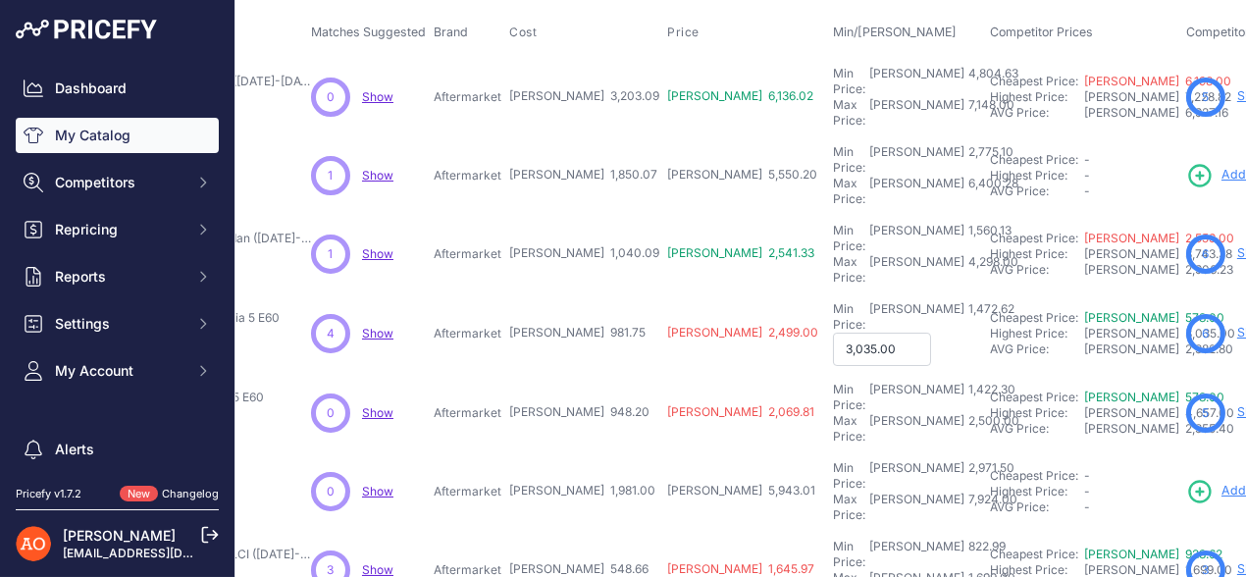
click at [833, 333] on input "3,035.00" at bounding box center [882, 349] width 98 height 33
click at [833, 333] on input "2,035.00" at bounding box center [882, 349] width 98 height 33
type input "2,735.00"
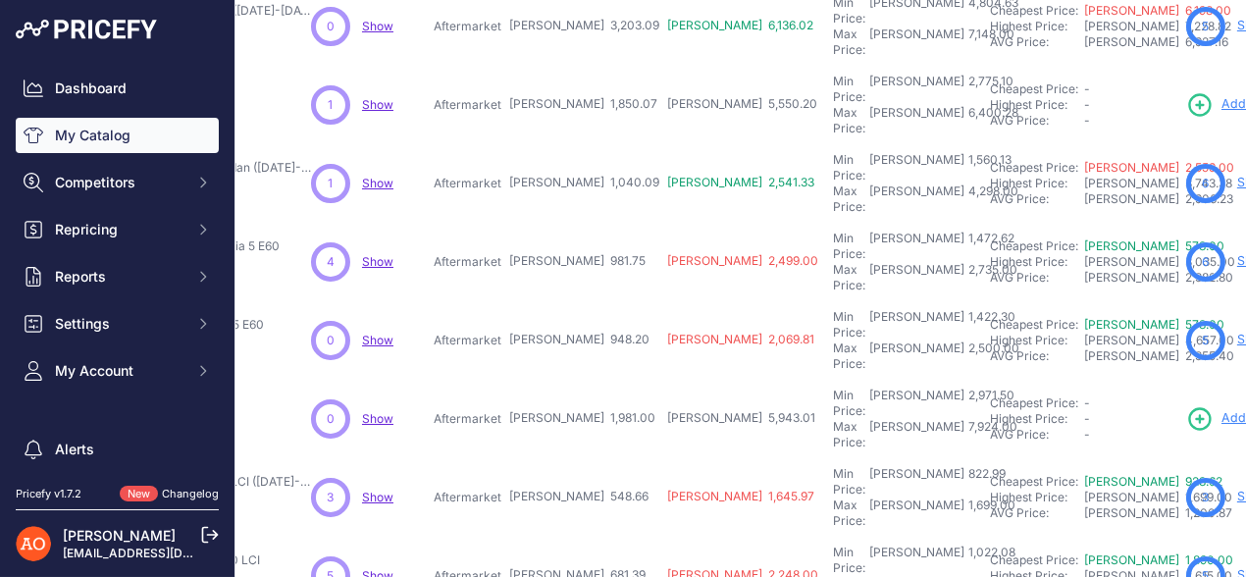
scroll to position [196, 325]
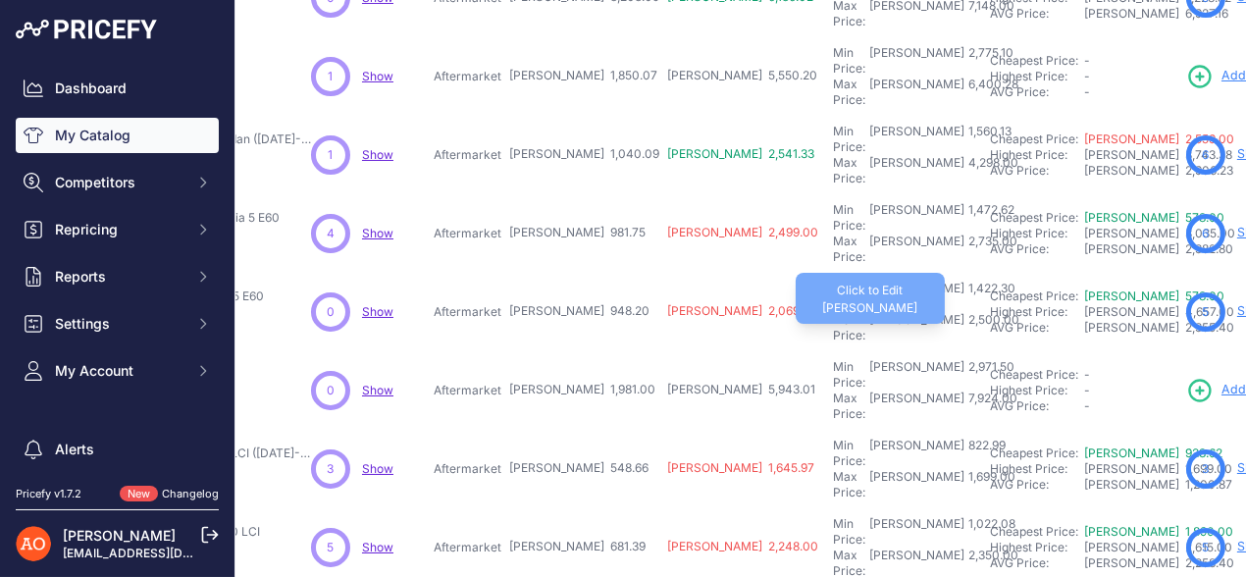
click at [964, 312] on div "2,500.00" at bounding box center [991, 327] width 55 height 31
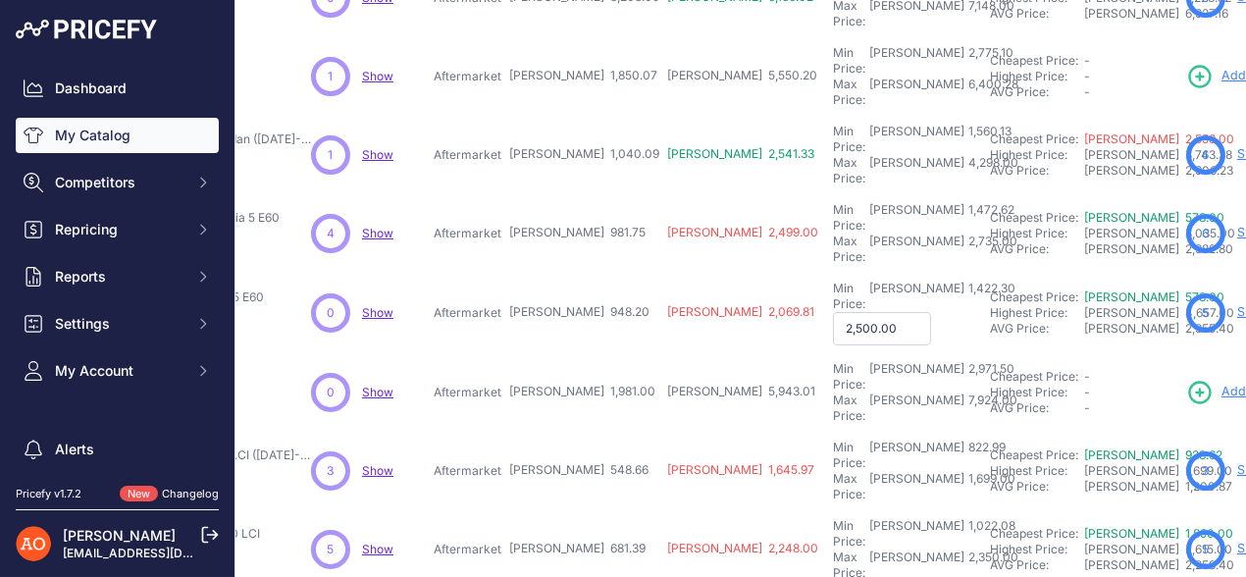
click at [833, 312] on input "2,500.00" at bounding box center [882, 328] width 98 height 33
type input "3,500.00"
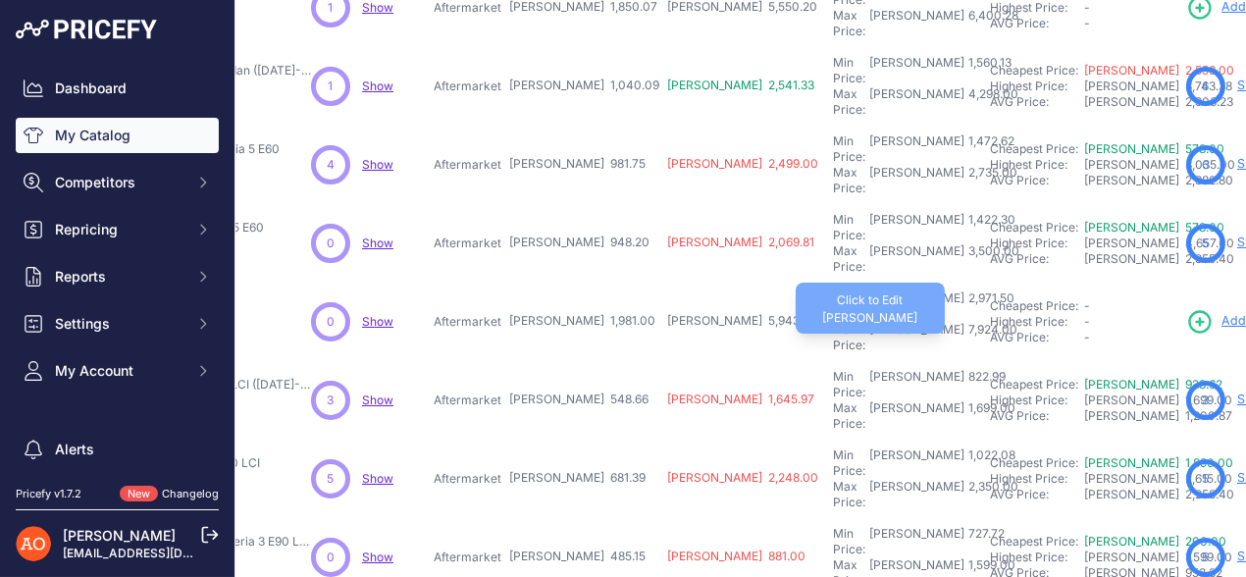
scroll to position [294, 325]
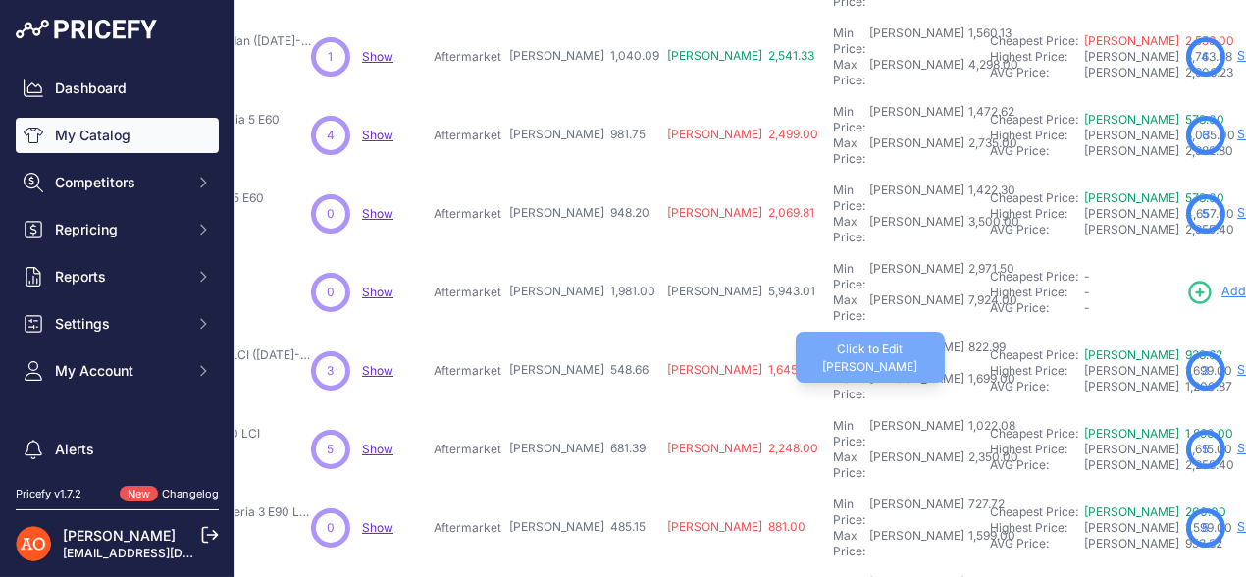
click at [964, 371] on div "1,699.00" at bounding box center [989, 386] width 51 height 31
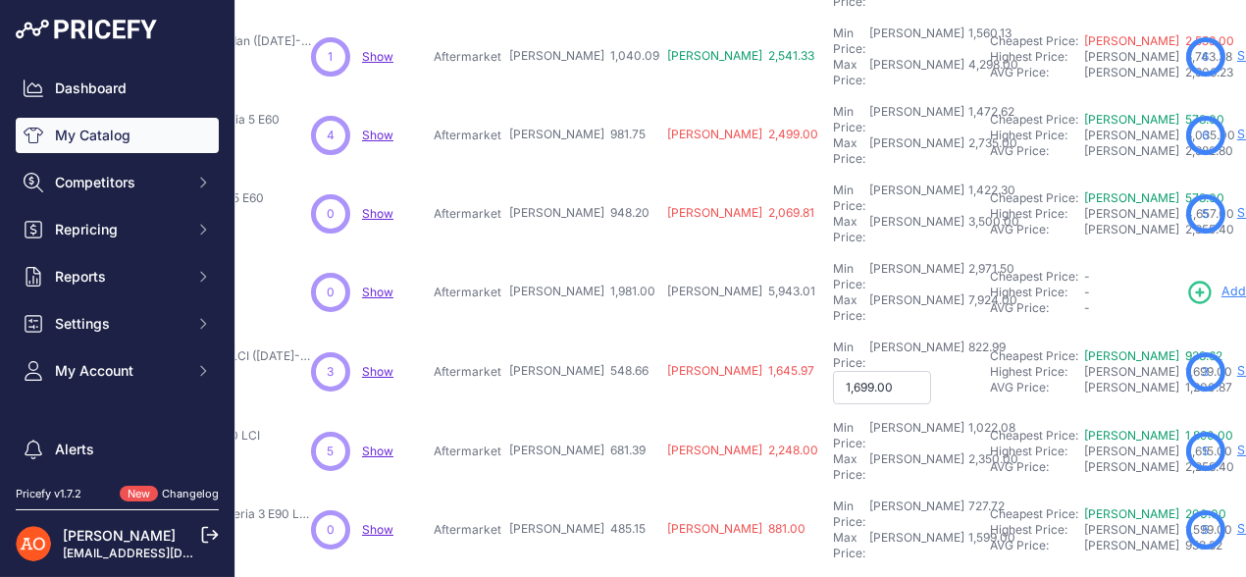
click at [833, 371] on input "1,699.00" at bounding box center [882, 387] width 98 height 33
type input "1,499.00"
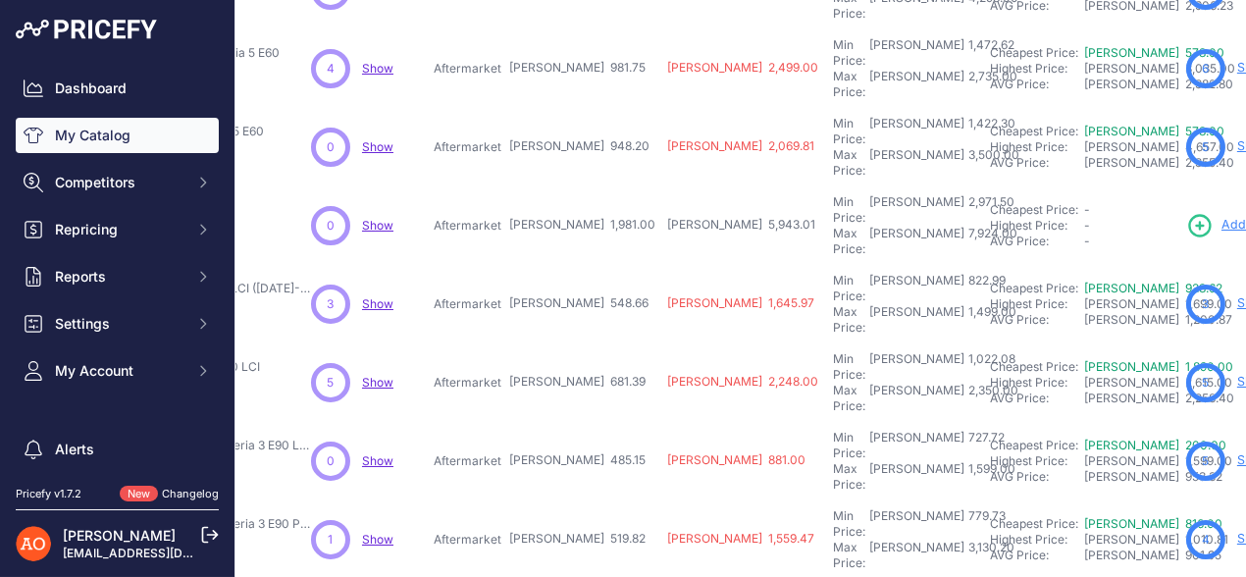
scroll to position [392, 325]
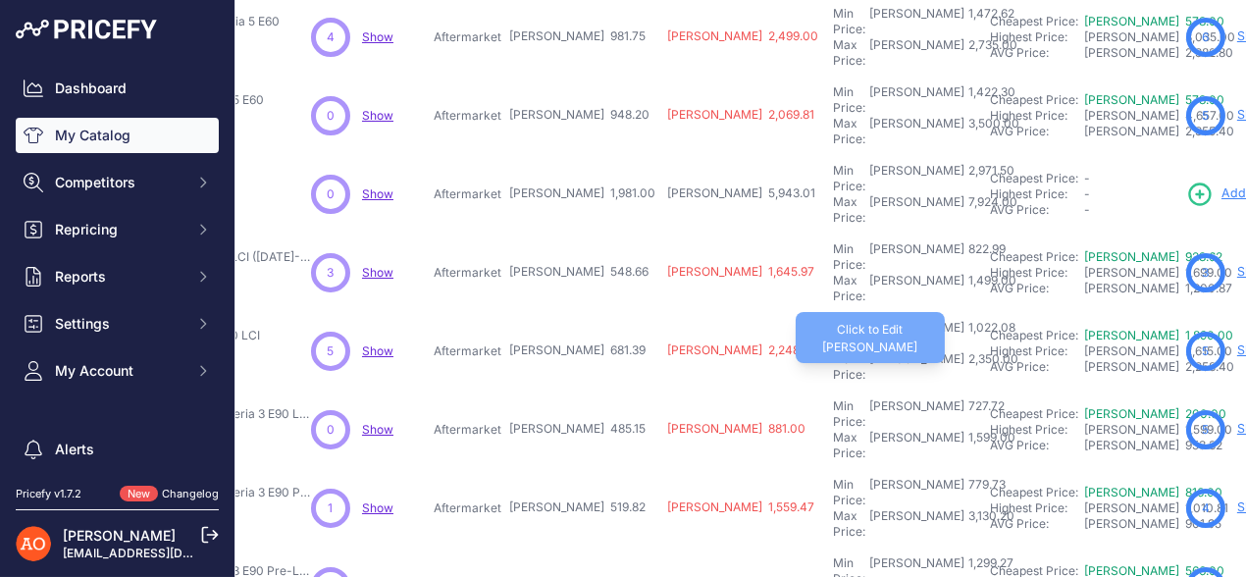
click at [964, 351] on div "2,350.00" at bounding box center [991, 366] width 54 height 31
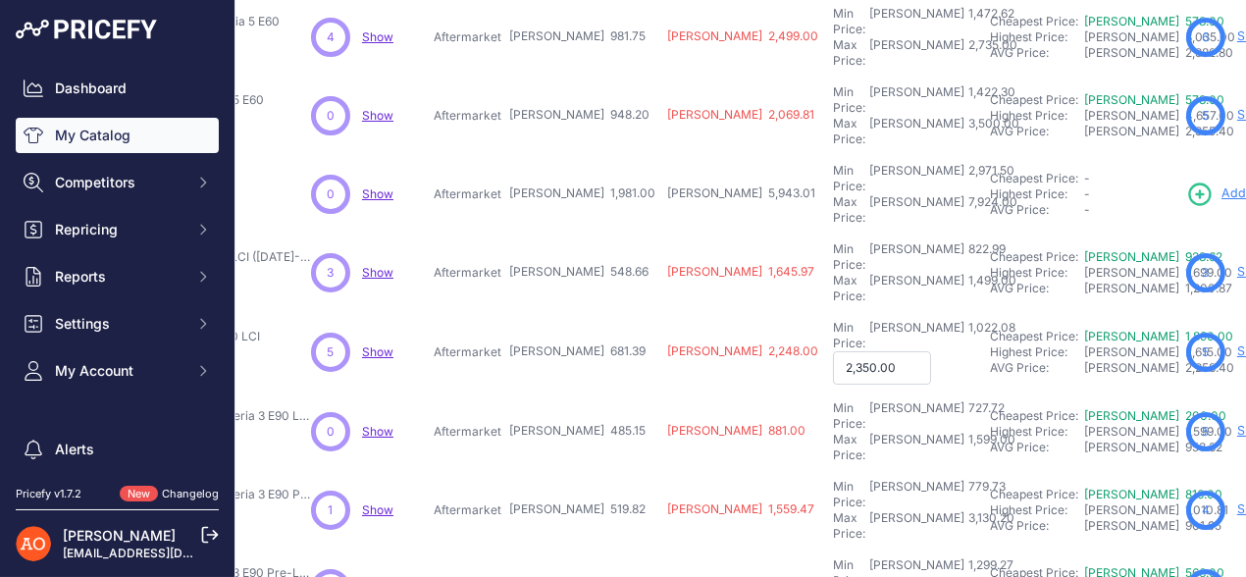
click at [833, 351] on input "2,350.00" at bounding box center [882, 367] width 98 height 33
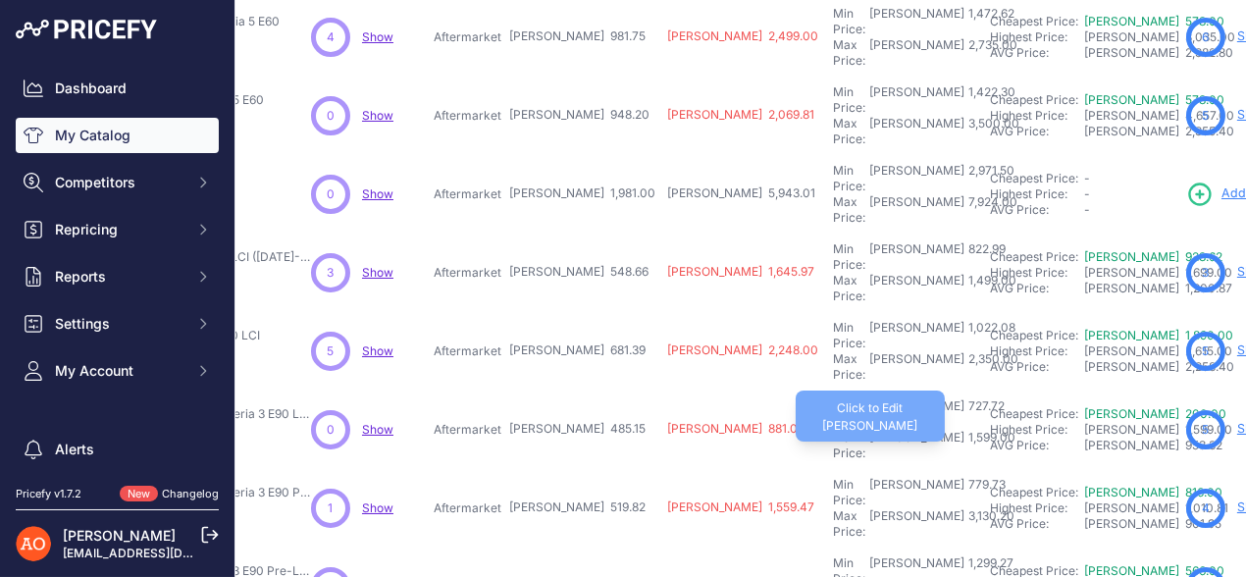
click at [964, 430] on div "1,599.00" at bounding box center [989, 445] width 51 height 31
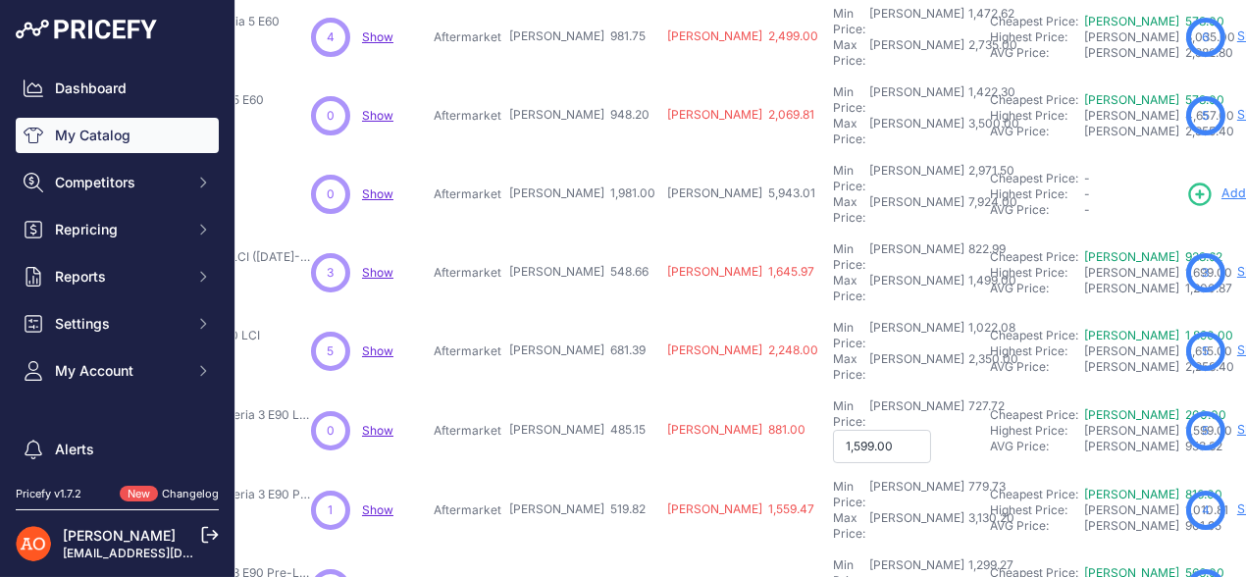
click at [833, 430] on input "1,599.00" at bounding box center [882, 446] width 98 height 33
type input "1,299.00"
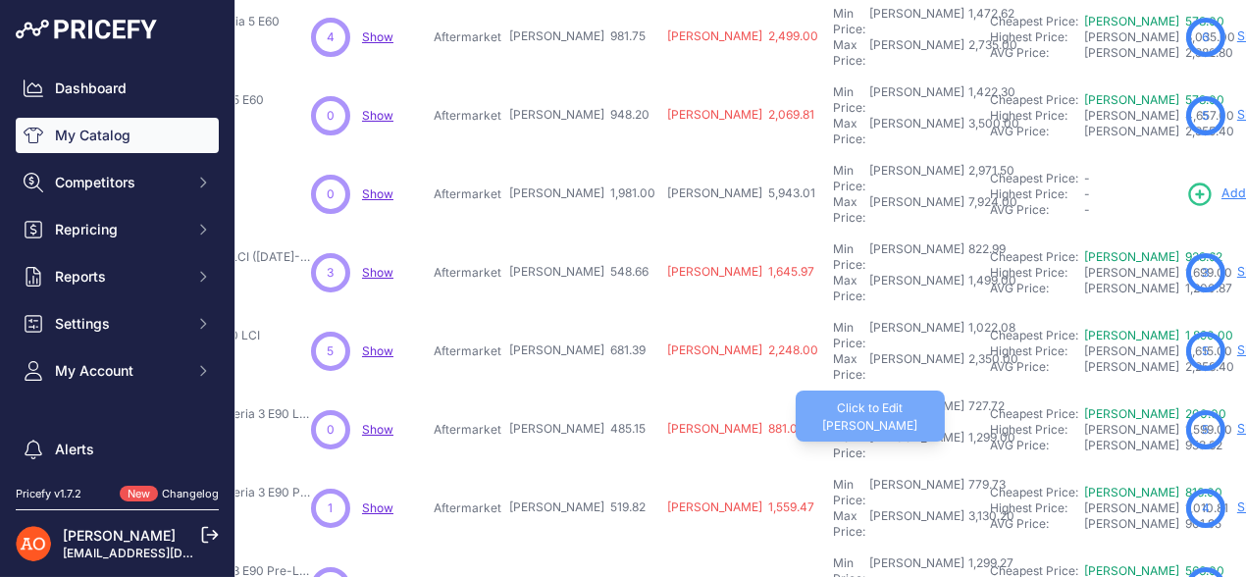
scroll to position [489, 325]
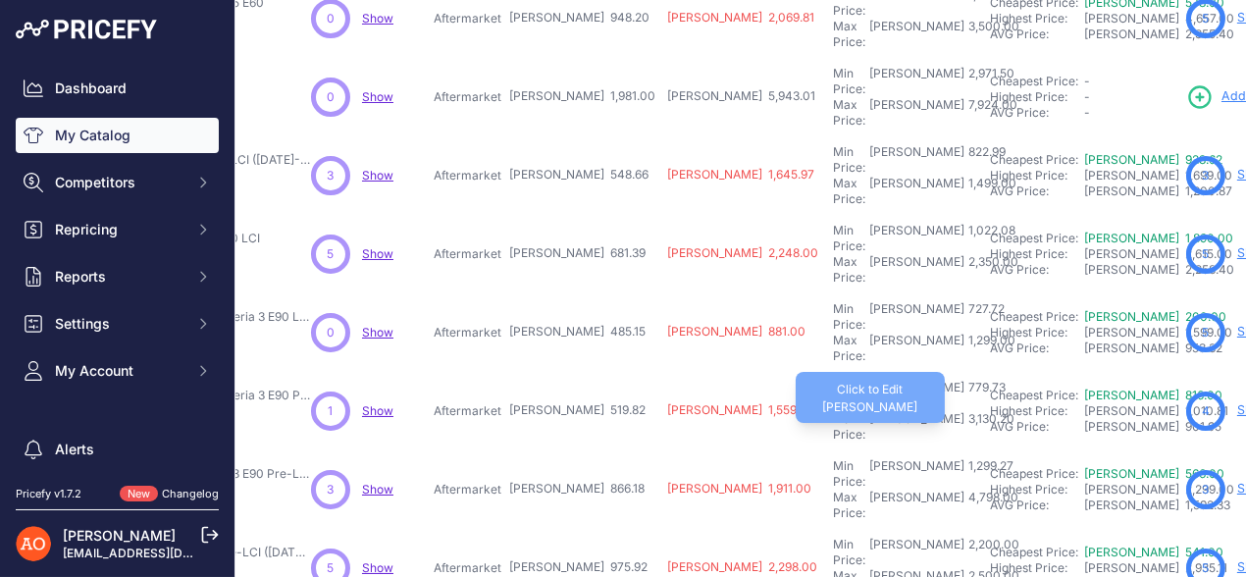
click at [964, 411] on div "3,130.20" at bounding box center [989, 426] width 50 height 31
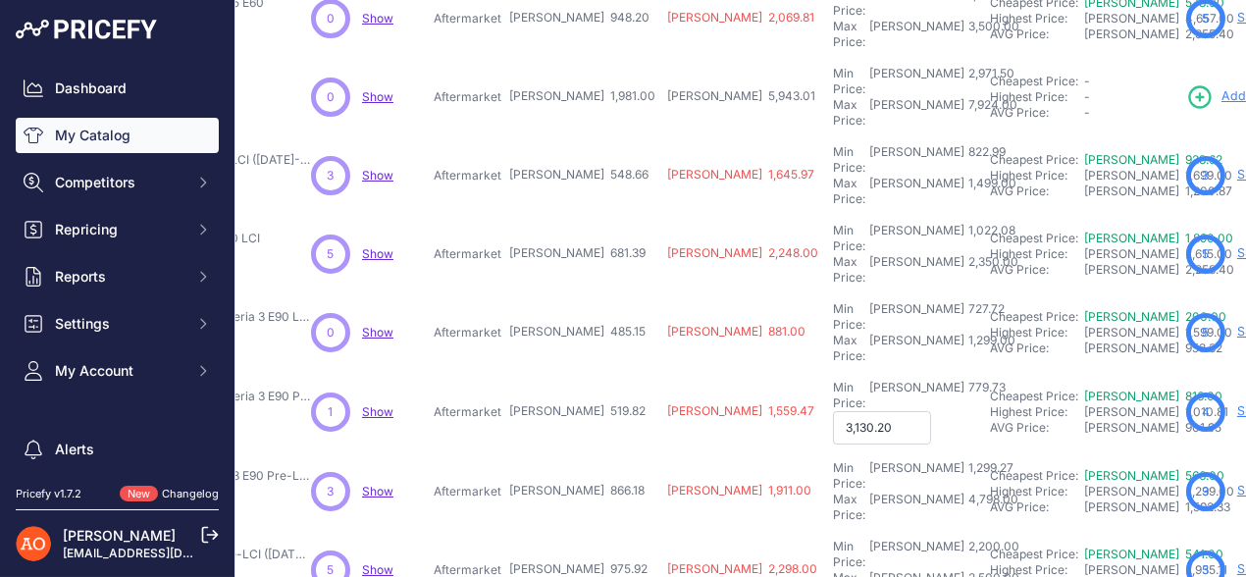
click at [833, 411] on input "3,130.20" at bounding box center [882, 427] width 98 height 33
click at [833, 411] on input "1,130.20" at bounding box center [882, 427] width 98 height 33
click at [833, 411] on input "1,030.20" at bounding box center [882, 427] width 98 height 33
type input "1,005.00"
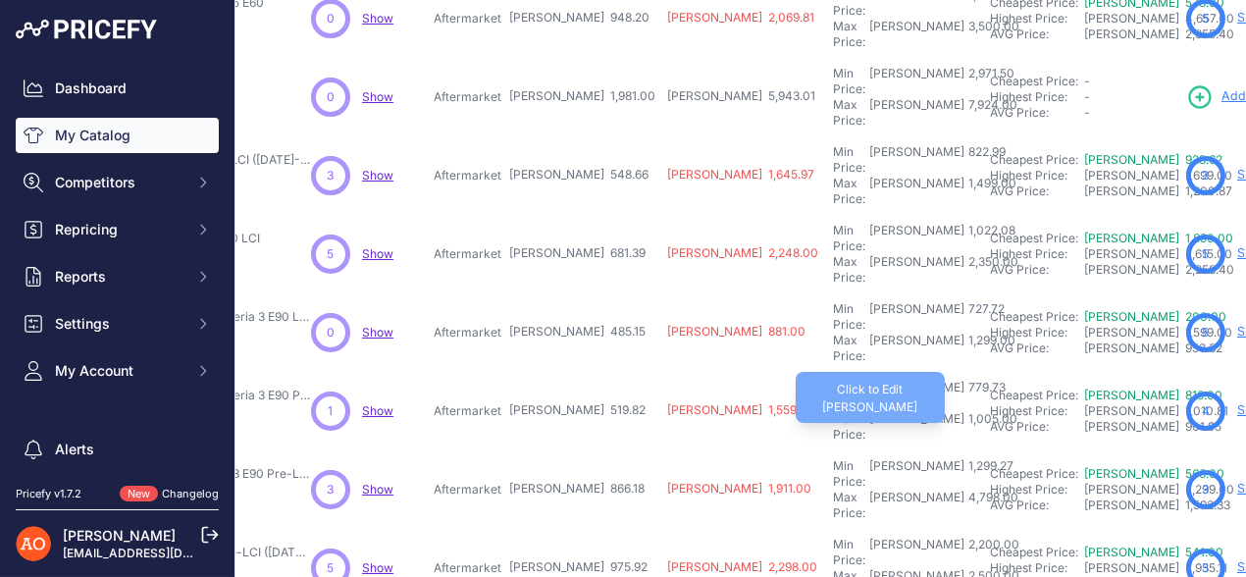
click at [964, 411] on div "1,005.00" at bounding box center [990, 426] width 53 height 31
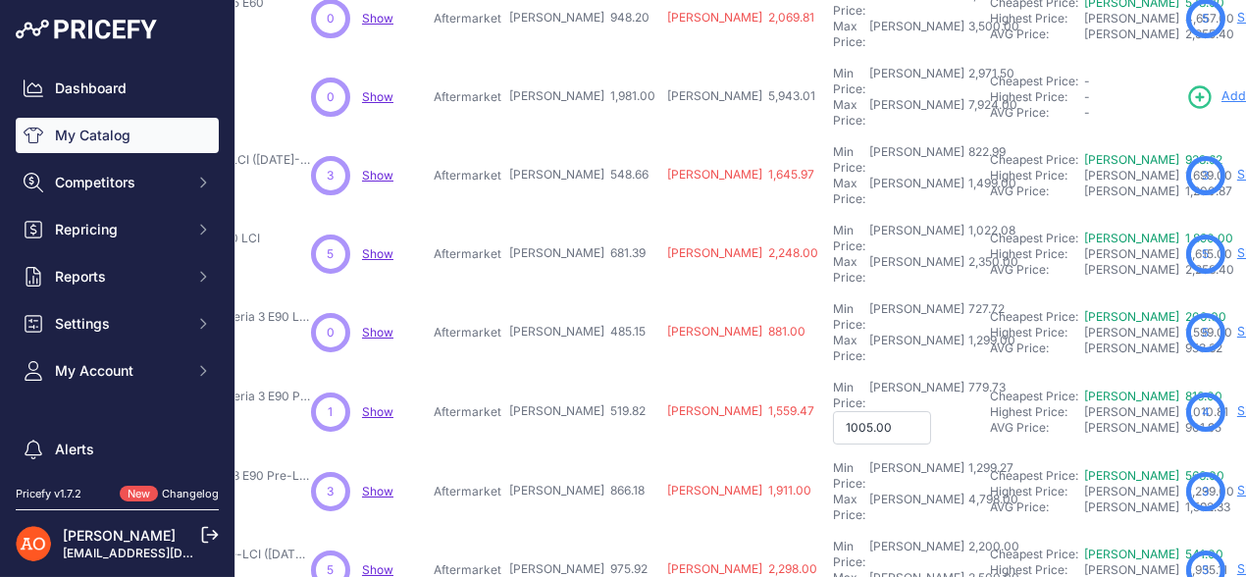
click at [833, 411] on input "1005.00" at bounding box center [882, 427] width 98 height 33
drag, startPoint x: 756, startPoint y: 270, endPoint x: 696, endPoint y: 272, distance: 59.9
click at [833, 411] on input "1005.00" at bounding box center [882, 427] width 98 height 33
type input "995.00"
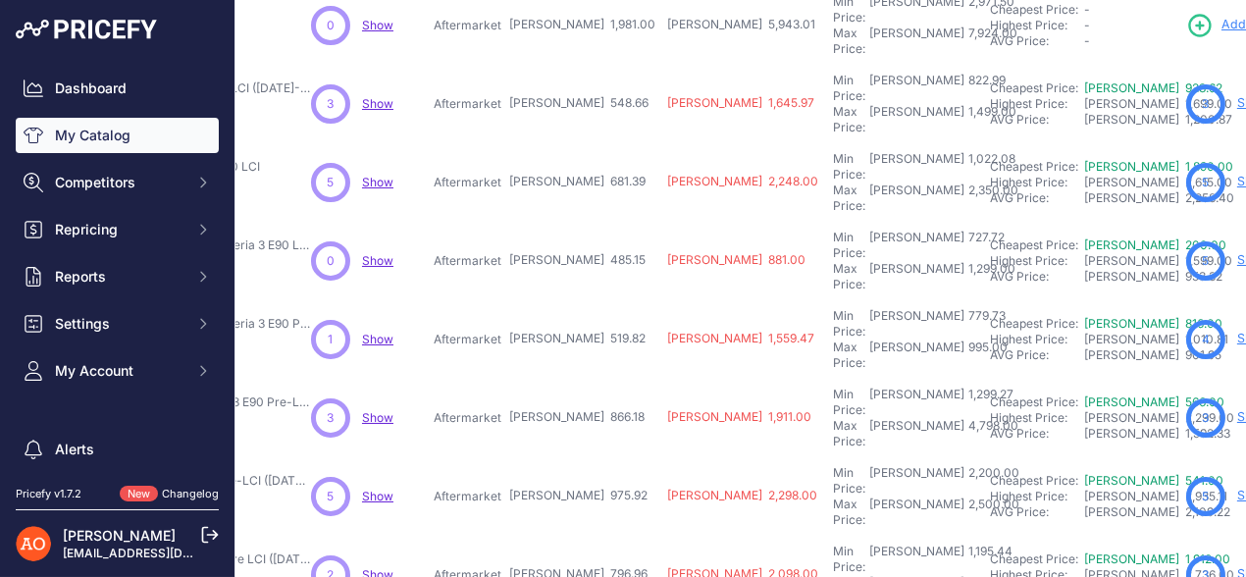
scroll to position [589, 325]
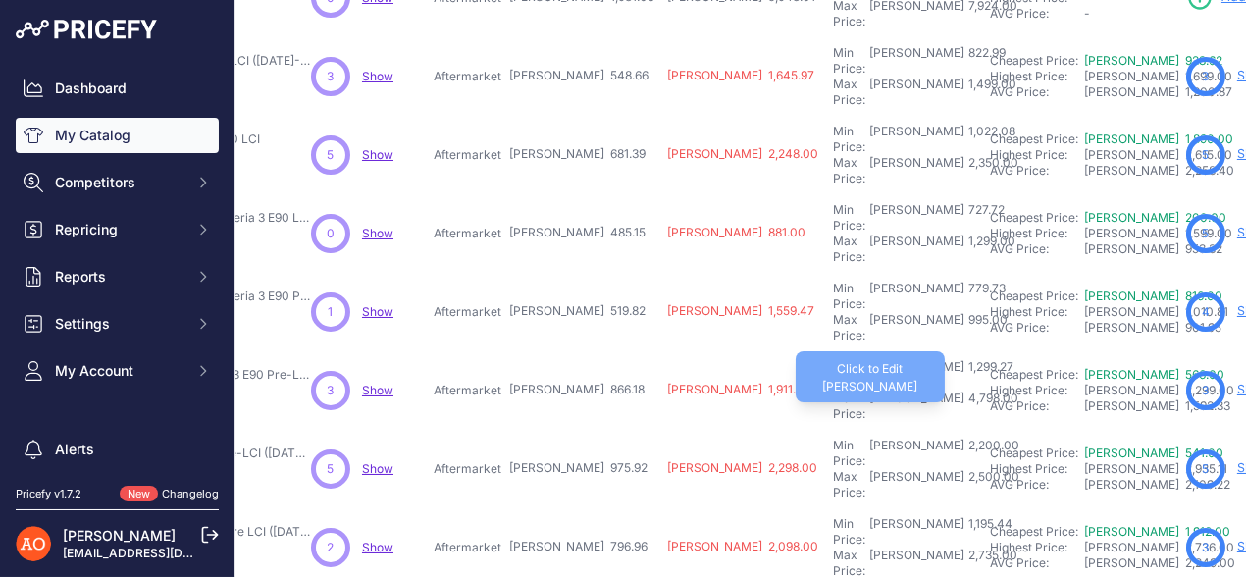
click at [964, 390] on div "4,798.00" at bounding box center [991, 405] width 54 height 31
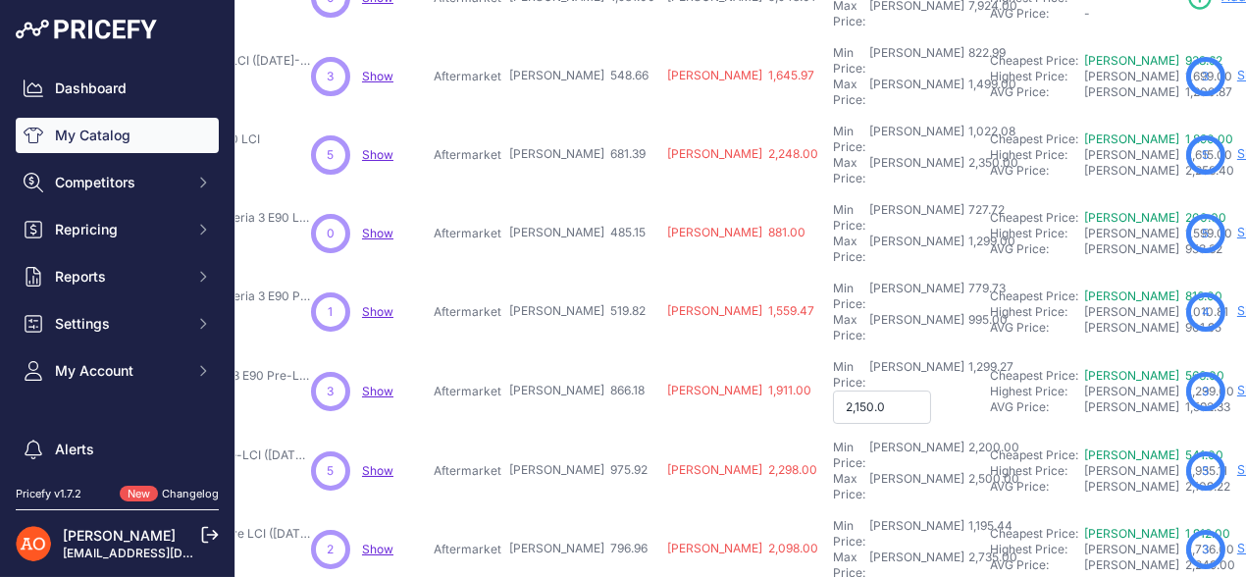
type input "2,150.00"
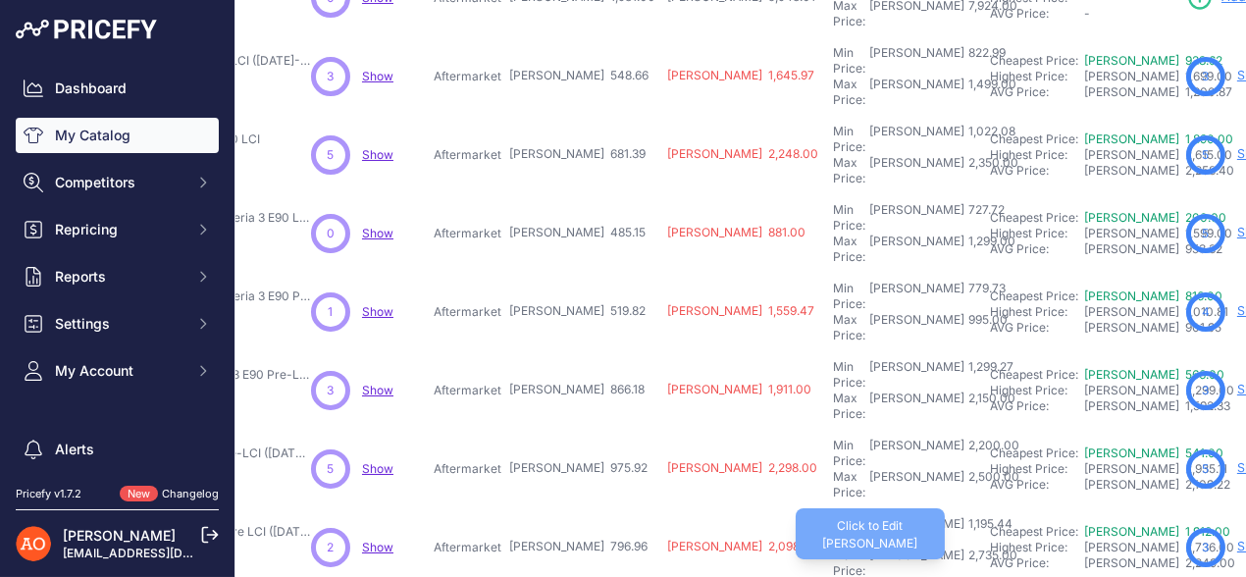
click at [964, 547] on div "2,735.00" at bounding box center [990, 562] width 53 height 31
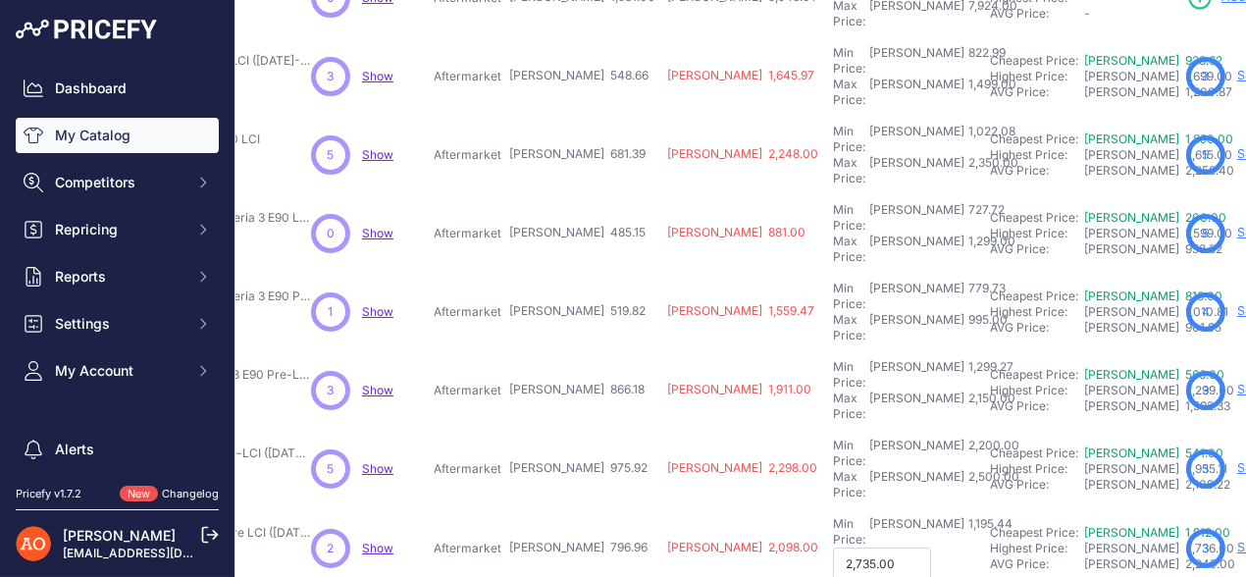
click at [833, 547] on input "2,735.00" at bounding box center [882, 563] width 98 height 33
type input "2,335.00"
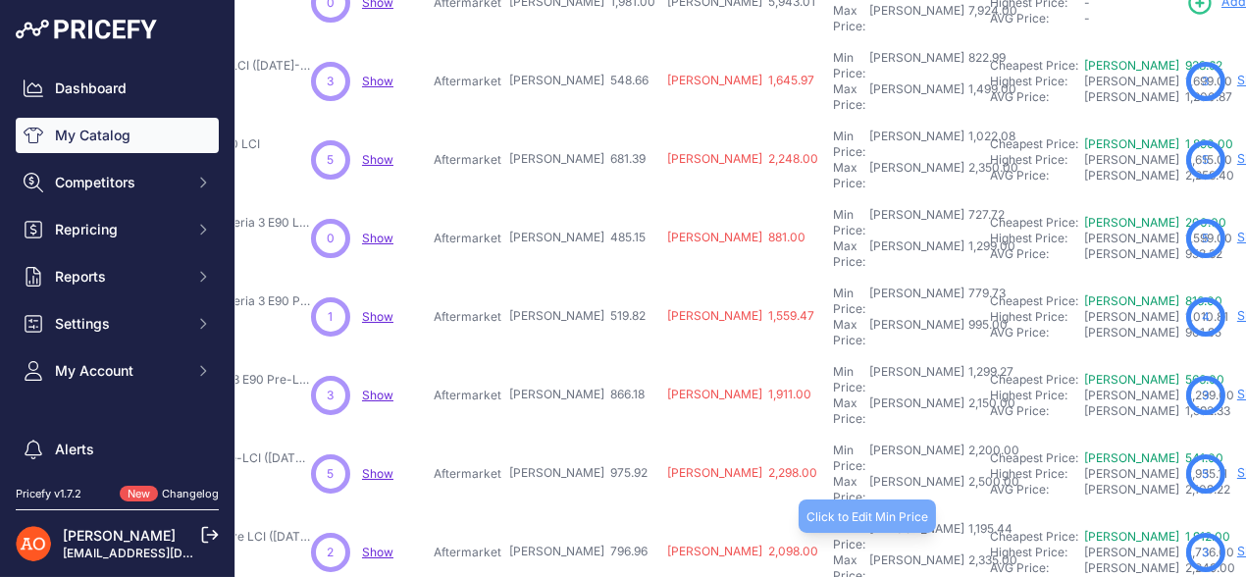
scroll to position [613, 325]
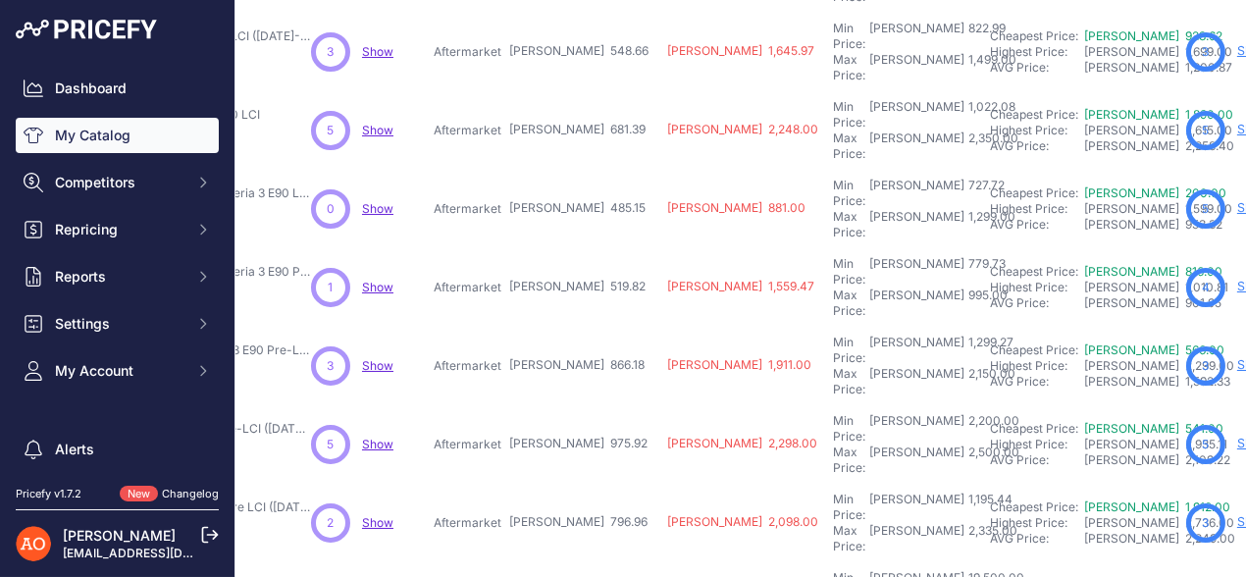
type input "7,208.00"
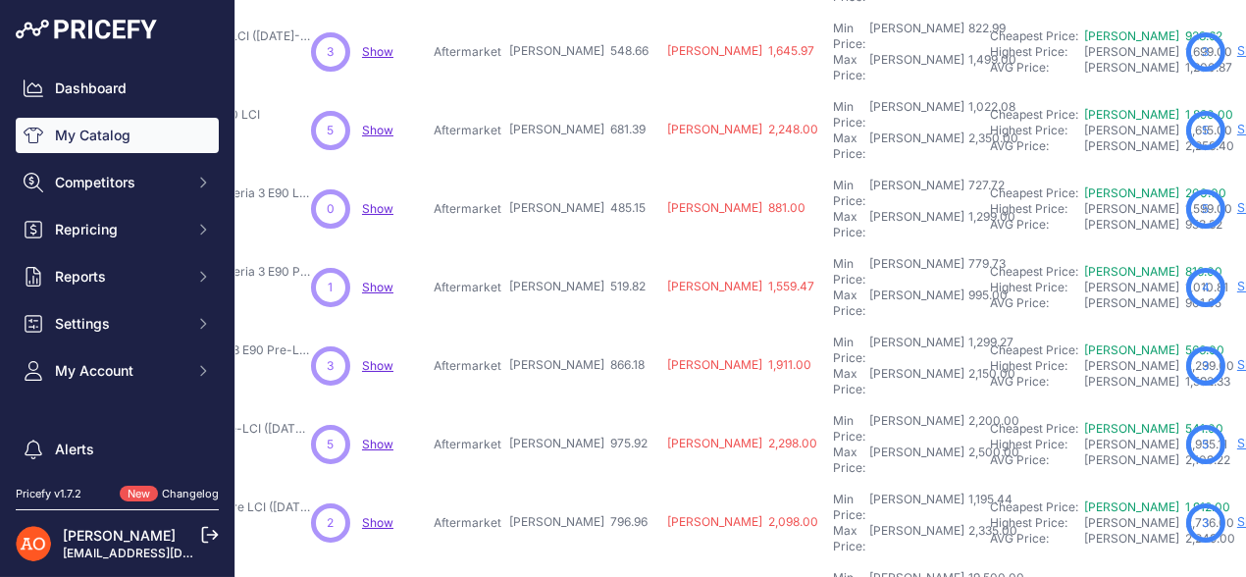
scroll to position [662, 325]
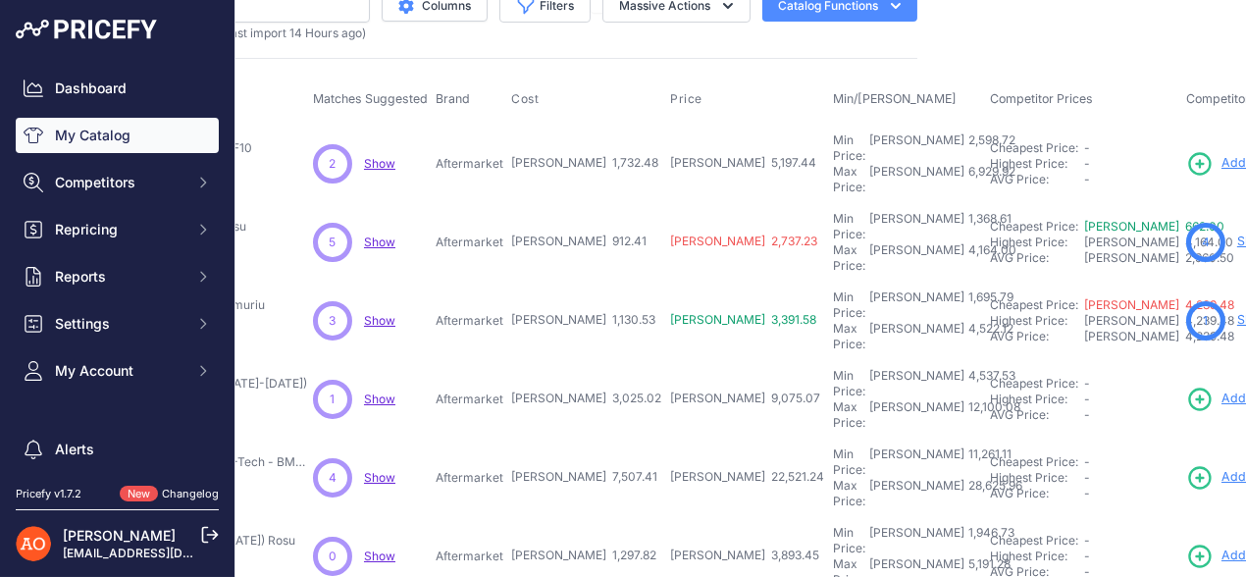
scroll to position [0, 323]
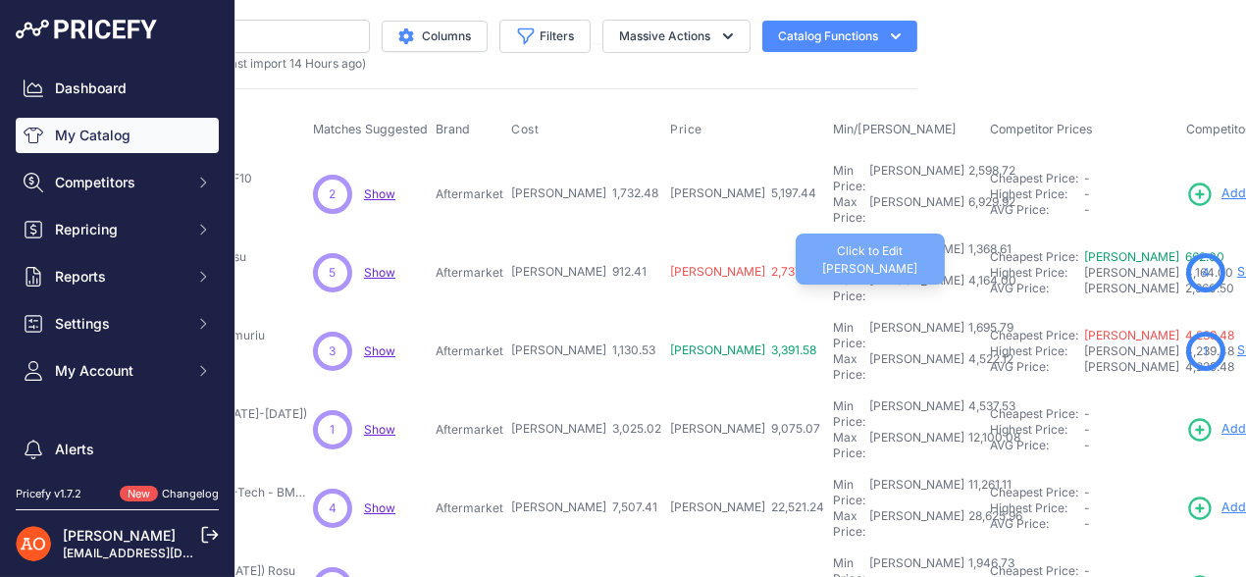
click at [964, 273] on div "4,164.00" at bounding box center [990, 288] width 52 height 31
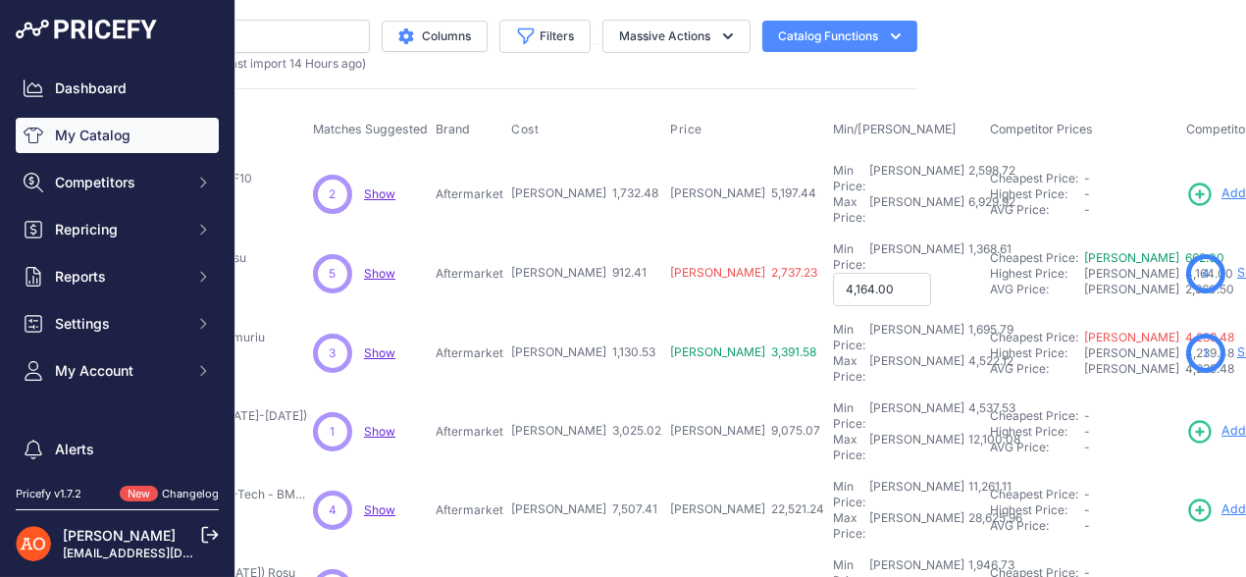
click at [833, 273] on input "4,164.00" at bounding box center [882, 289] width 98 height 33
type input "4"
type input "3,890.00"
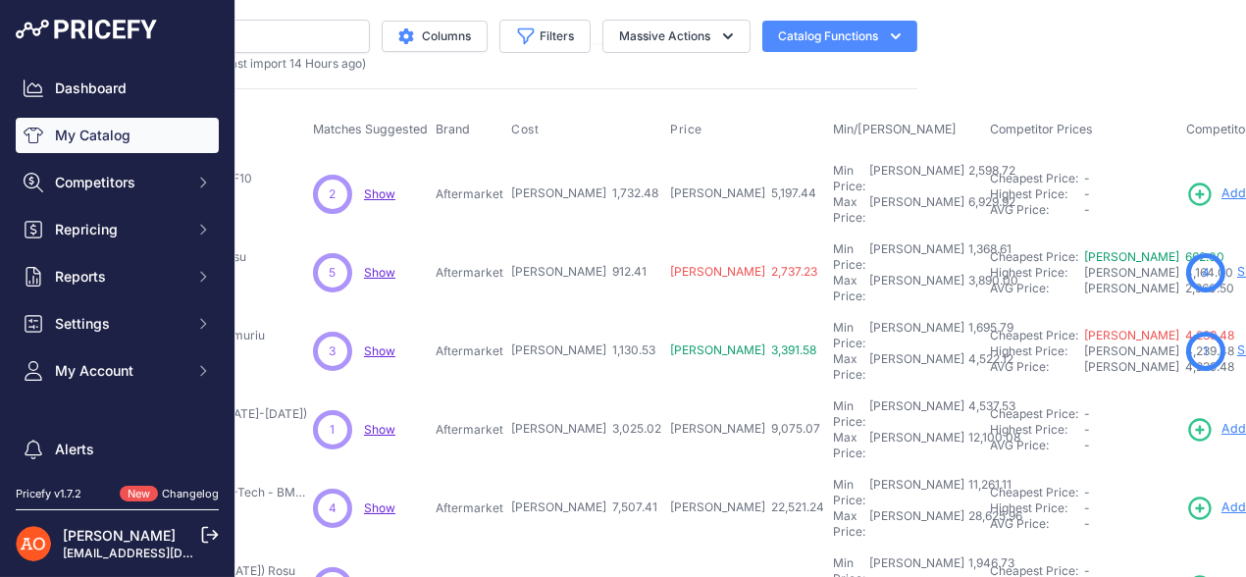
scroll to position [97, 323]
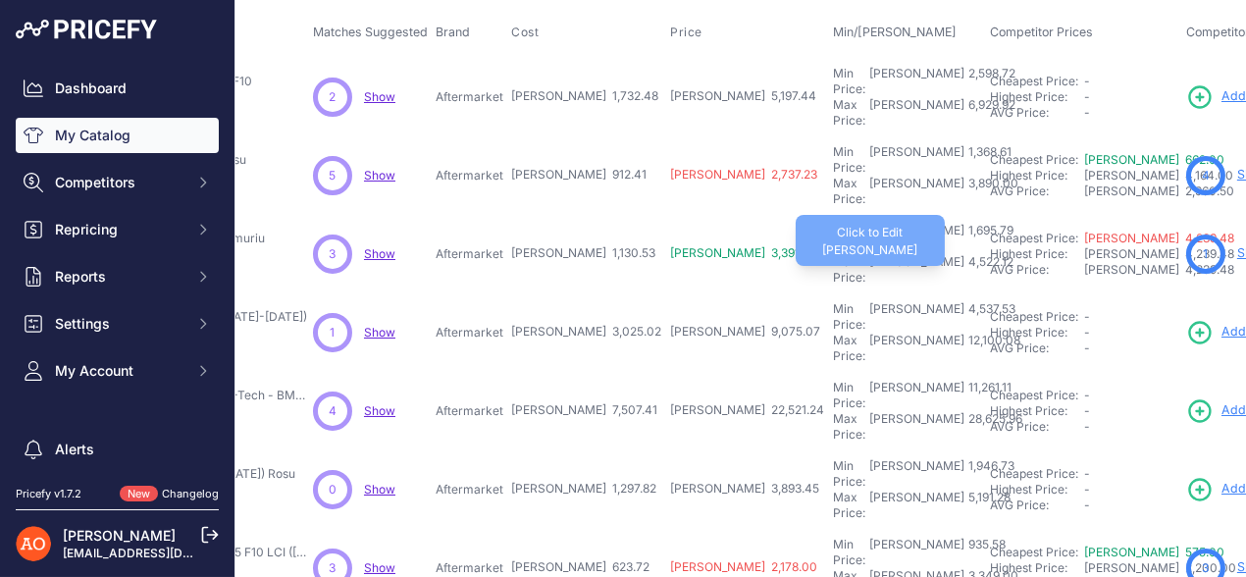
click at [964, 254] on div "4,522.12" at bounding box center [988, 269] width 49 height 31
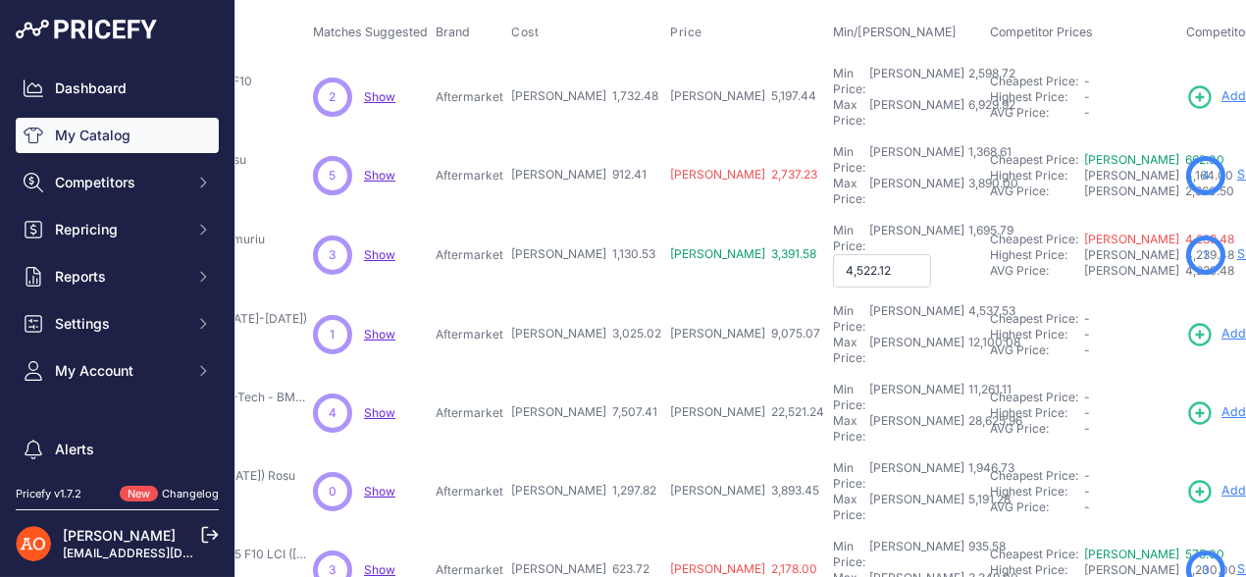
click at [833, 254] on input "4,522.12" at bounding box center [882, 270] width 98 height 33
type input "4"
type input "3,879.00"
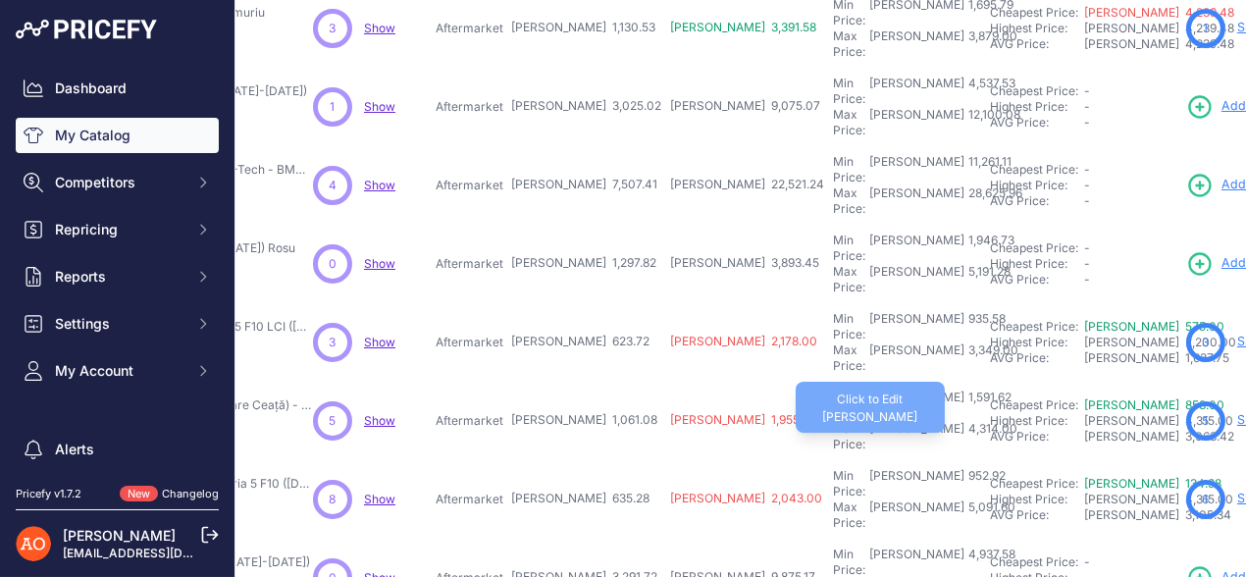
scroll to position [294, 323]
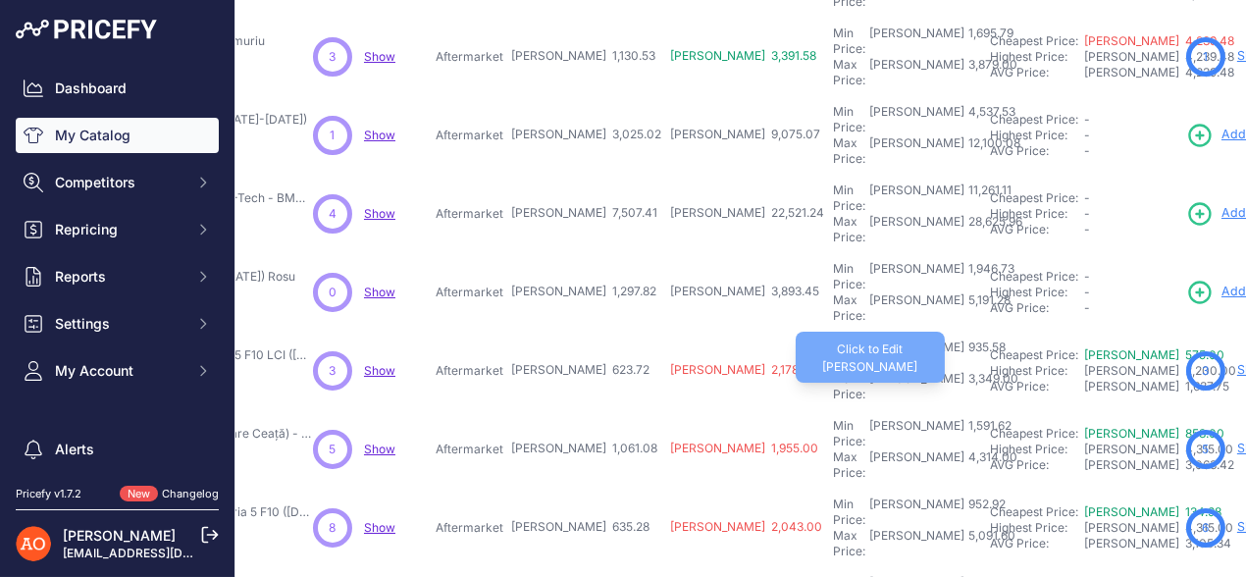
click at [964, 371] on div "3,349.00" at bounding box center [991, 386] width 54 height 31
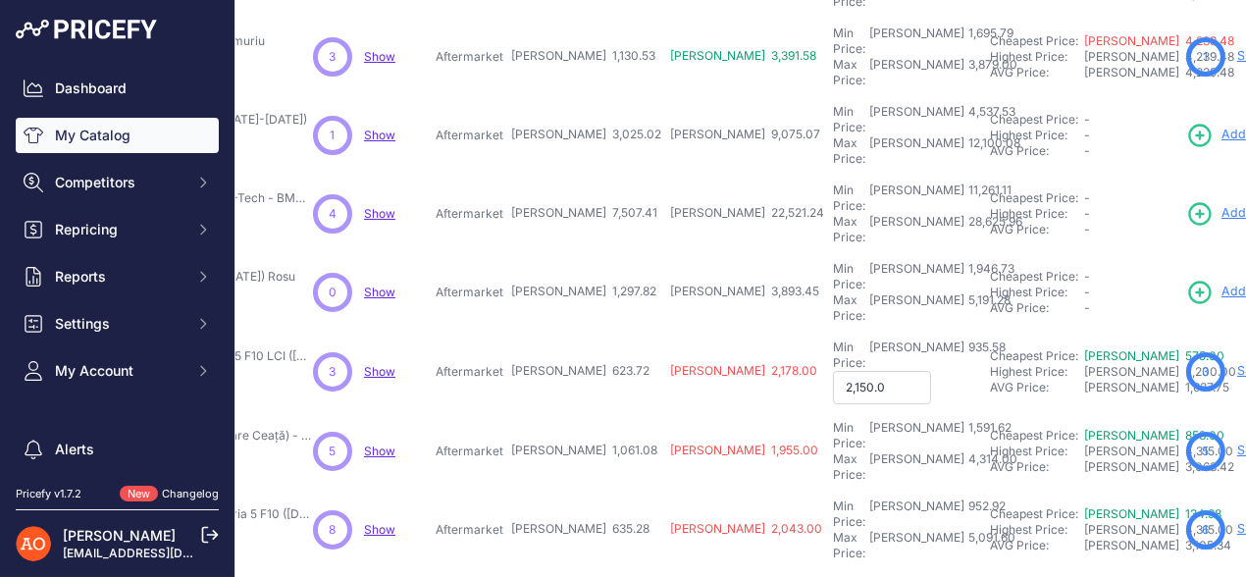
type input "2,150.00"
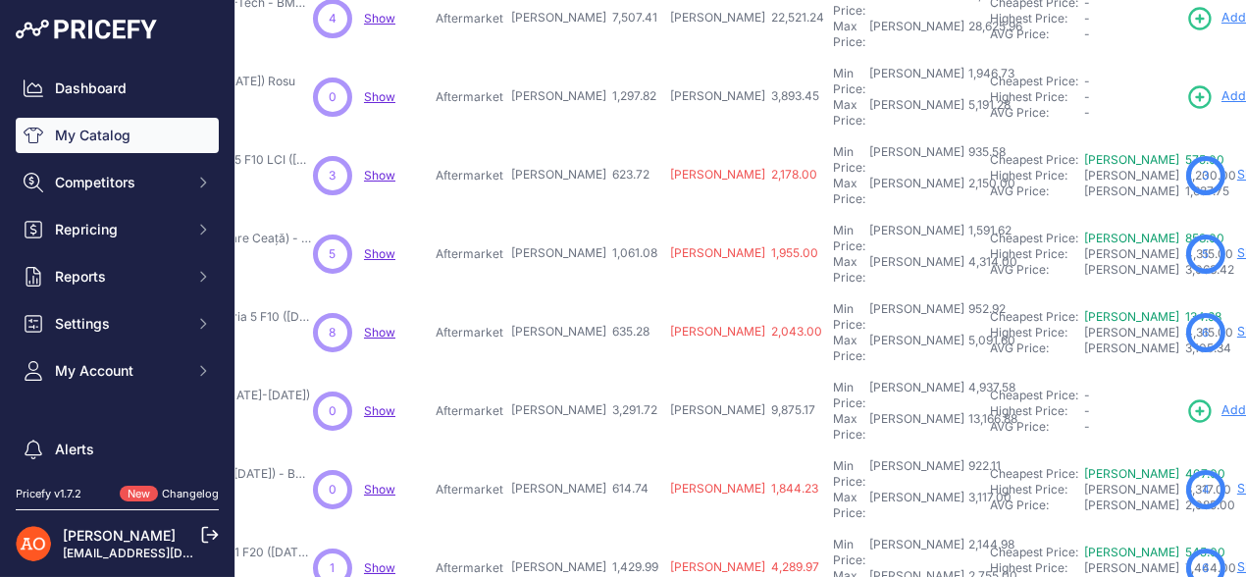
scroll to position [392, 323]
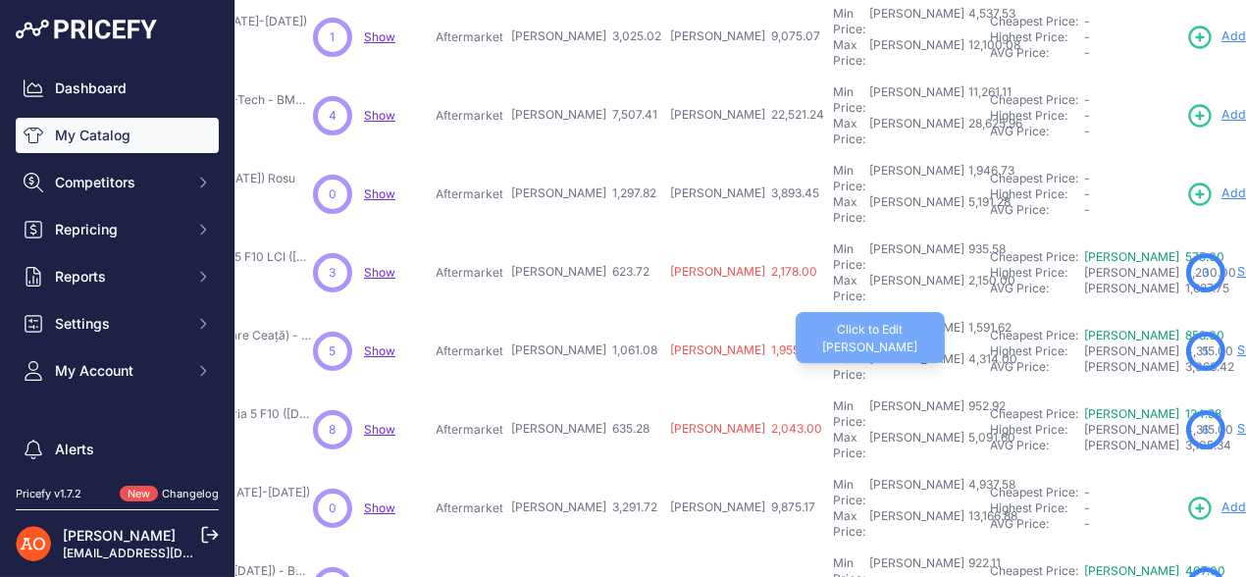
click at [964, 351] on div "4,314.00" at bounding box center [990, 366] width 53 height 31
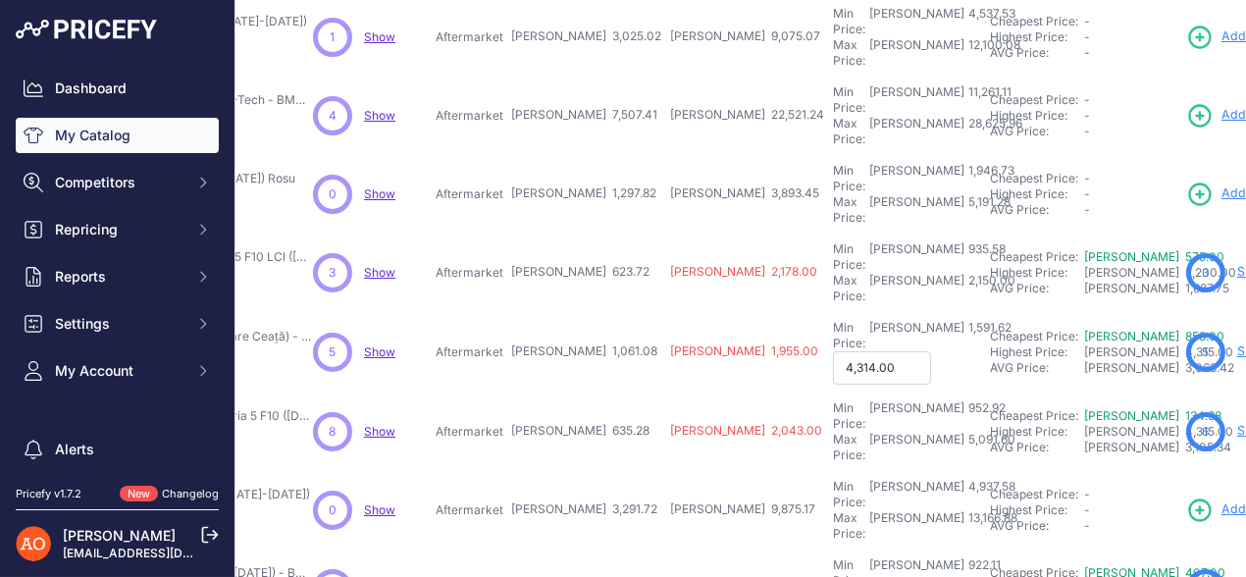
click at [833, 351] on input "4,314.00" at bounding box center [882, 367] width 98 height 33
type input "4"
type input "4,150.00"
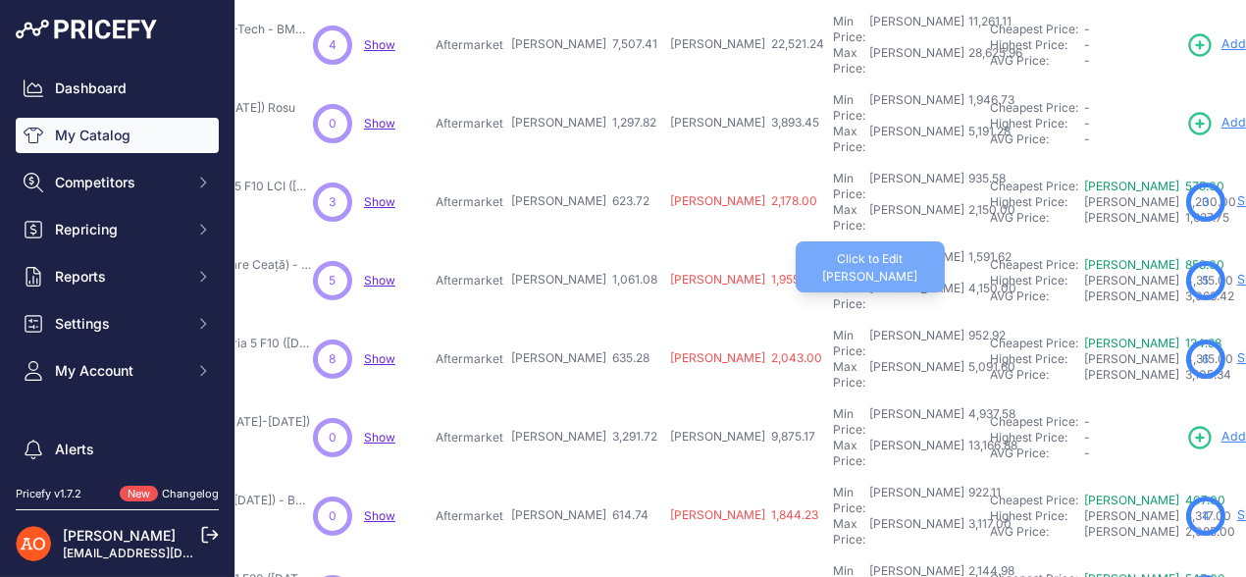
scroll to position [489, 323]
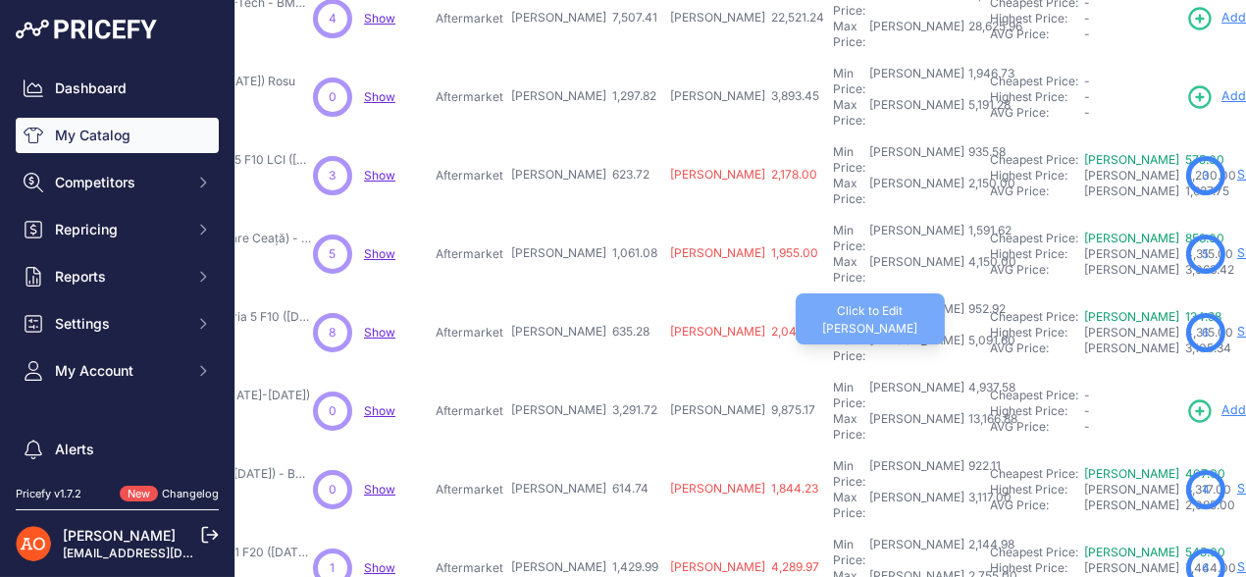
click at [964, 333] on div "5,091.60" at bounding box center [989, 348] width 51 height 31
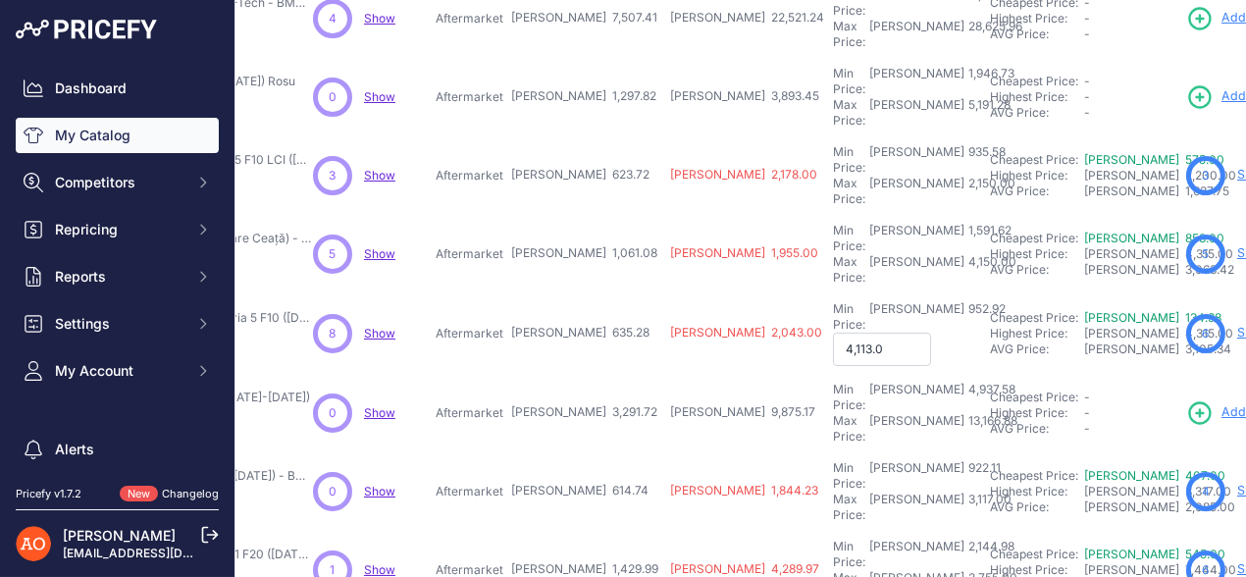
type input "4,113.00"
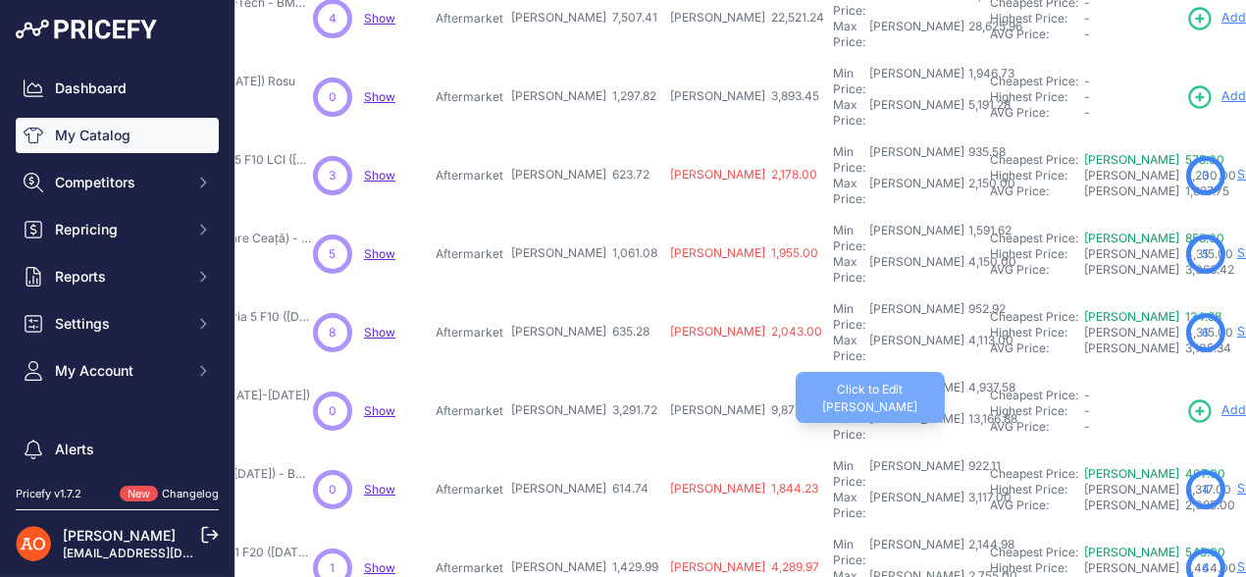
scroll to position [589, 323]
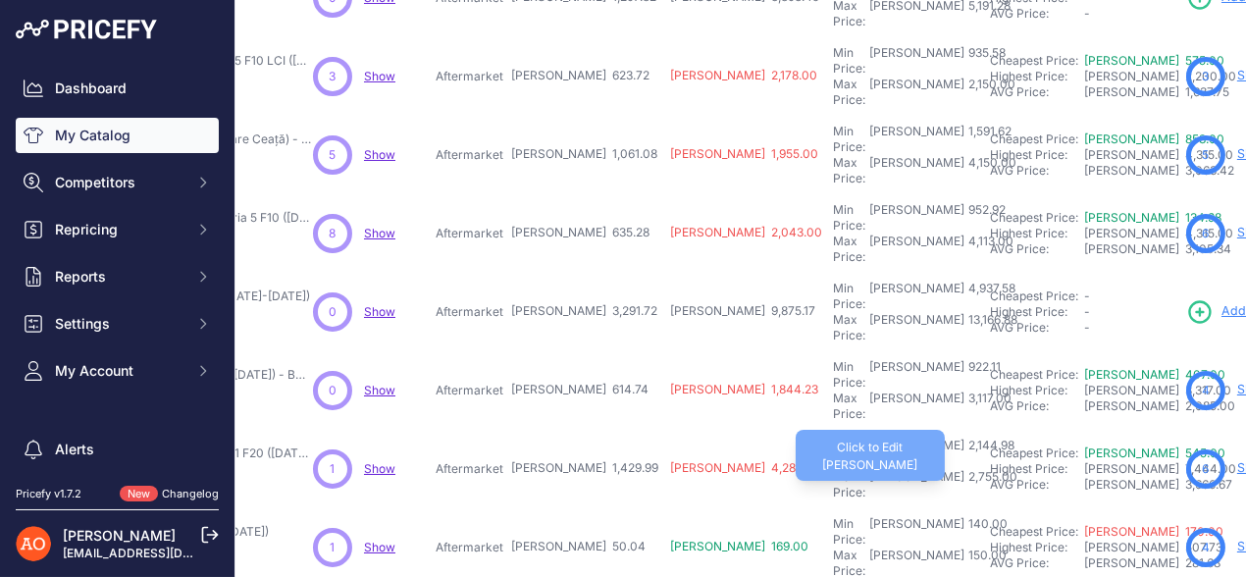
click at [964, 469] on div "2,755.00" at bounding box center [990, 484] width 53 height 31
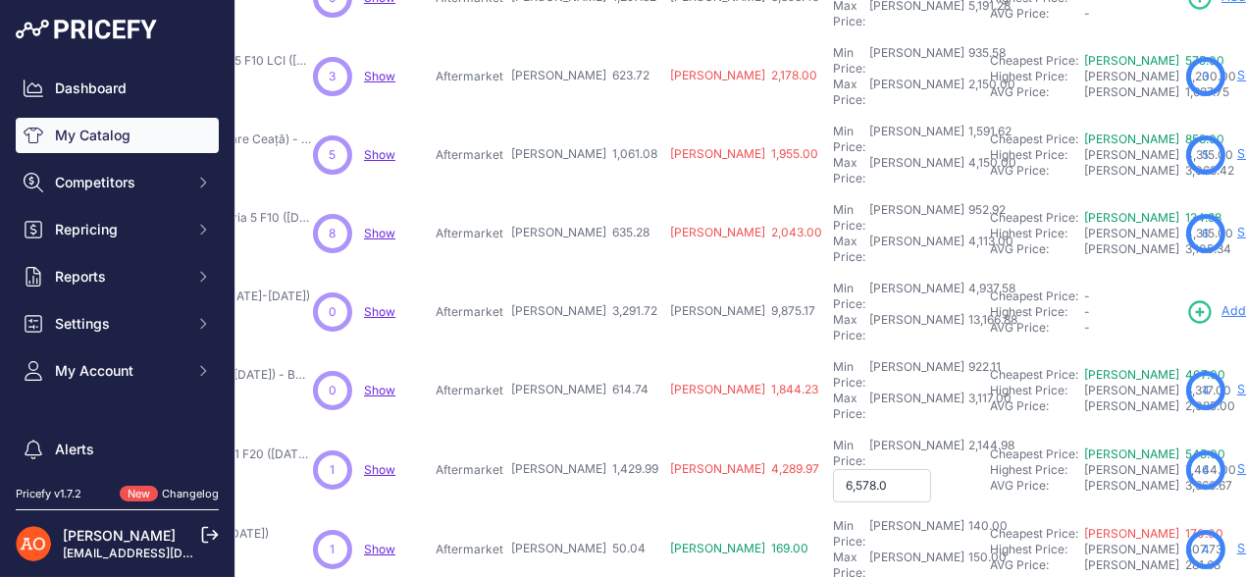
type input "6,578.00"
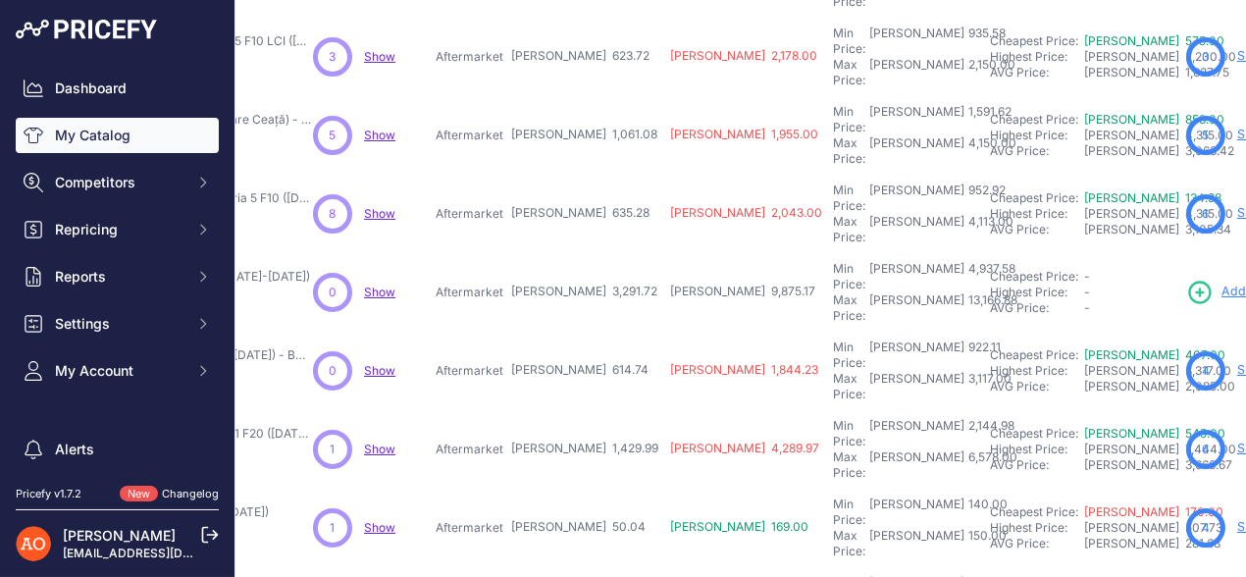
scroll to position [613, 323]
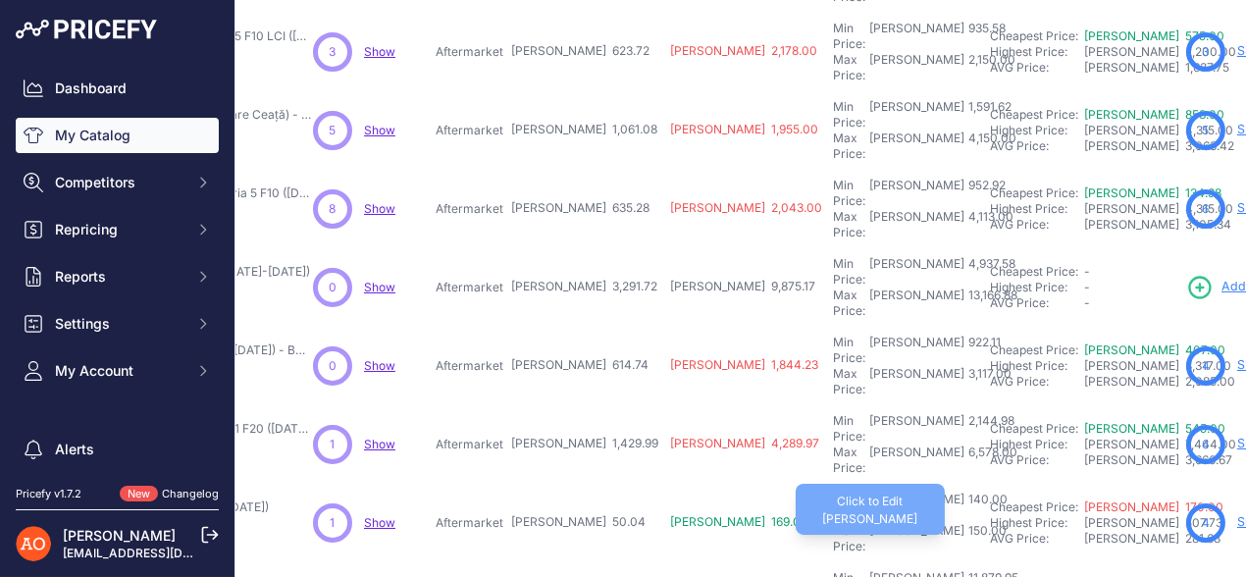
click at [964, 523] on div "150.00" at bounding box center [985, 538] width 42 height 31
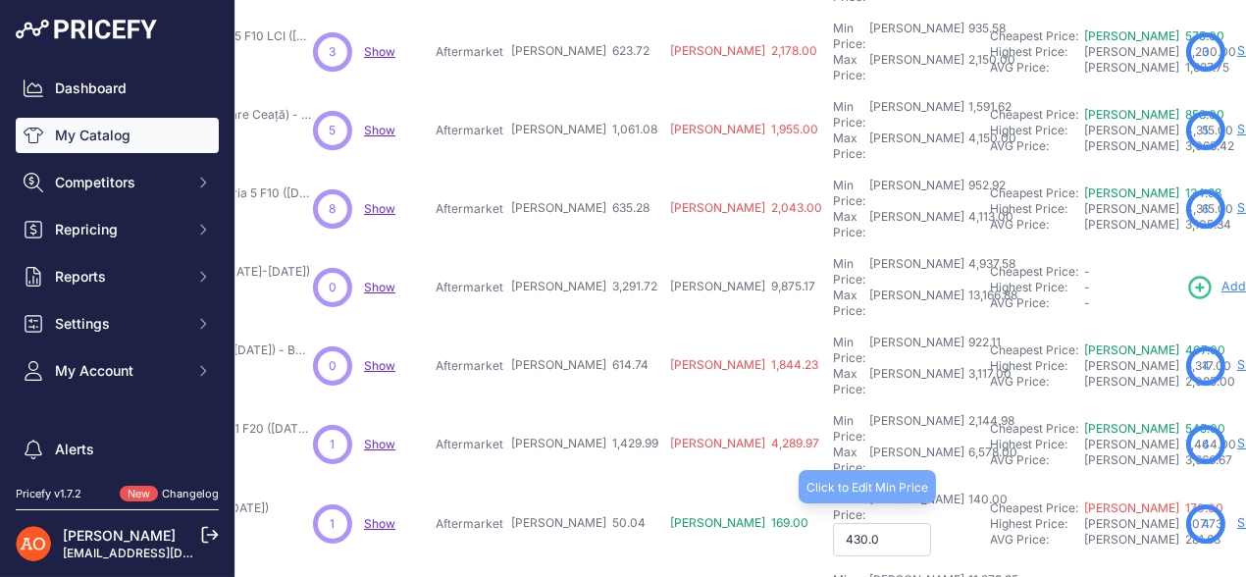
type input "430.00"
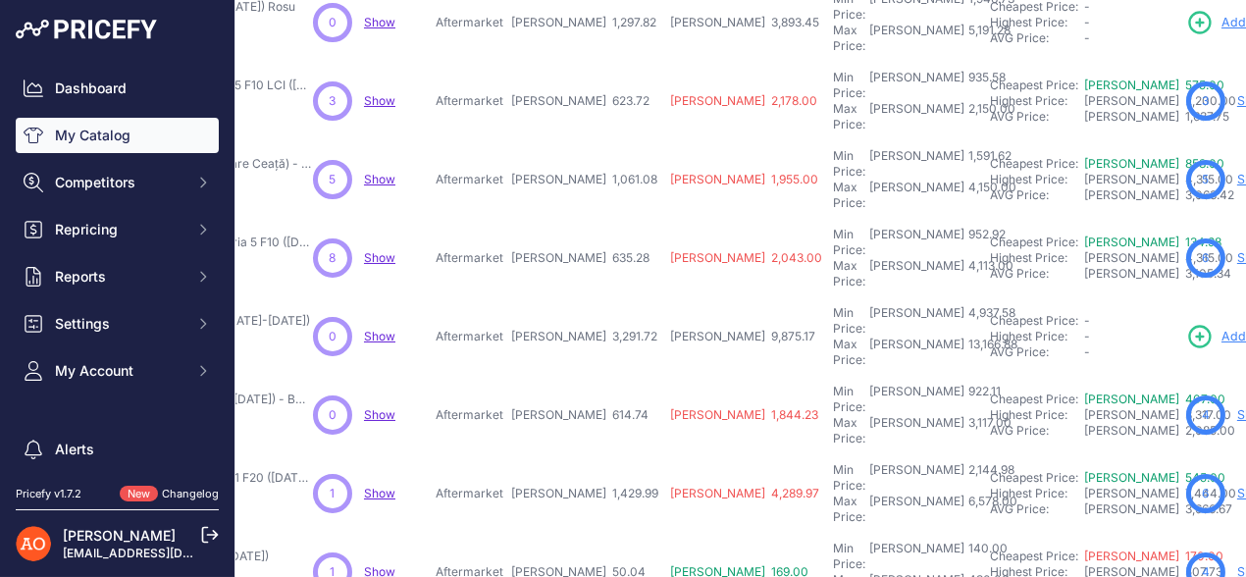
scroll to position [662, 323]
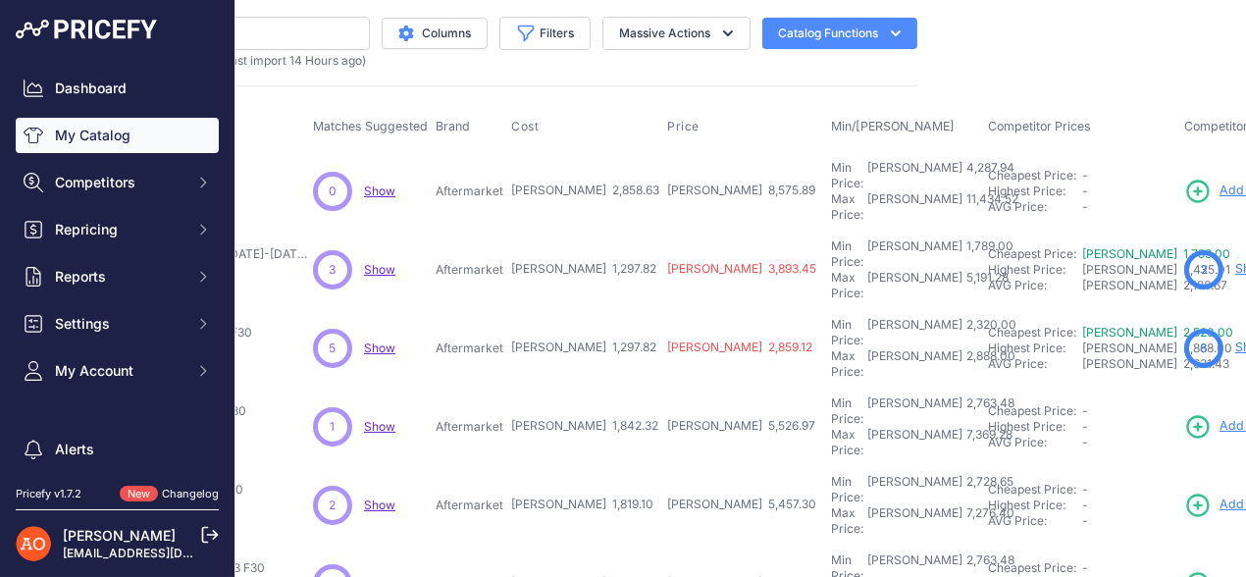
scroll to position [0, 323]
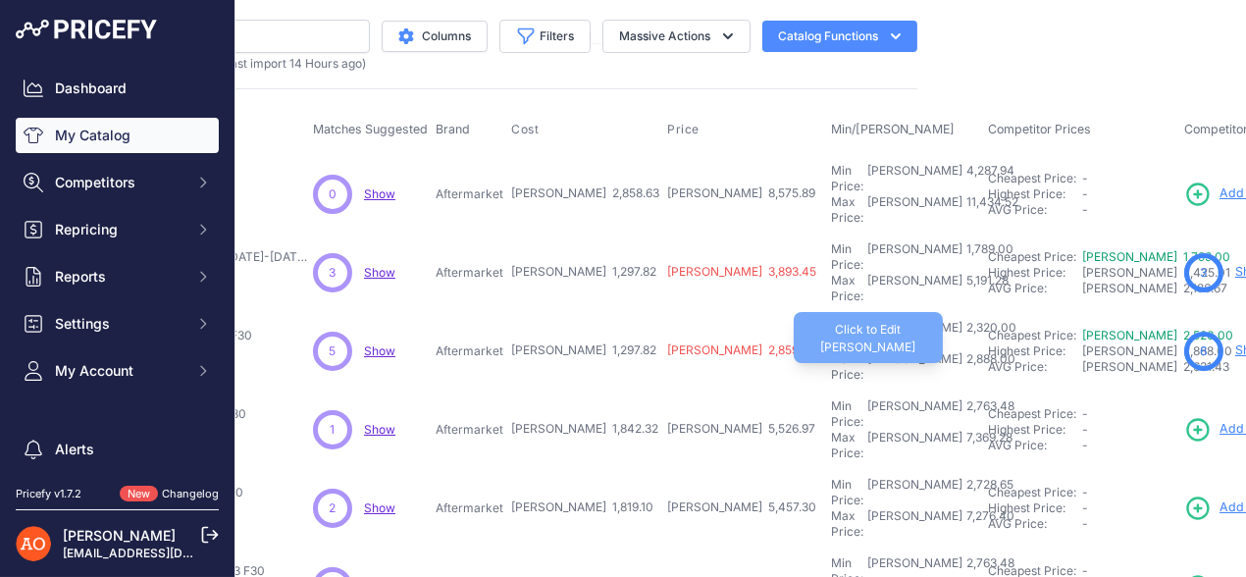
click at [962, 351] on div "2,888.00" at bounding box center [988, 366] width 53 height 31
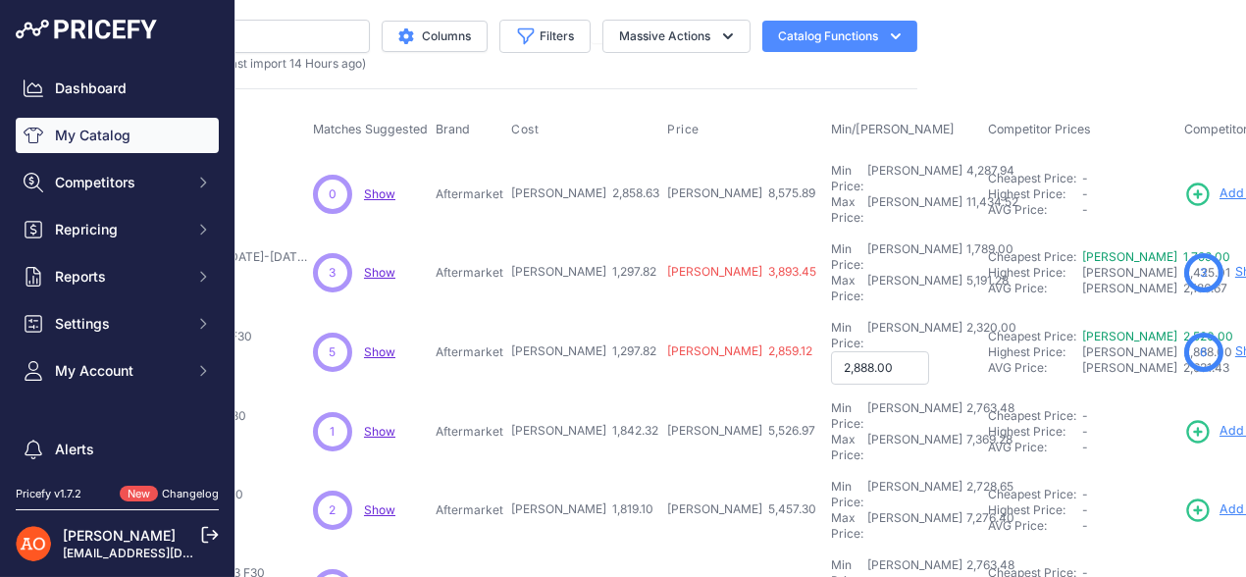
click at [831, 351] on input "2,888.00" at bounding box center [880, 367] width 98 height 33
type input "2,368.00"
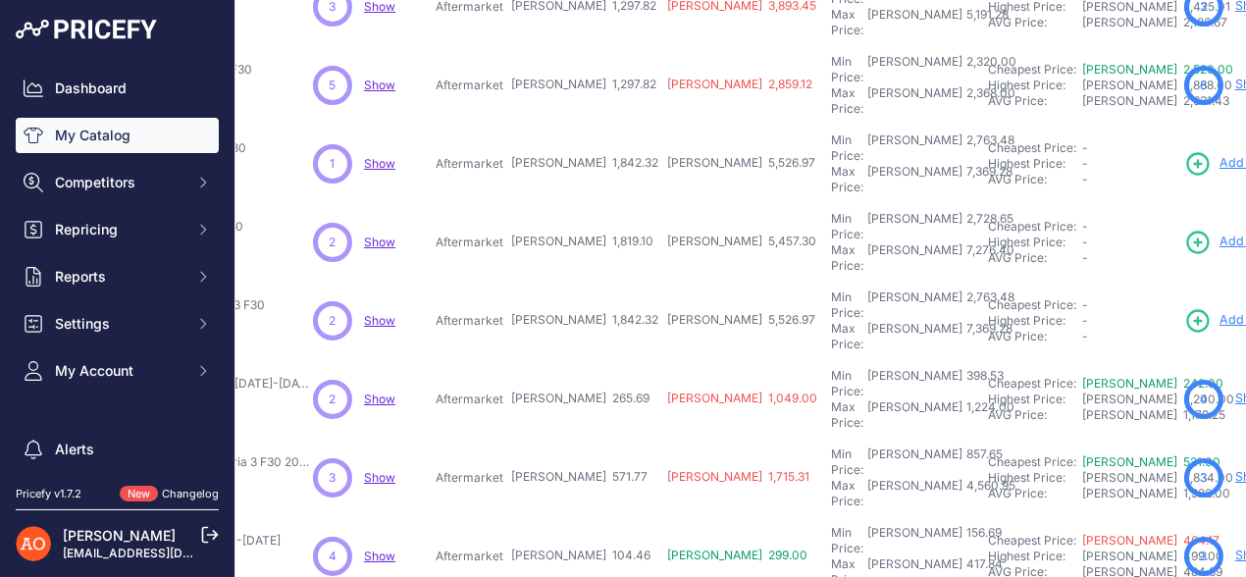
scroll to position [294, 323]
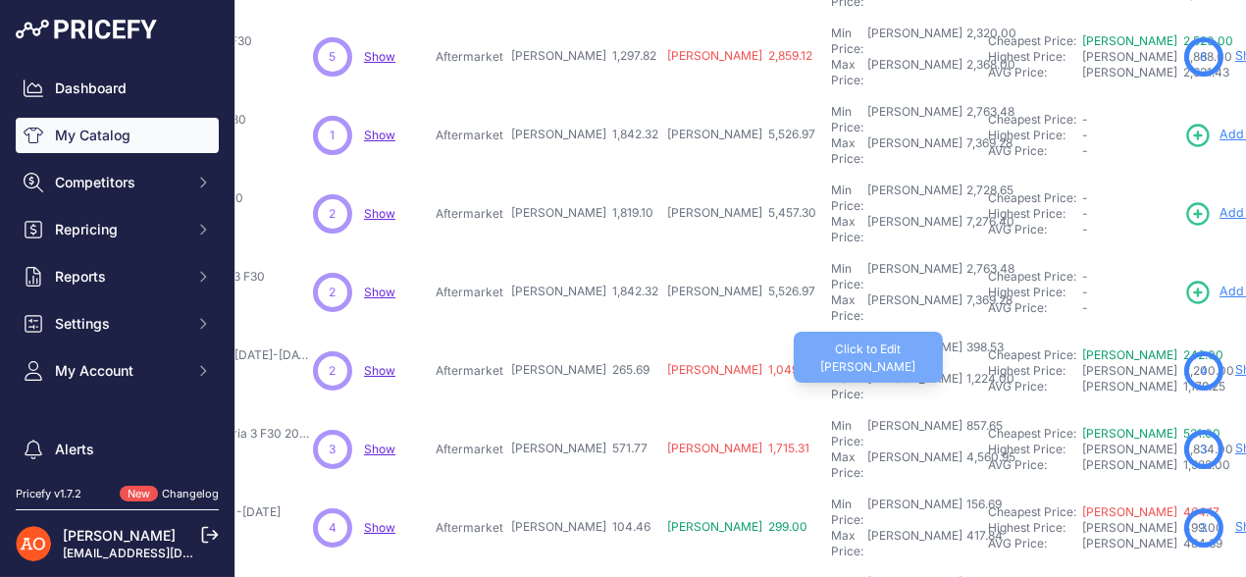
click at [962, 371] on div "1,224.00" at bounding box center [988, 386] width 52 height 31
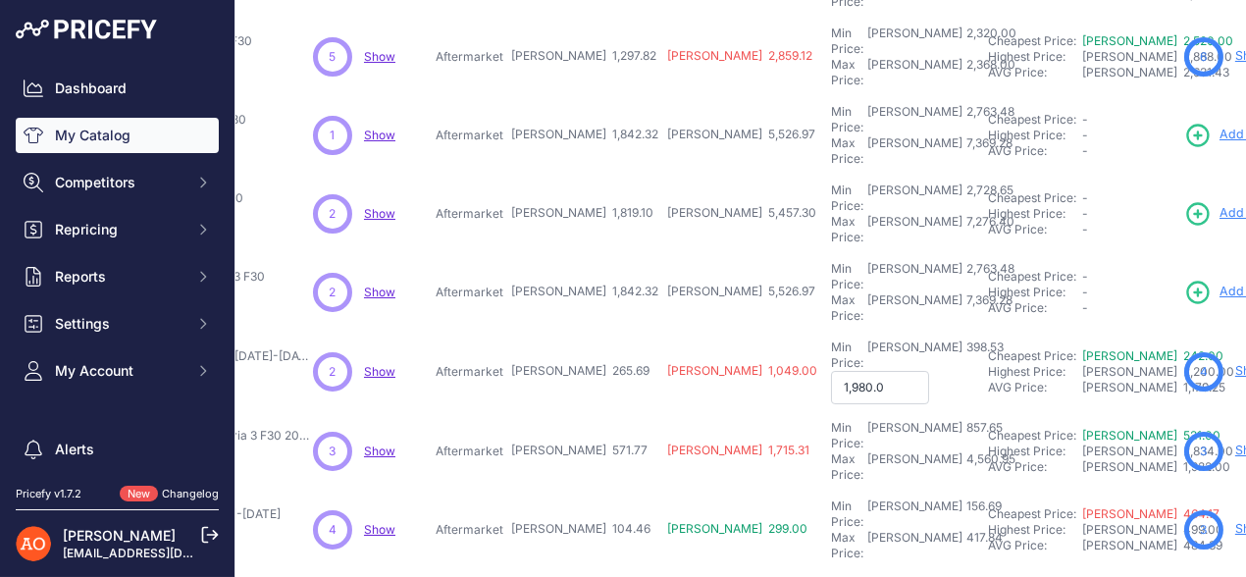
type input "1,980.00"
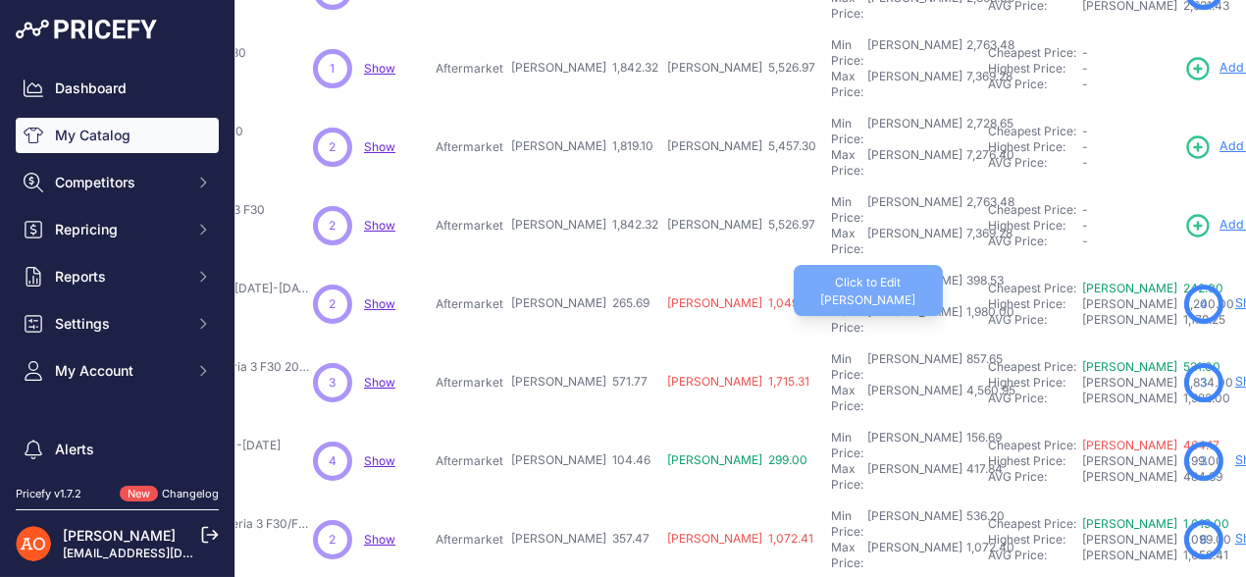
scroll to position [392, 323]
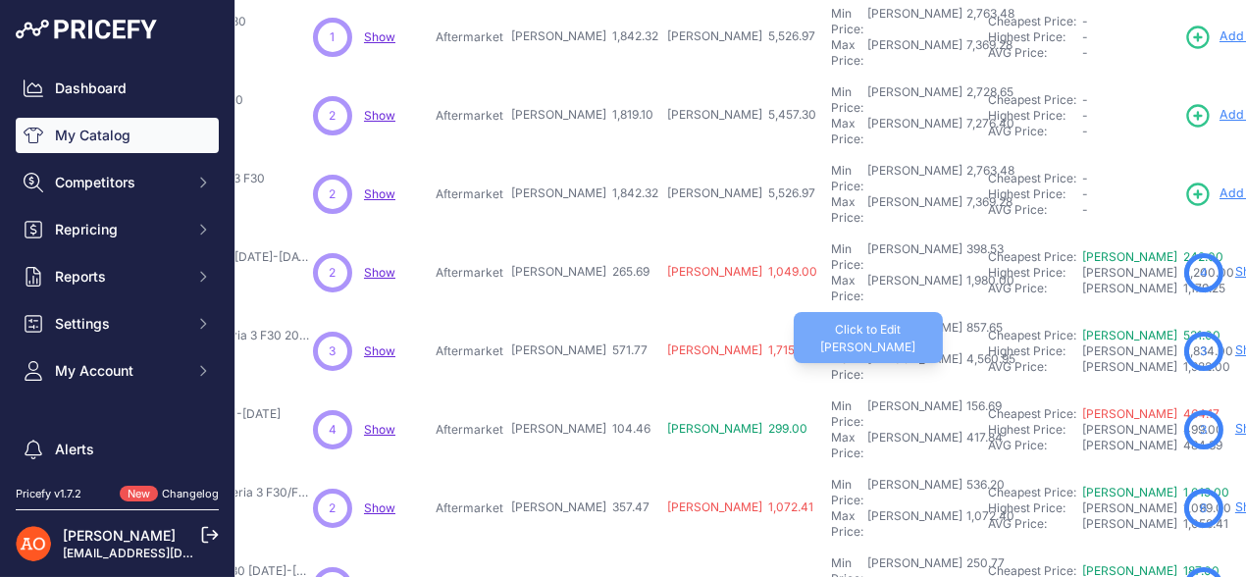
click at [962, 351] on div "4,560.95" at bounding box center [988, 366] width 53 height 31
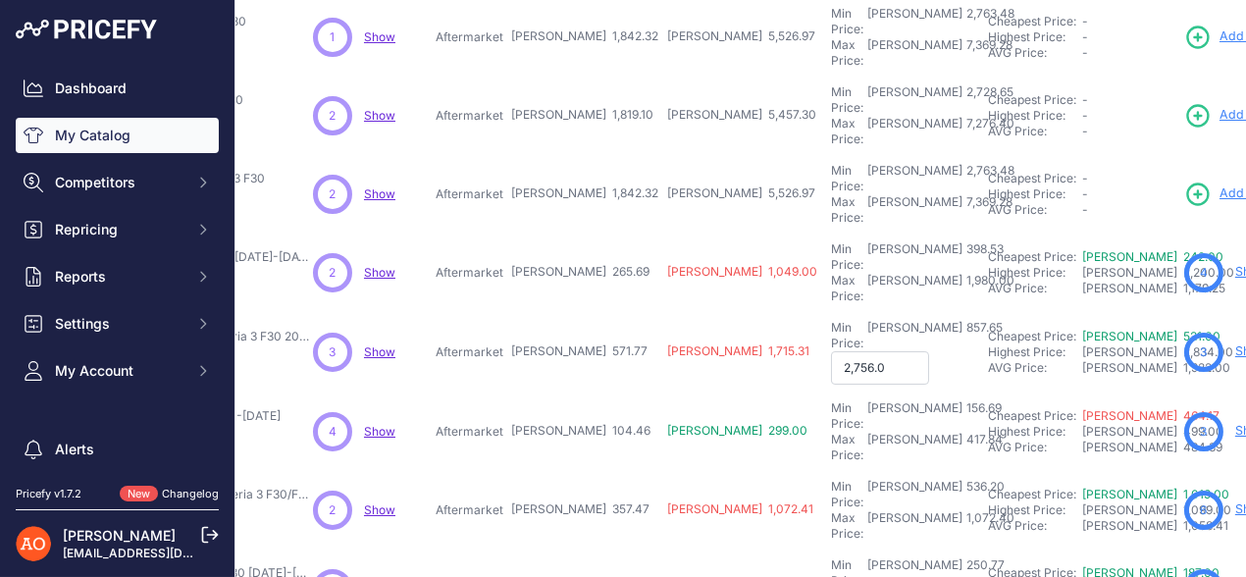
type input "2,756.00"
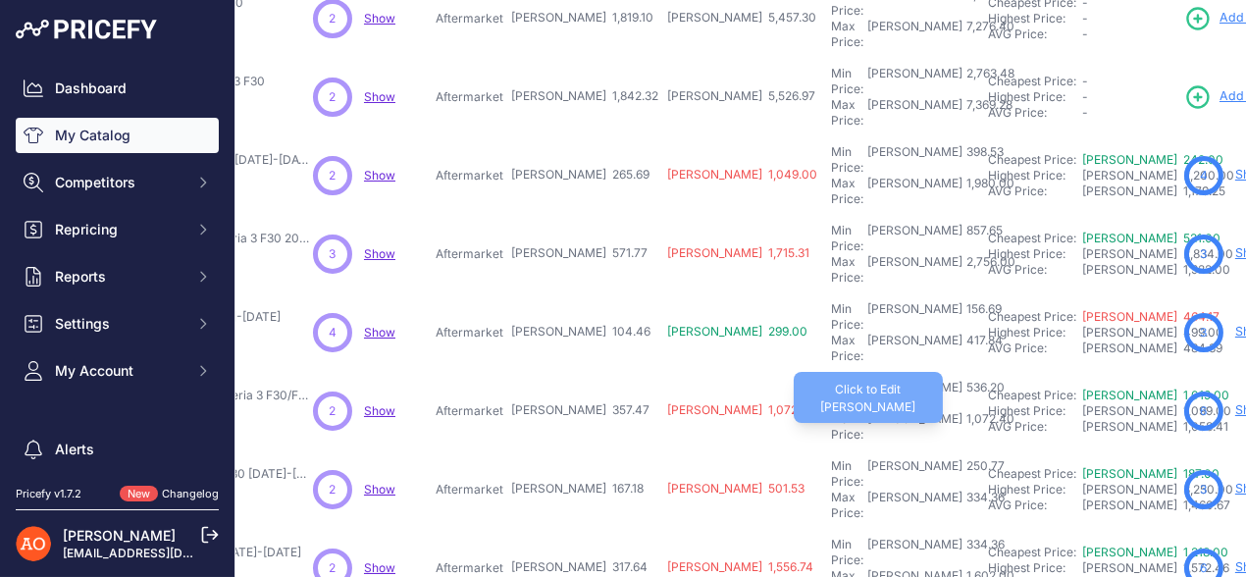
scroll to position [589, 323]
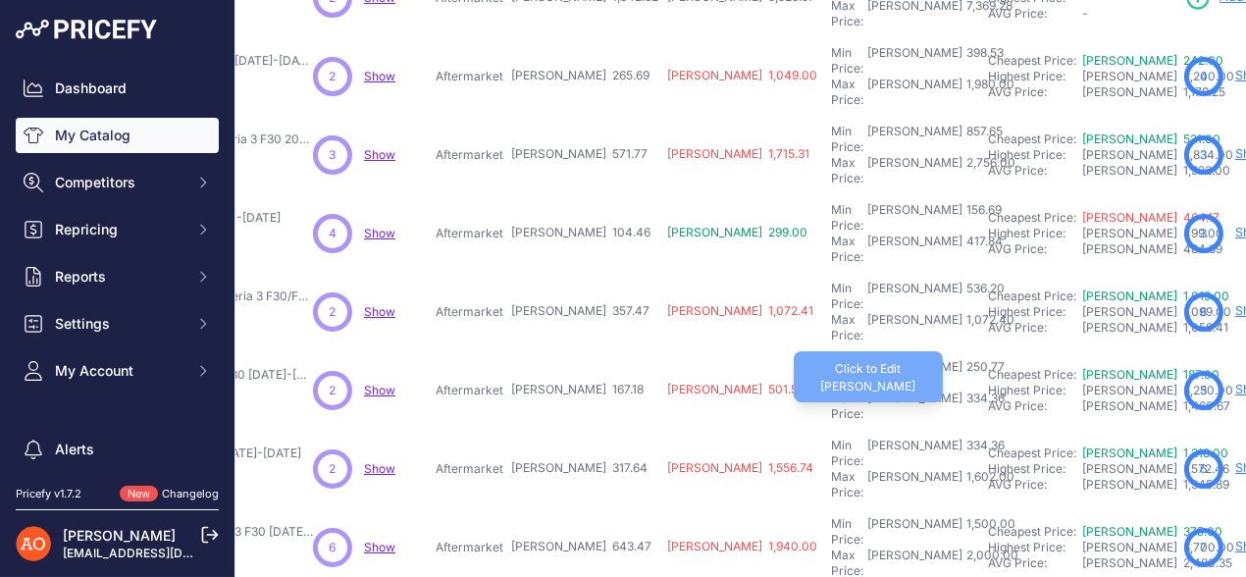
click at [962, 390] on div "334.36" at bounding box center [983, 405] width 42 height 31
click at [962, 390] on div "2,340.00" at bounding box center [989, 405] width 55 height 31
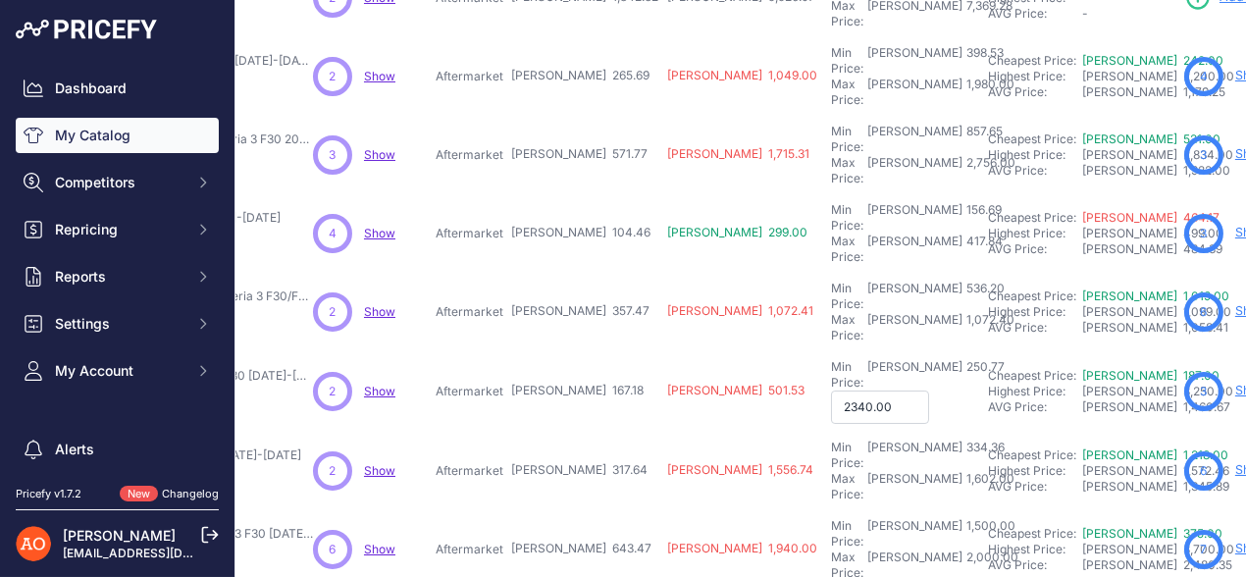
click at [831, 390] on input "2340.00" at bounding box center [880, 406] width 98 height 33
type input "2,740.00"
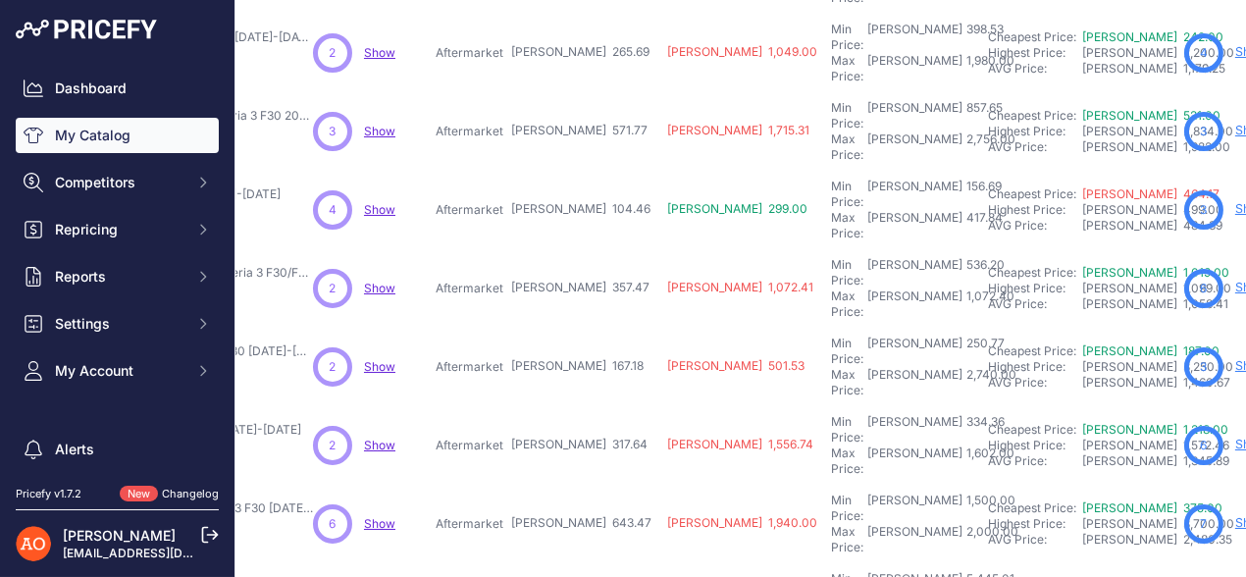
scroll to position [613, 323]
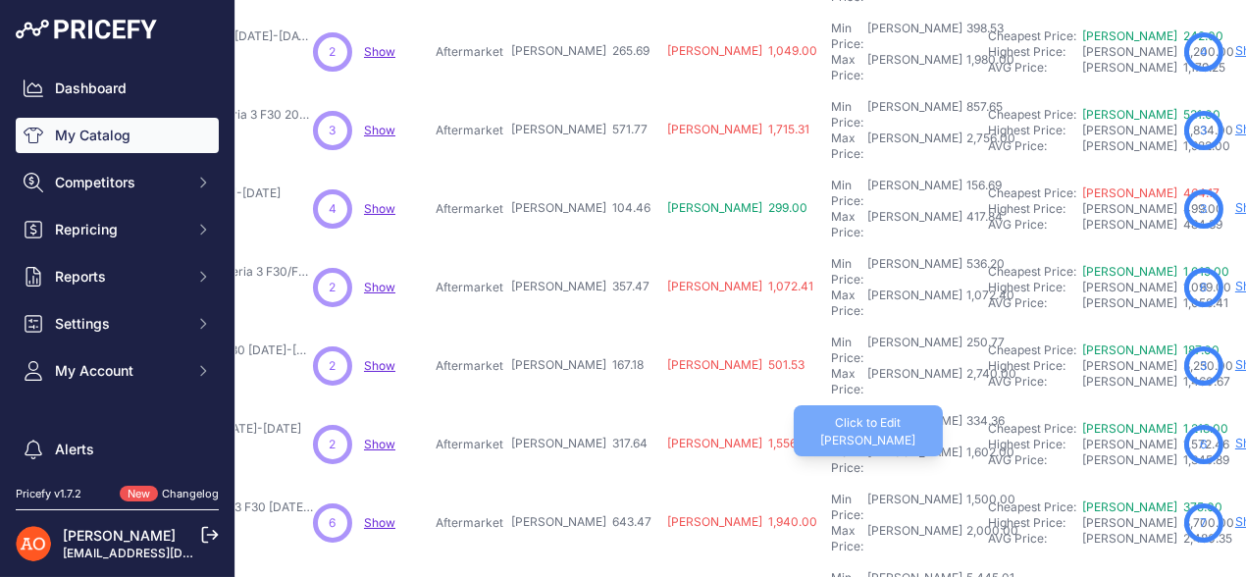
click at [962, 444] on div "1,602.00" at bounding box center [988, 459] width 52 height 31
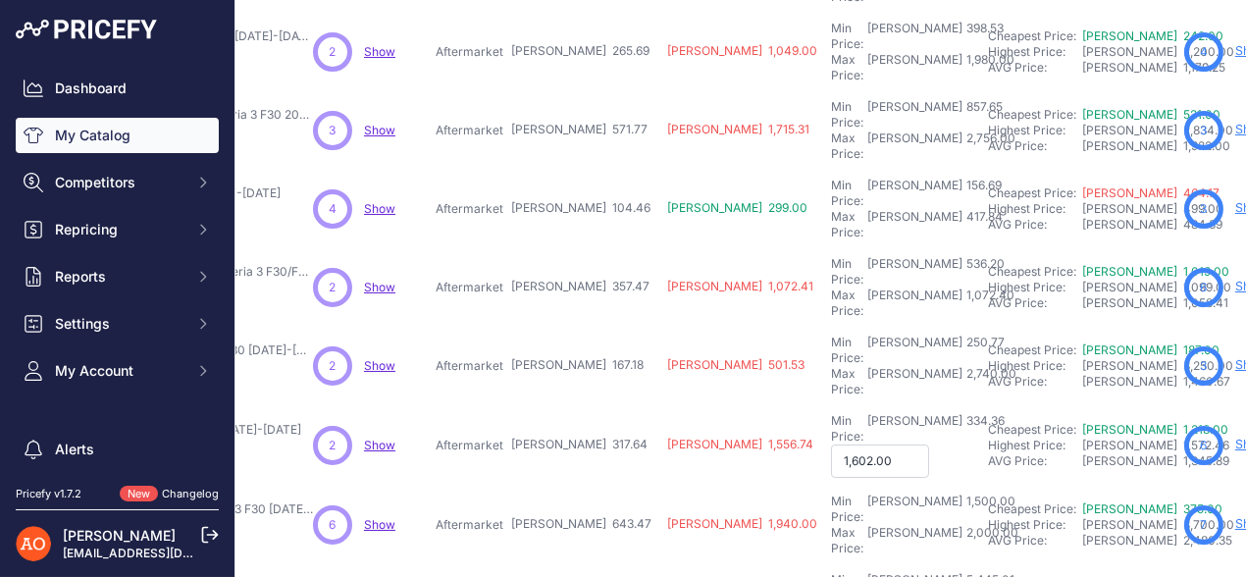
click at [831, 444] on input "1,602.00" at bounding box center [880, 460] width 98 height 33
type input "1,230.00"
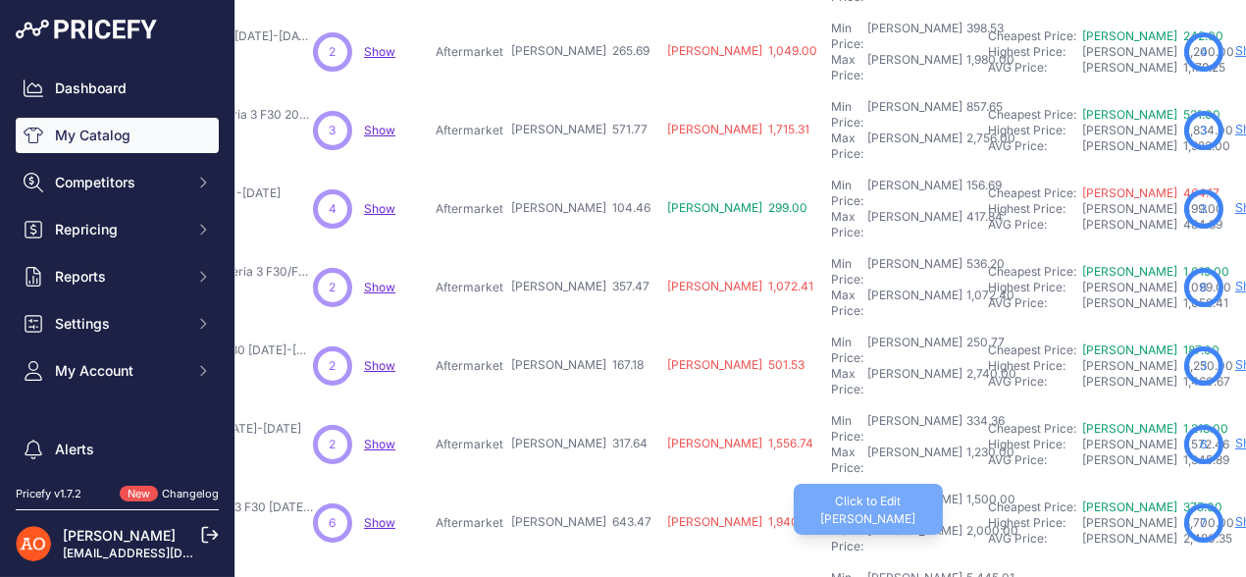
click at [962, 523] on div "2,000.00" at bounding box center [990, 538] width 56 height 31
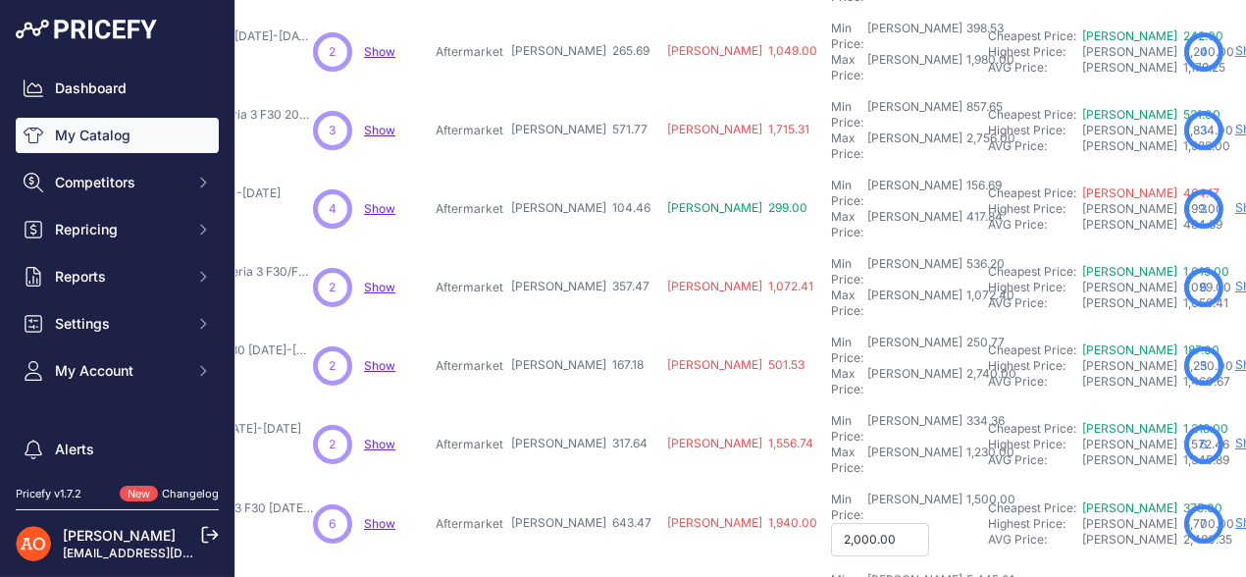
click at [831, 523] on input "2,000.00" at bounding box center [880, 539] width 98 height 33
click at [831, 523] on input "2,300.00" at bounding box center [880, 539] width 98 height 33
type input "2,380.00"
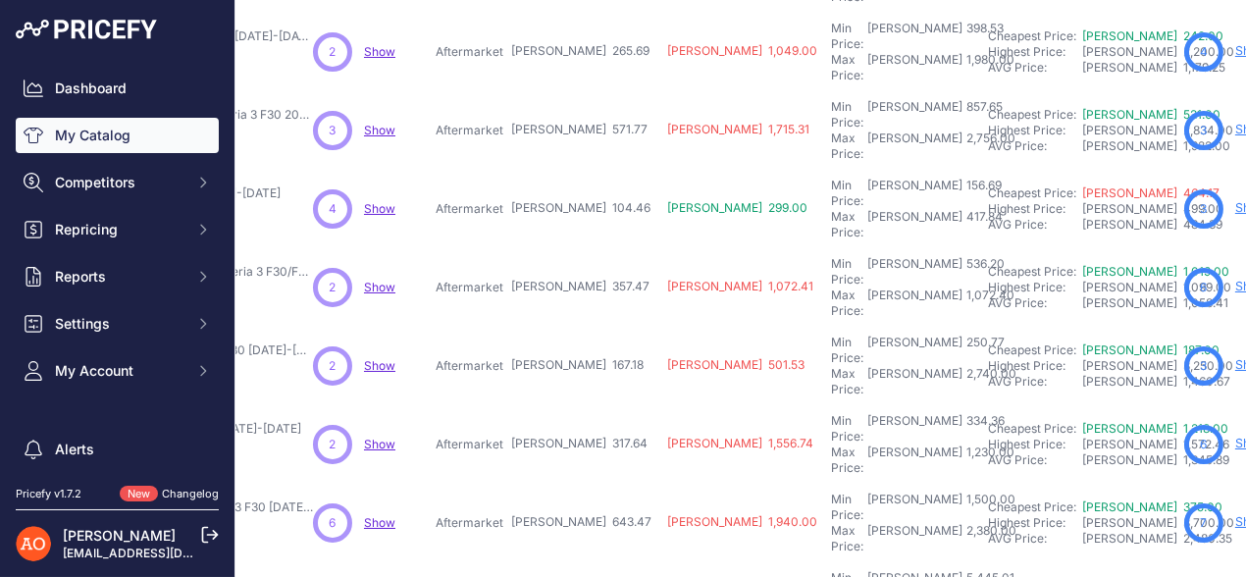
type input "3"
type input "250.00"
type input "61.00"
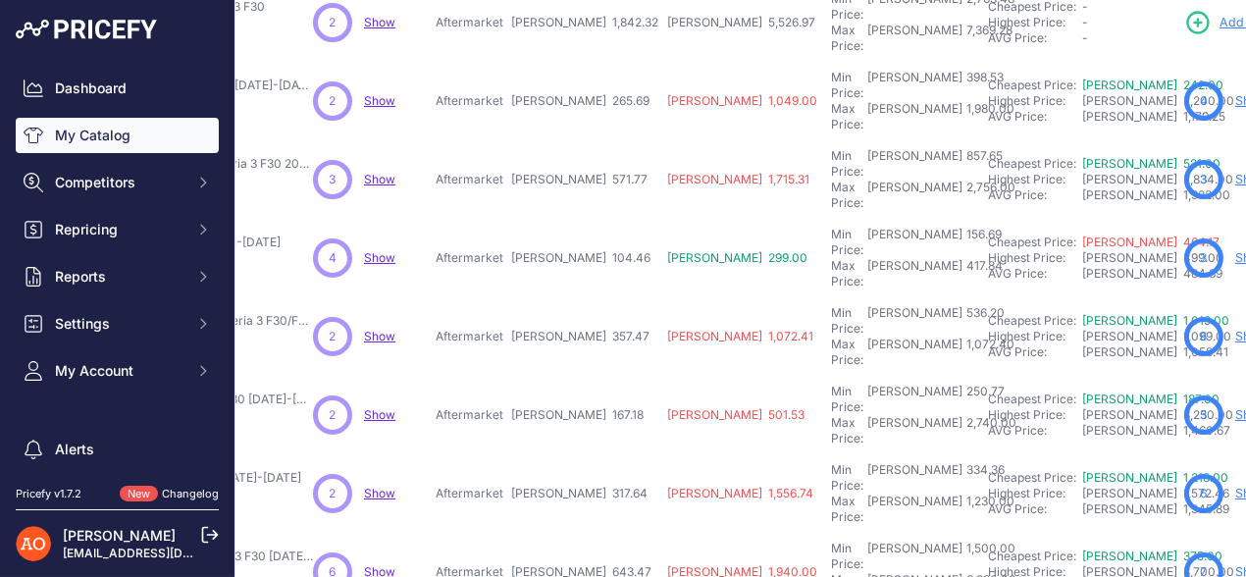
scroll to position [662, 323]
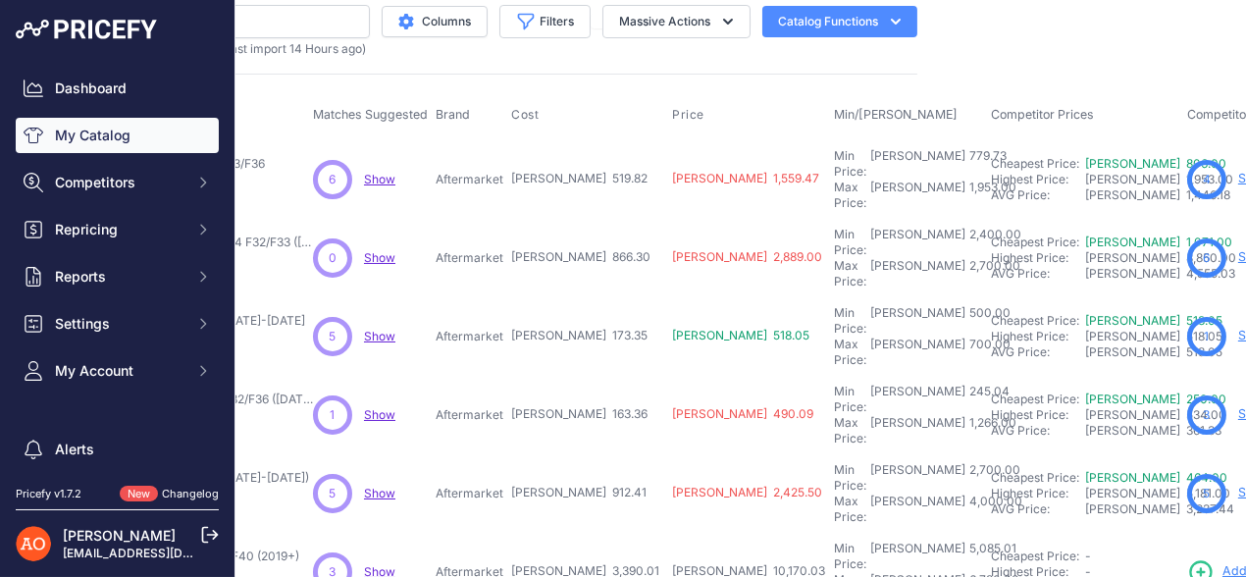
scroll to position [0, 323]
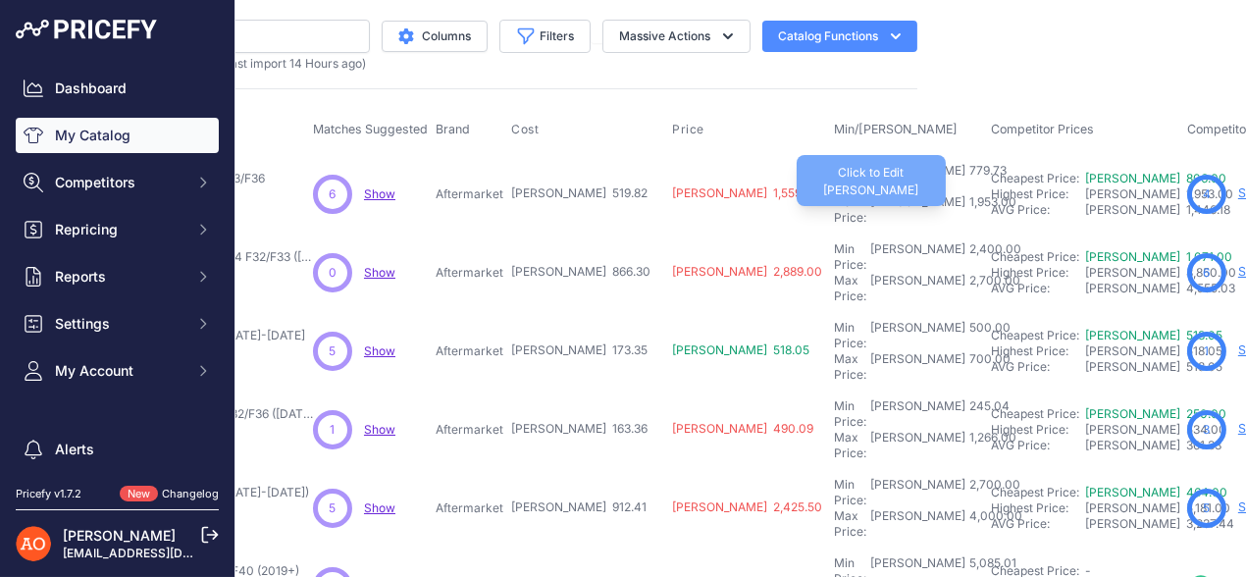
click at [965, 194] on div "1,953.00" at bounding box center [990, 209] width 51 height 31
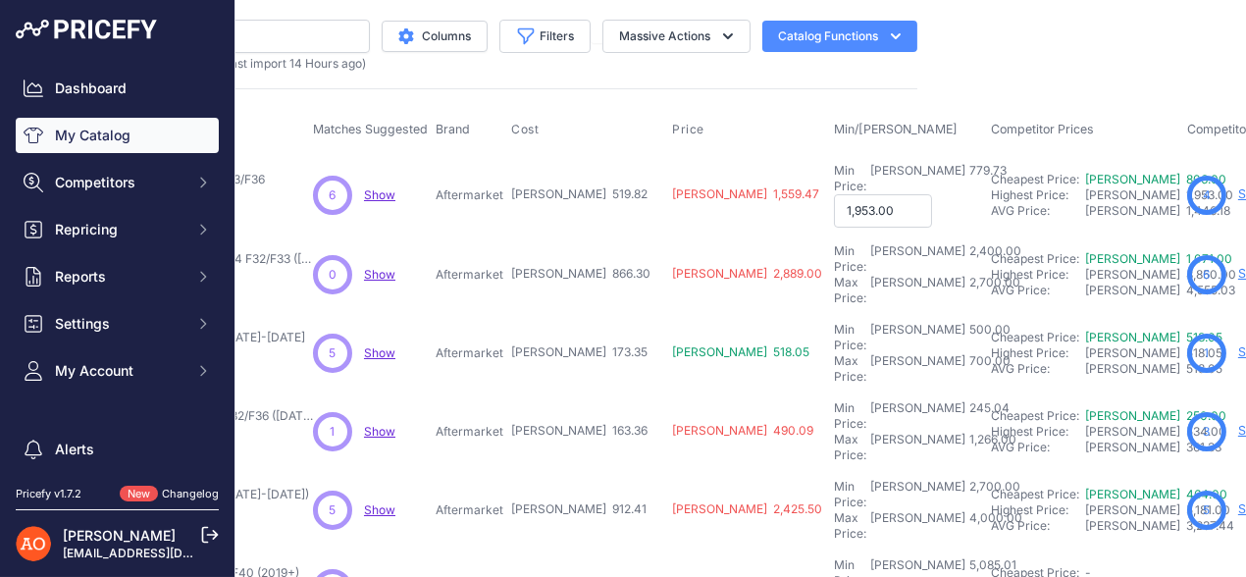
click at [834, 194] on input "1,953.00" at bounding box center [883, 210] width 98 height 33
type input "1,753.00"
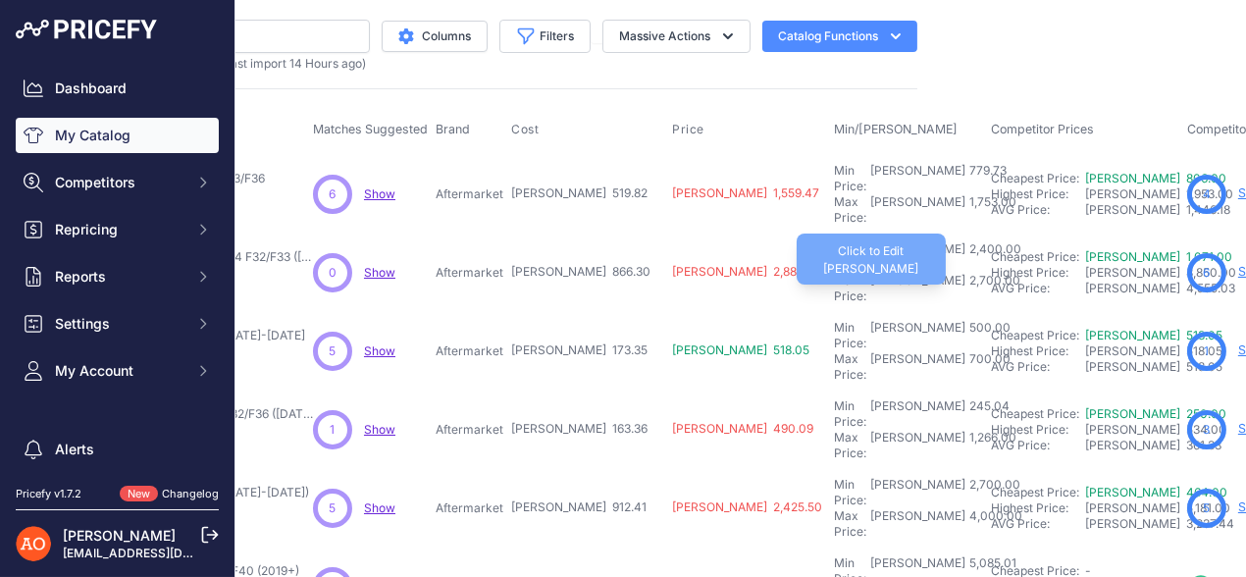
click at [965, 273] on div "2,700.00" at bounding box center [992, 288] width 55 height 31
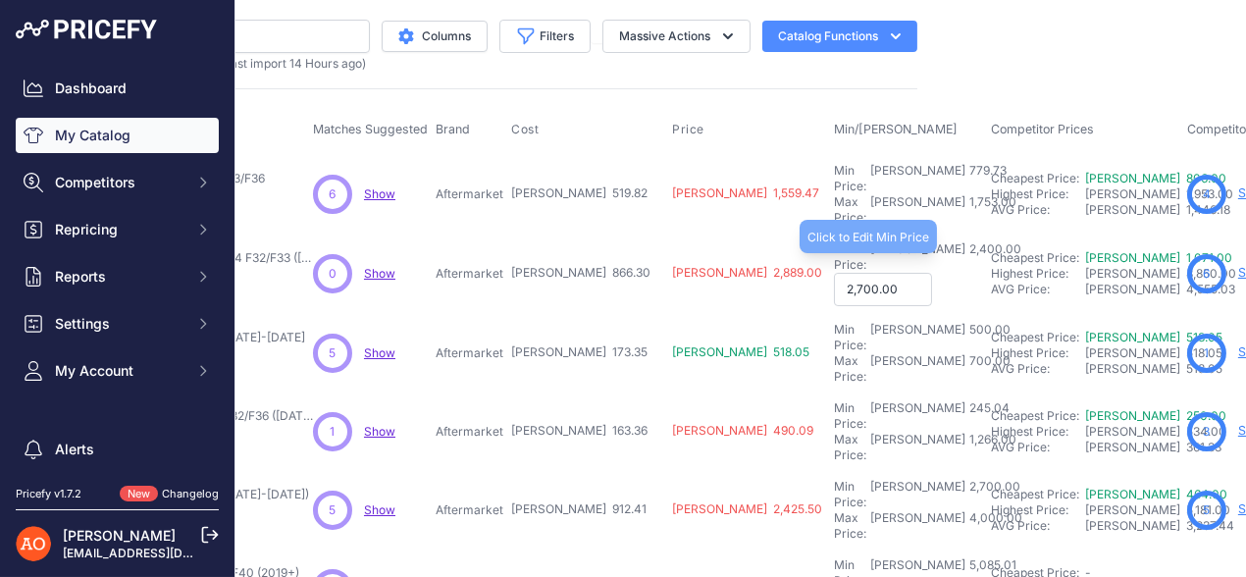
click at [965, 241] on div "2,400.00" at bounding box center [993, 256] width 56 height 31
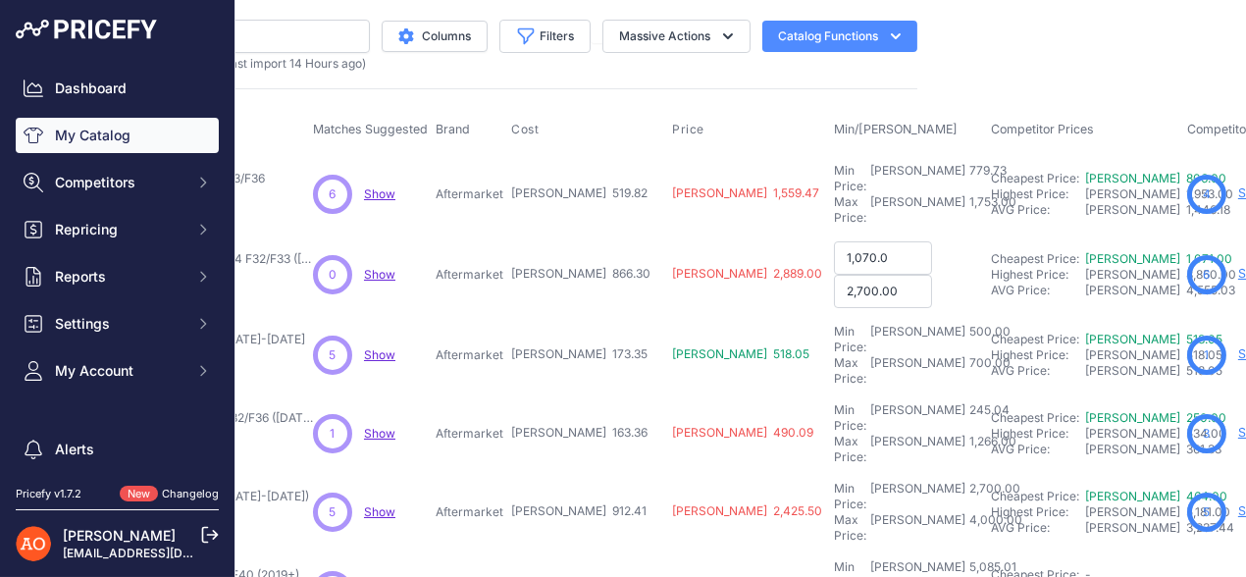
type input "1,070.00"
click at [834, 273] on input "2,700.00" at bounding box center [883, 289] width 98 height 33
type input "8,350.00"
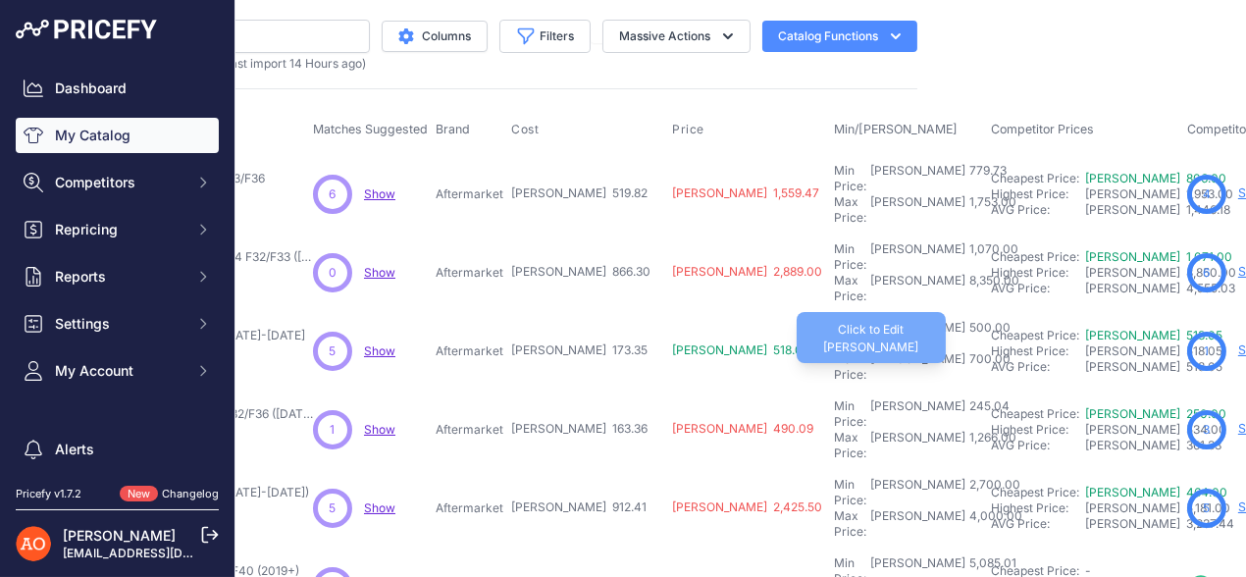
click at [965, 351] on div "700.00" at bounding box center [987, 366] width 45 height 31
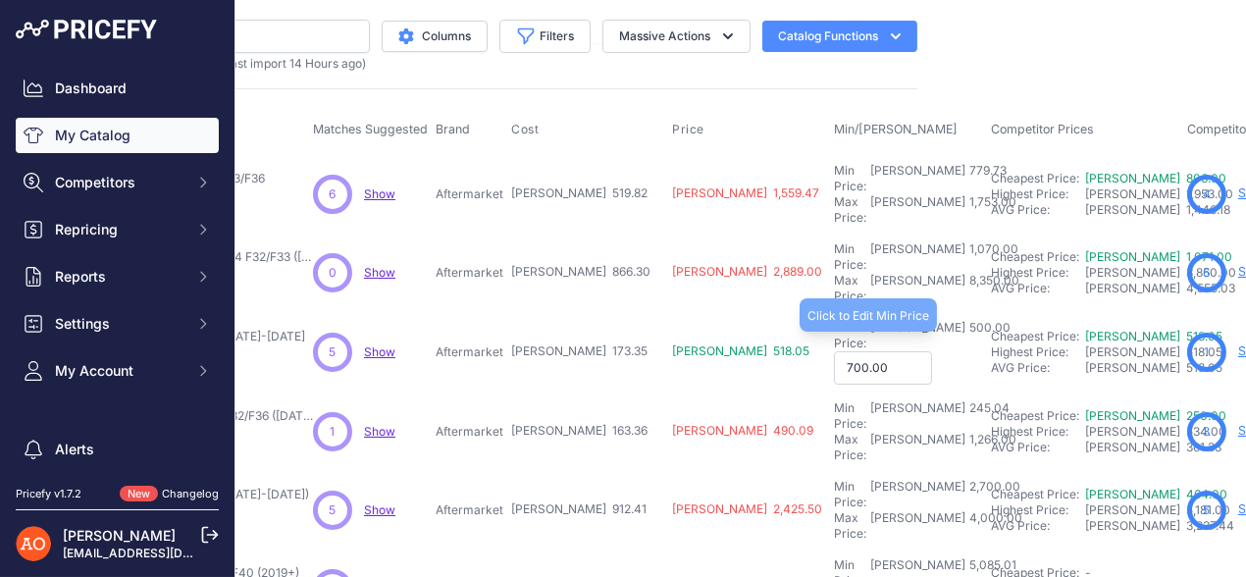
click at [965, 320] on div "500.00" at bounding box center [987, 335] width 45 height 31
click at [834, 351] on input "700.00" at bounding box center [883, 367] width 98 height 33
